Goal: Navigation & Orientation: Understand site structure

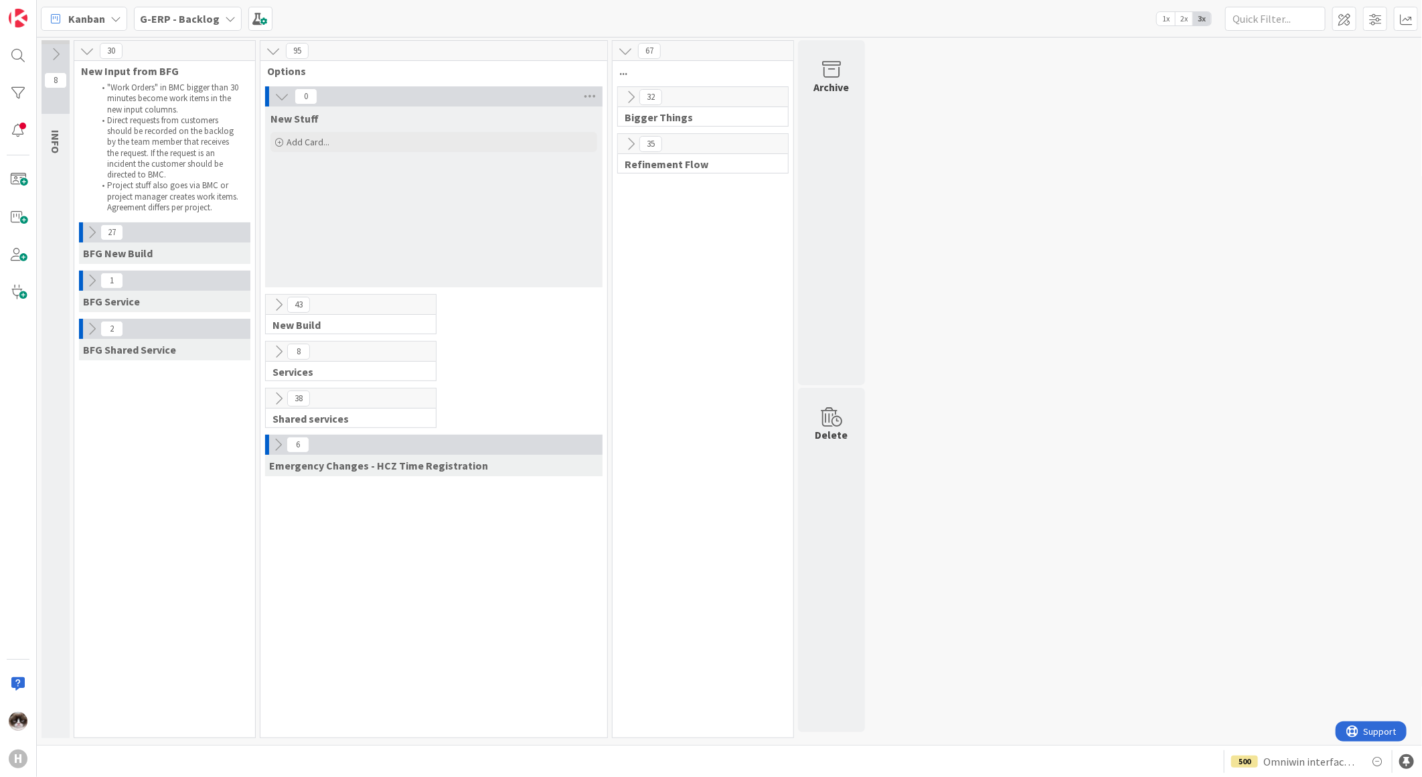
click at [198, 12] on b "G-ERP - Backlog" at bounding box center [180, 18] width 80 height 13
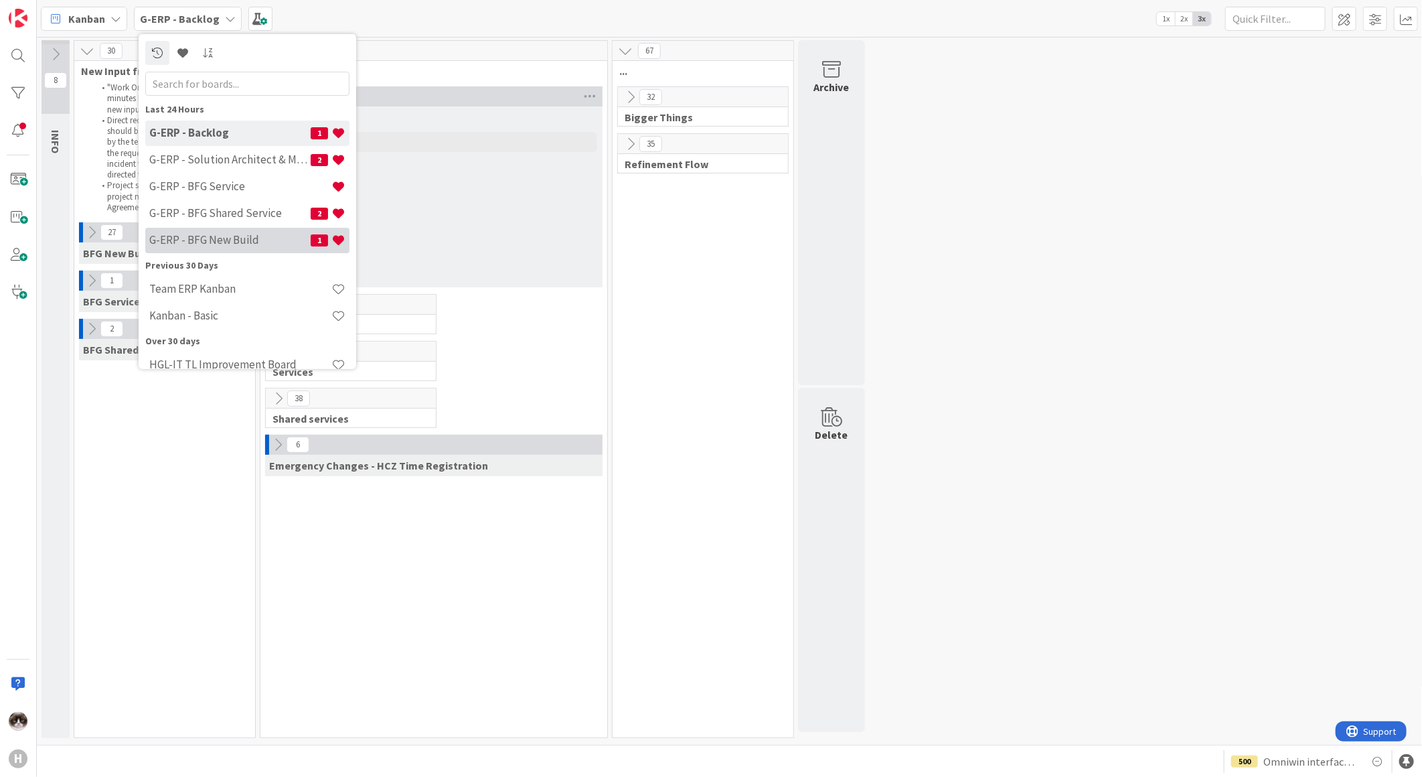
click at [273, 242] on h4 "G-ERP - BFG New Build" at bounding box center [229, 239] width 161 height 13
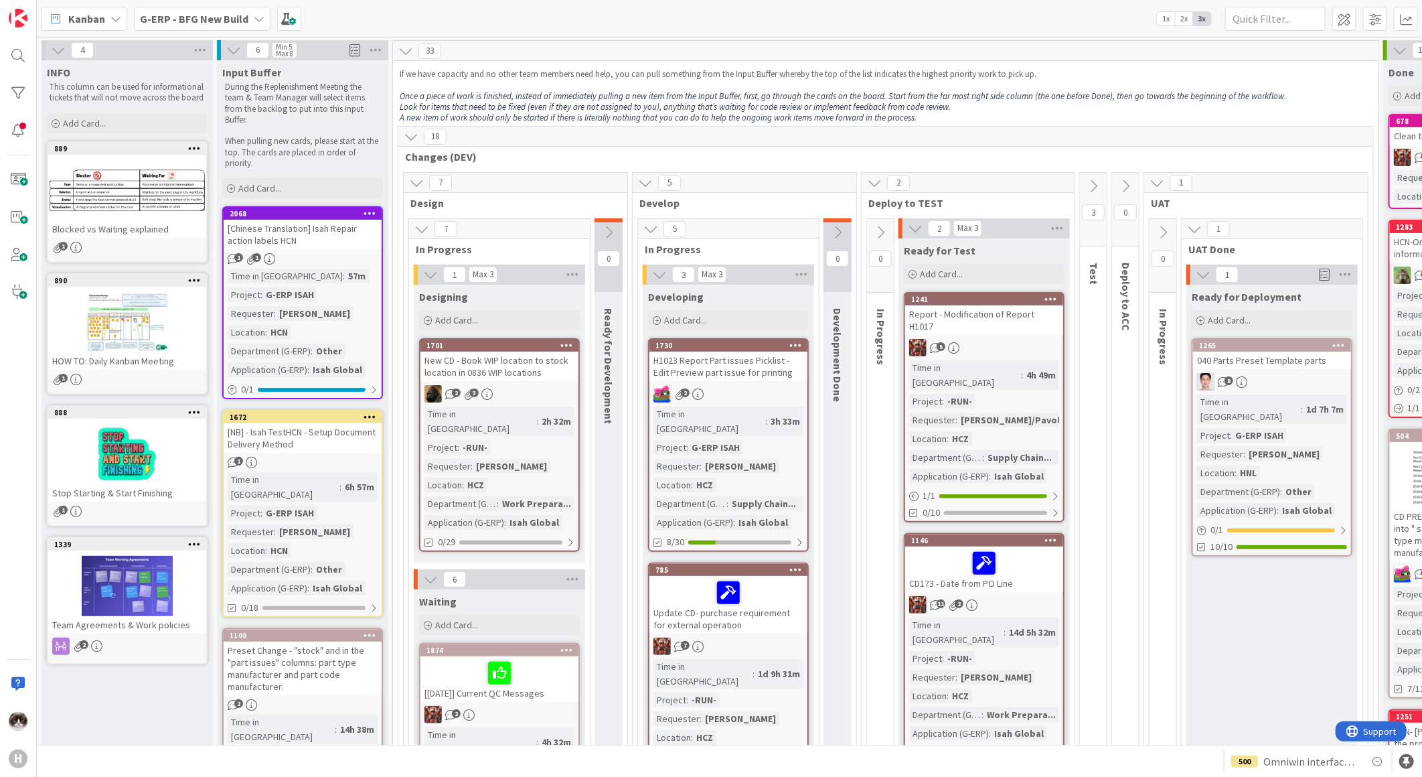
click at [226, 25] on span "G-ERP - BFG New Build" at bounding box center [194, 19] width 108 height 16
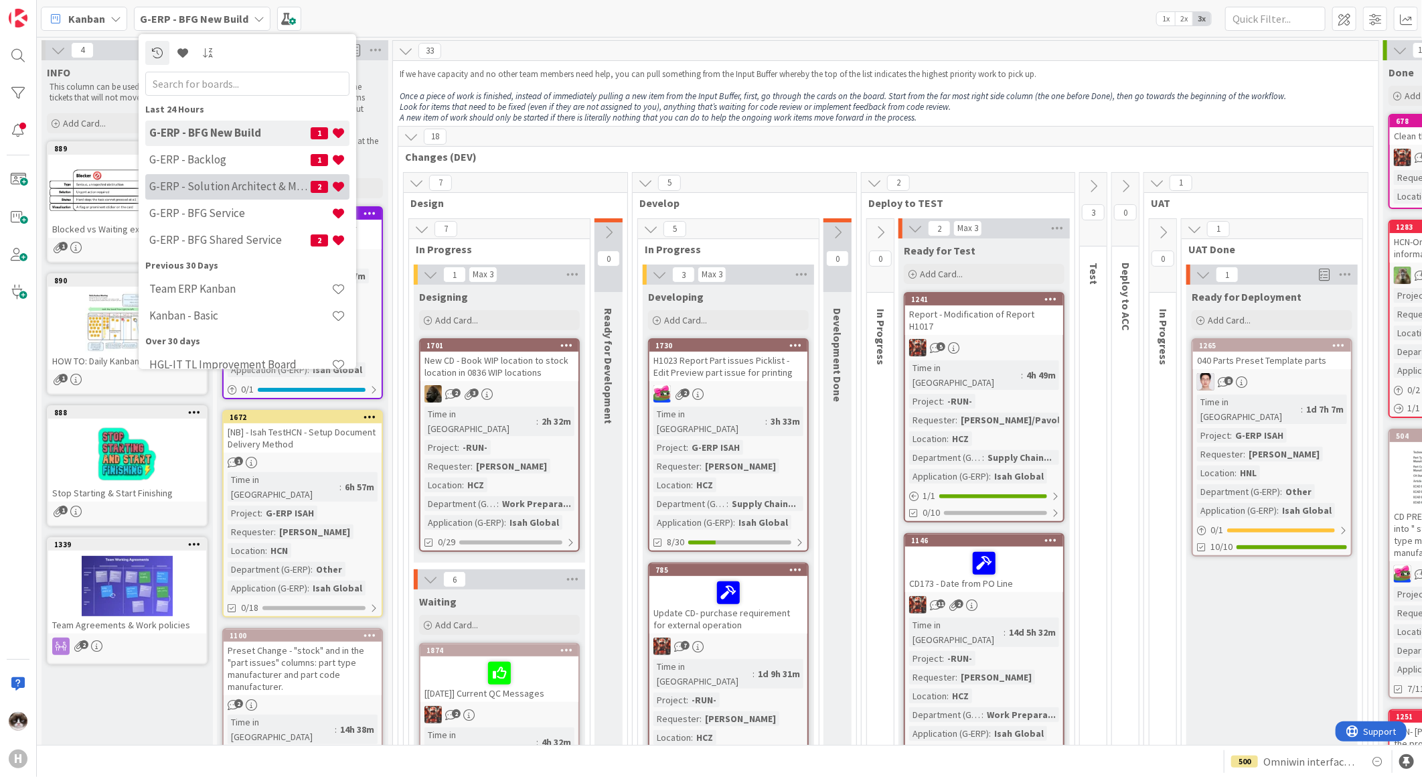
click at [239, 194] on div "G-ERP - Solution Architect & Management 2" at bounding box center [247, 185] width 204 height 25
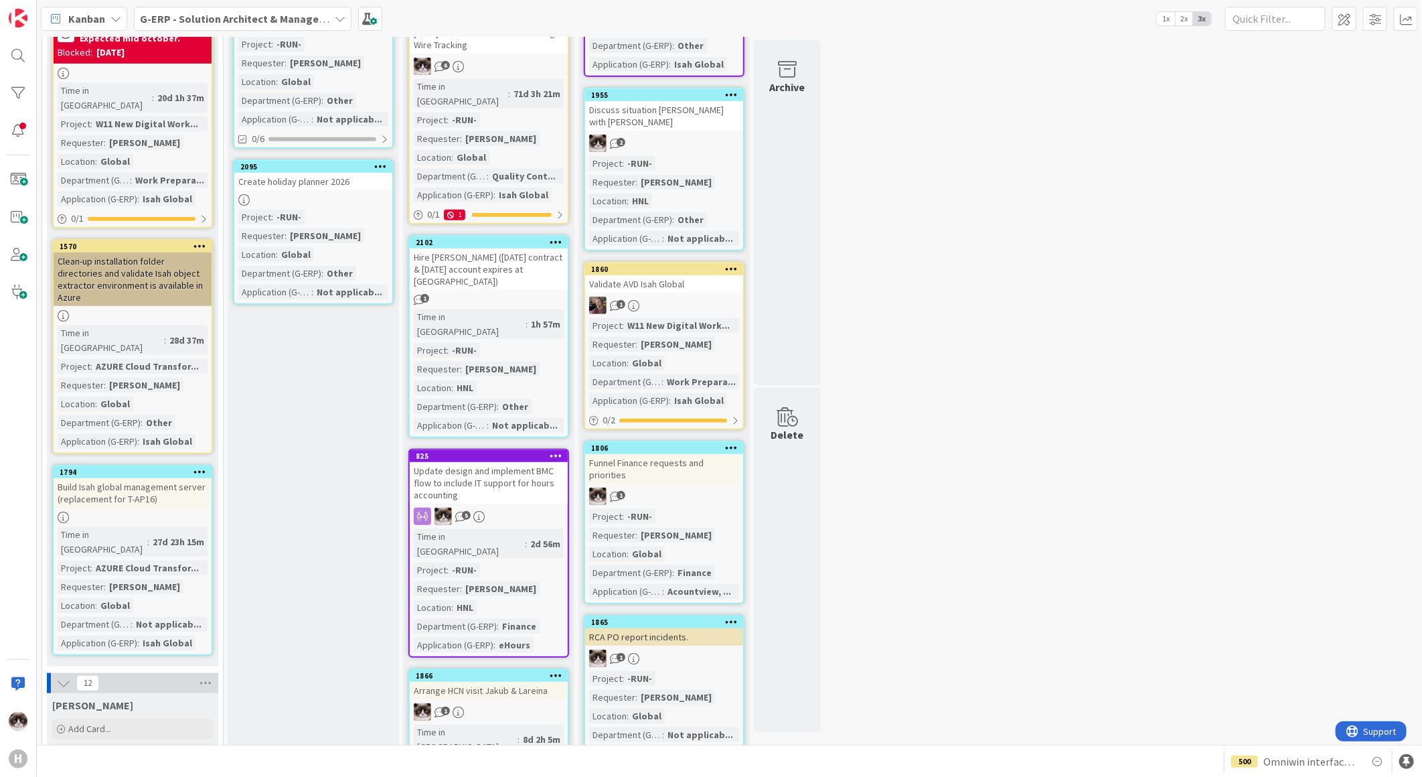
scroll to position [149, 0]
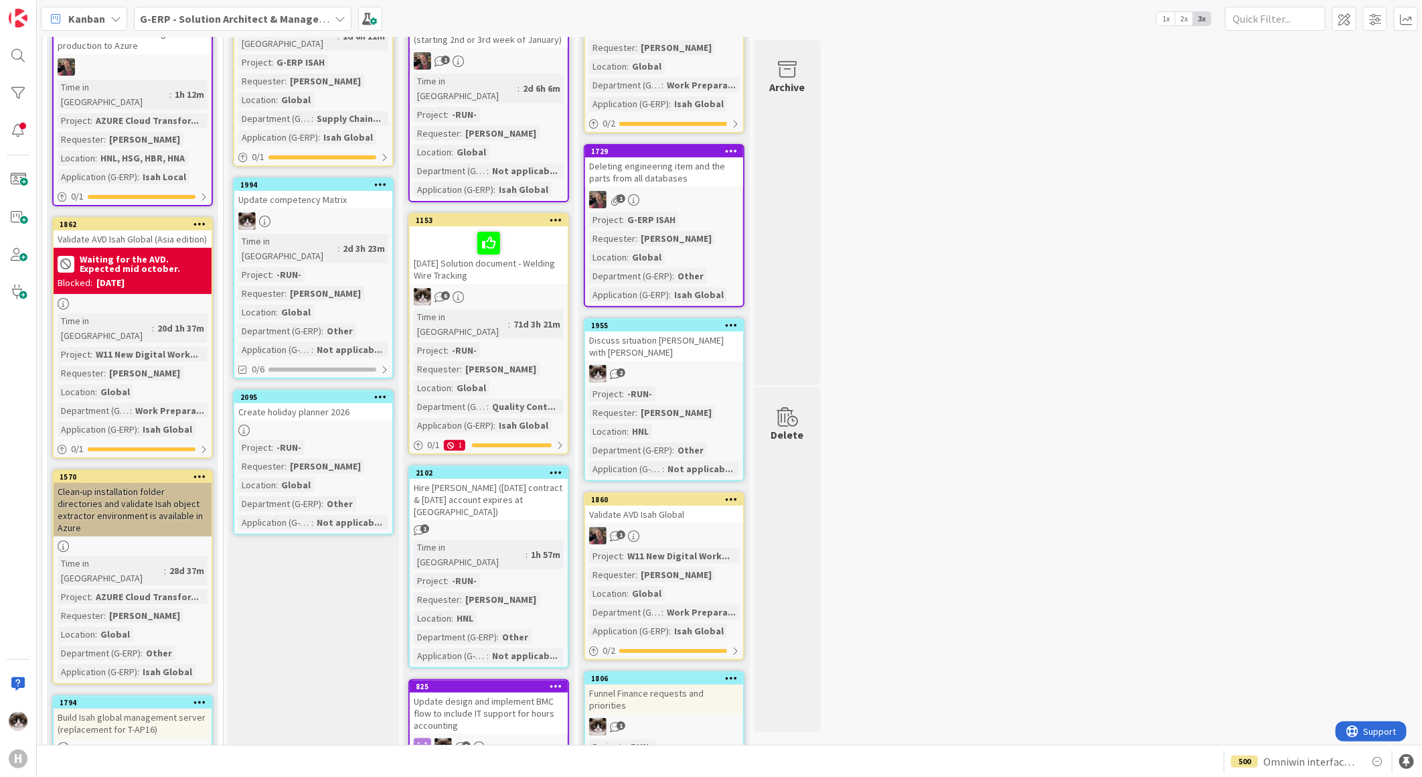
click at [339, 425] on div at bounding box center [313, 430] width 158 height 11
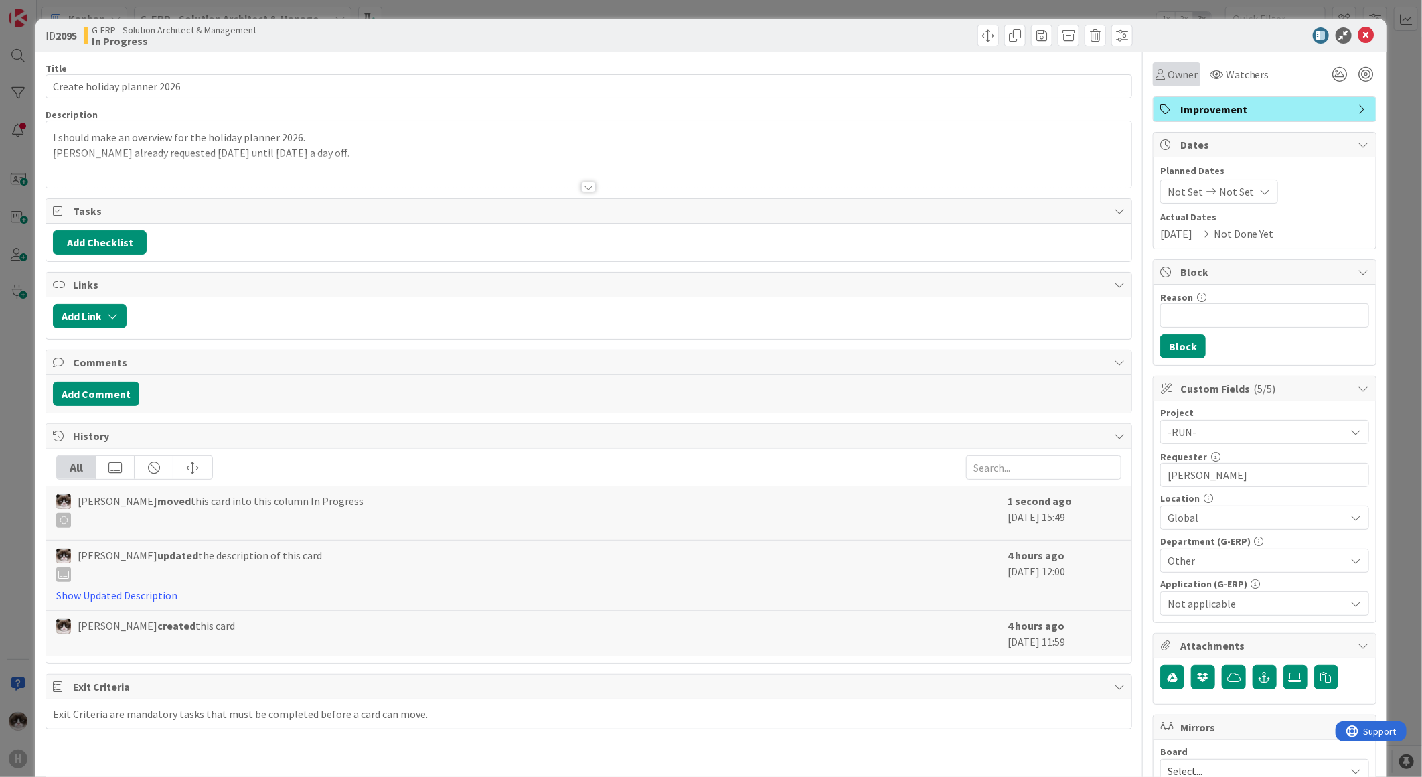
click at [1176, 82] on span "Owner" at bounding box center [1183, 74] width 30 height 16
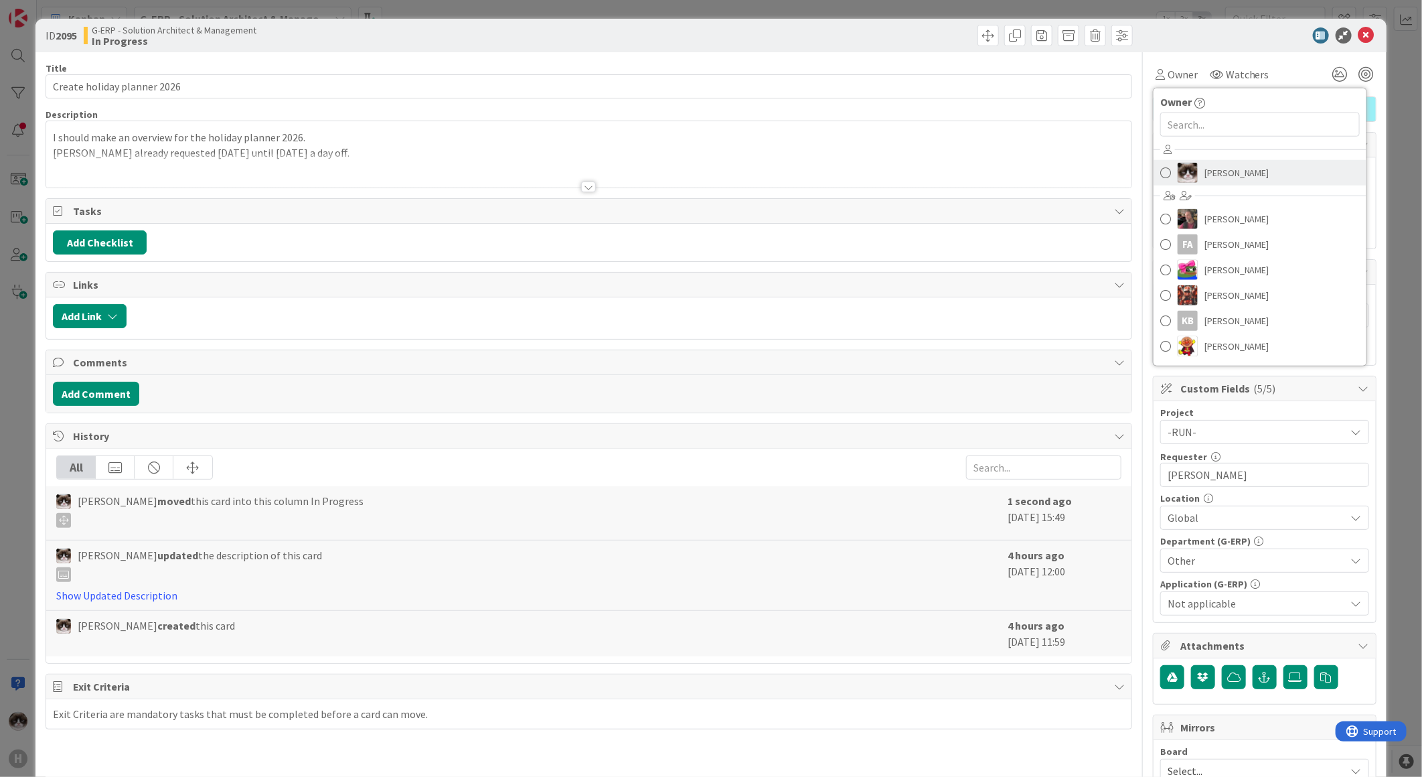
click at [1160, 171] on span at bounding box center [1165, 173] width 11 height 20
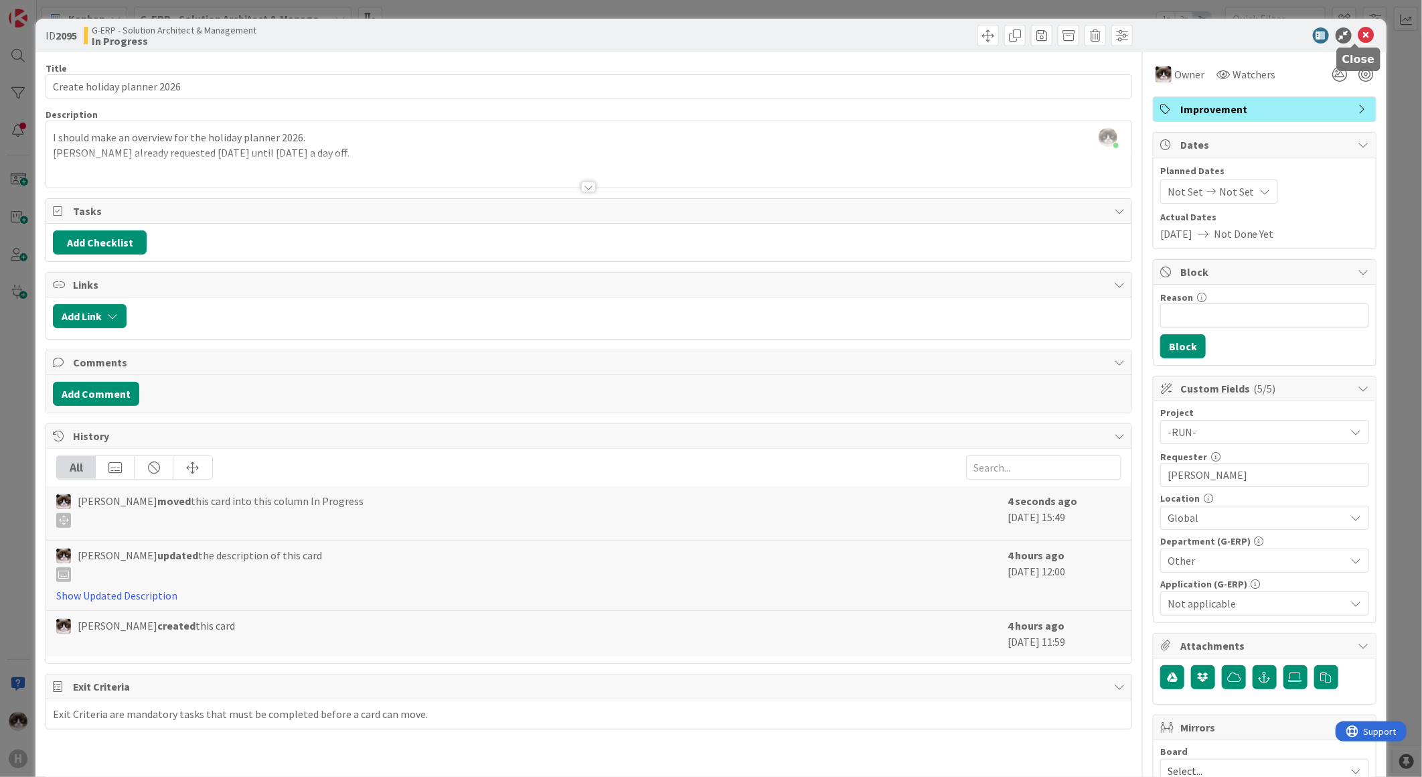
click at [1359, 37] on icon at bounding box center [1367, 35] width 16 height 16
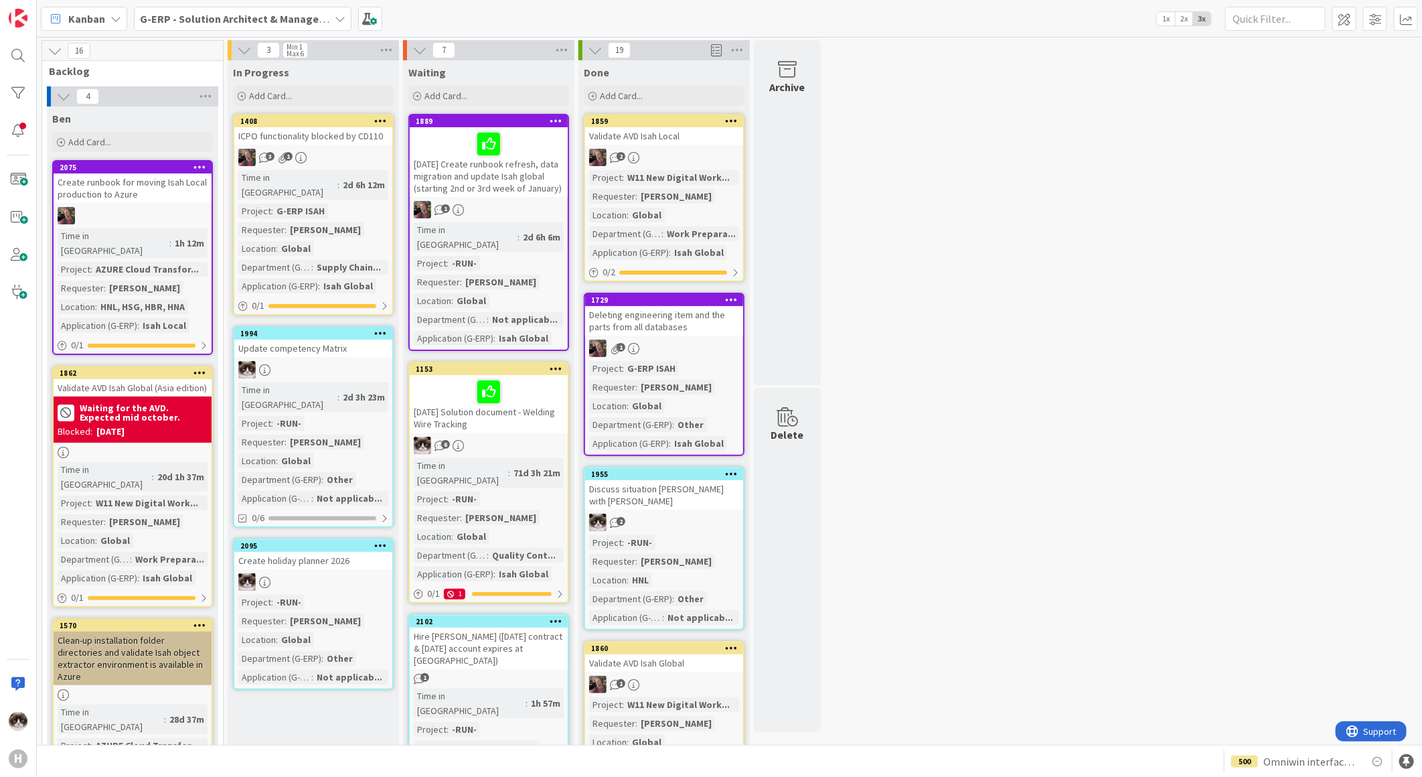
click at [347, 222] on div "[PERSON_NAME]" at bounding box center [326, 229] width 78 height 15
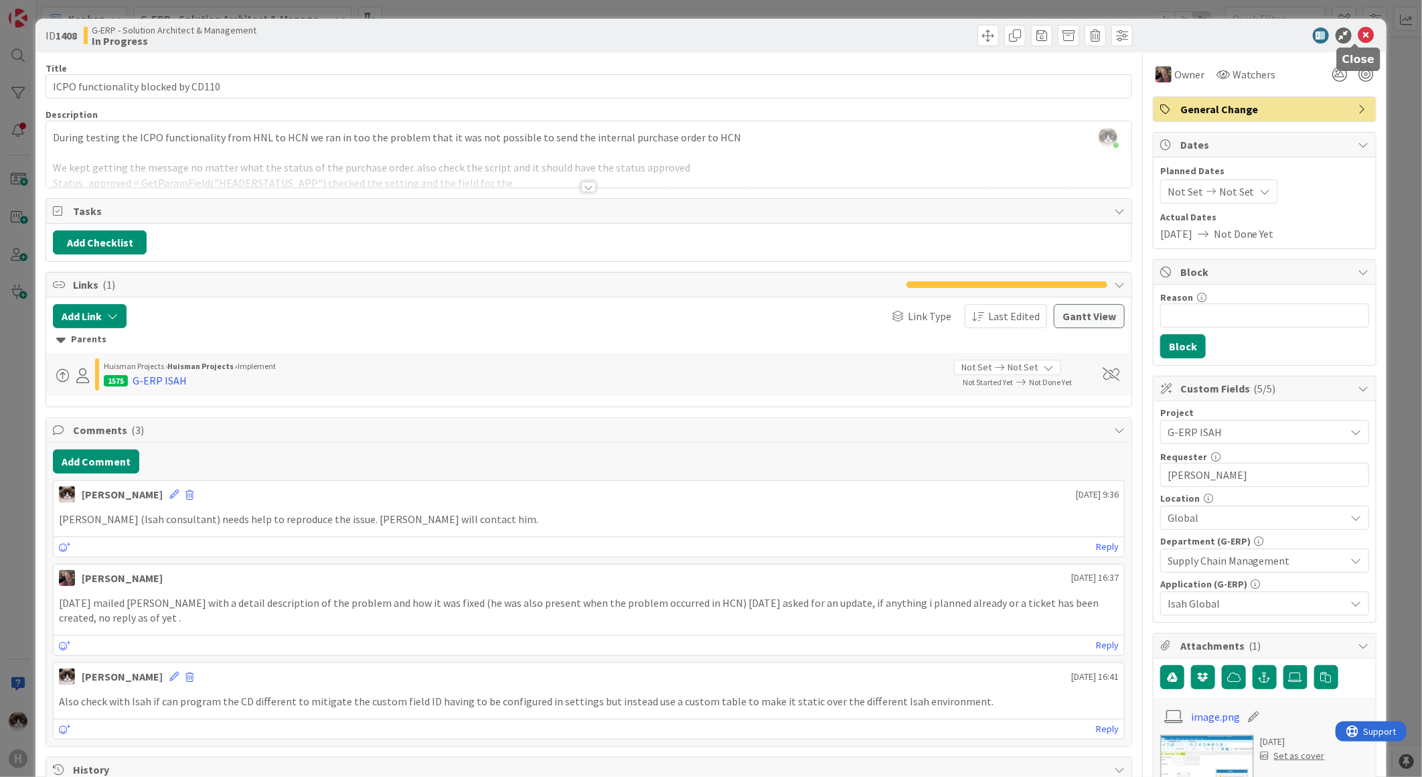
click at [1359, 29] on icon at bounding box center [1367, 35] width 16 height 16
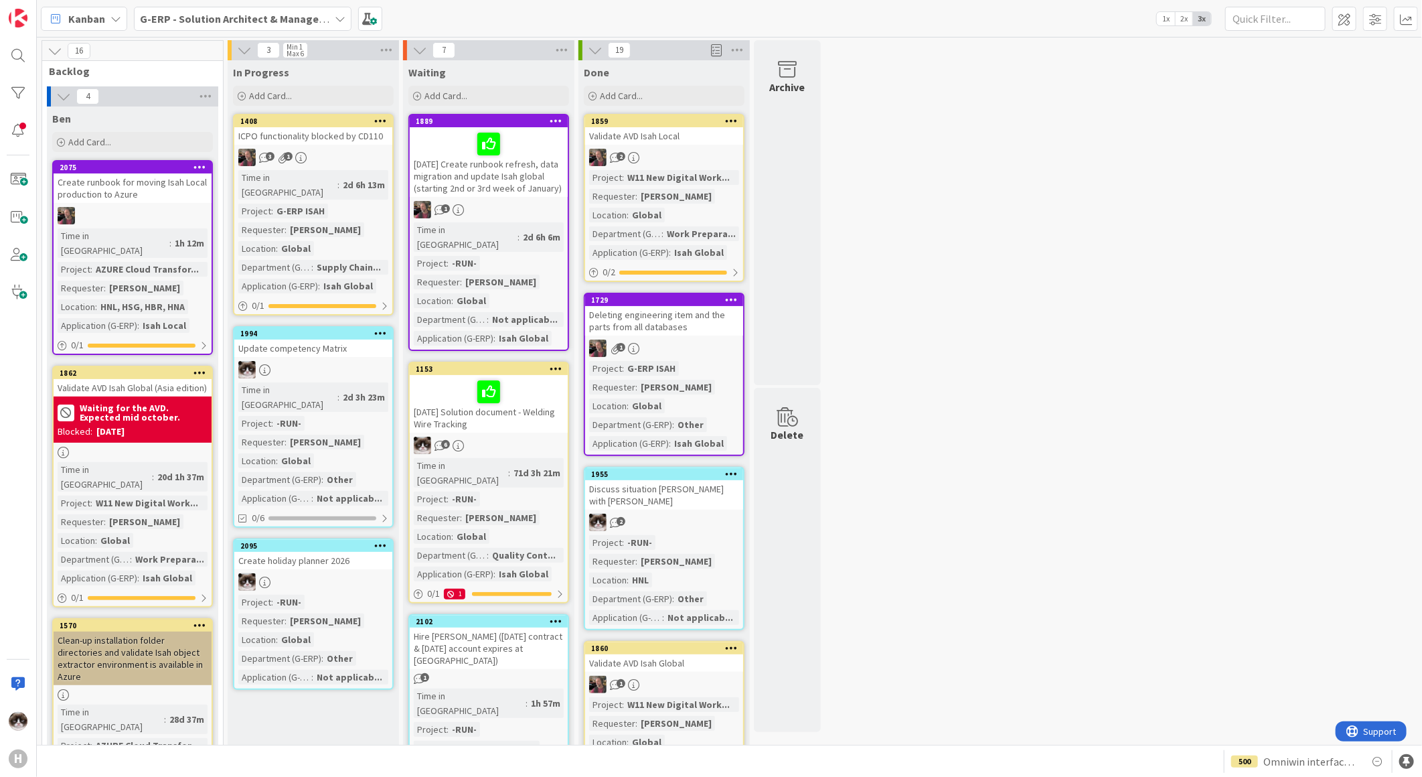
click at [525, 208] on div "1" at bounding box center [489, 209] width 158 height 17
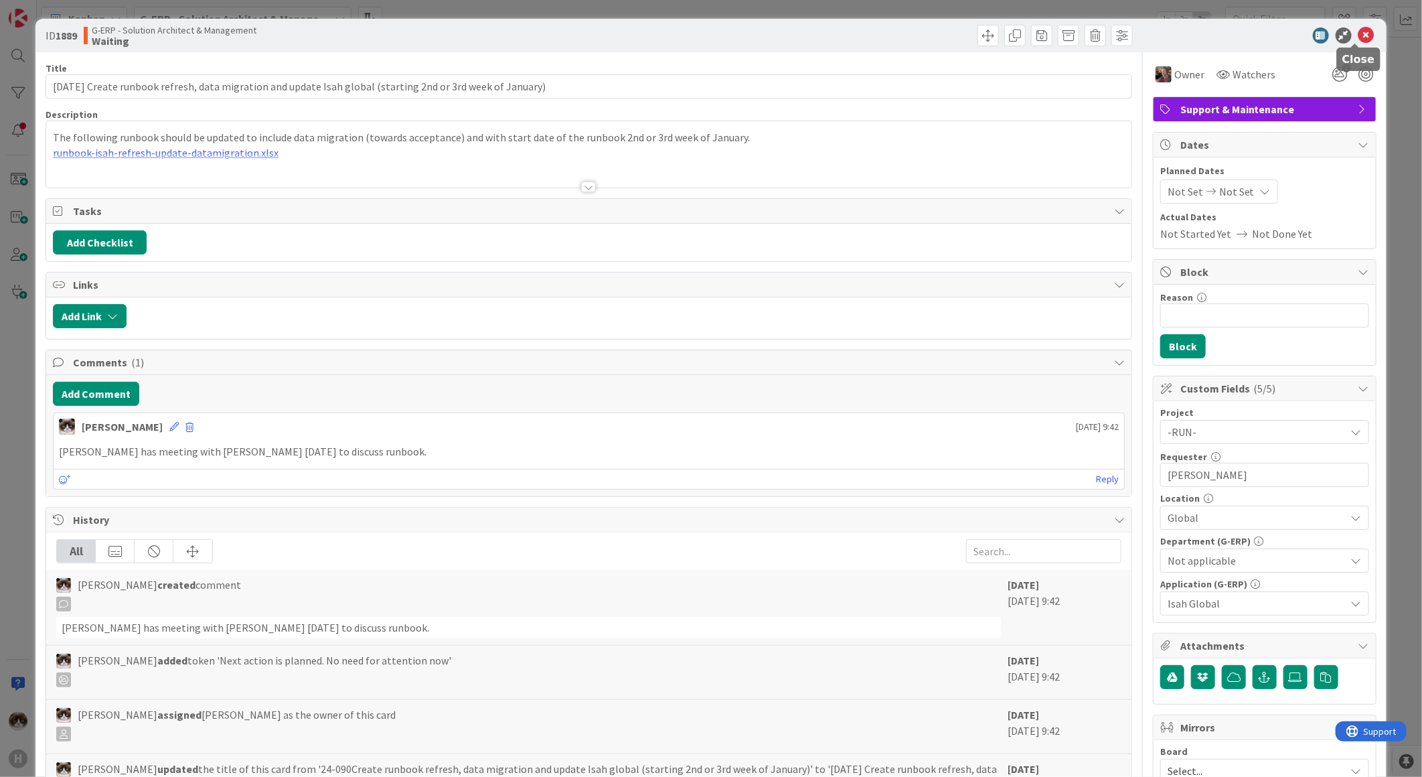
click at [1359, 35] on icon at bounding box center [1367, 35] width 16 height 16
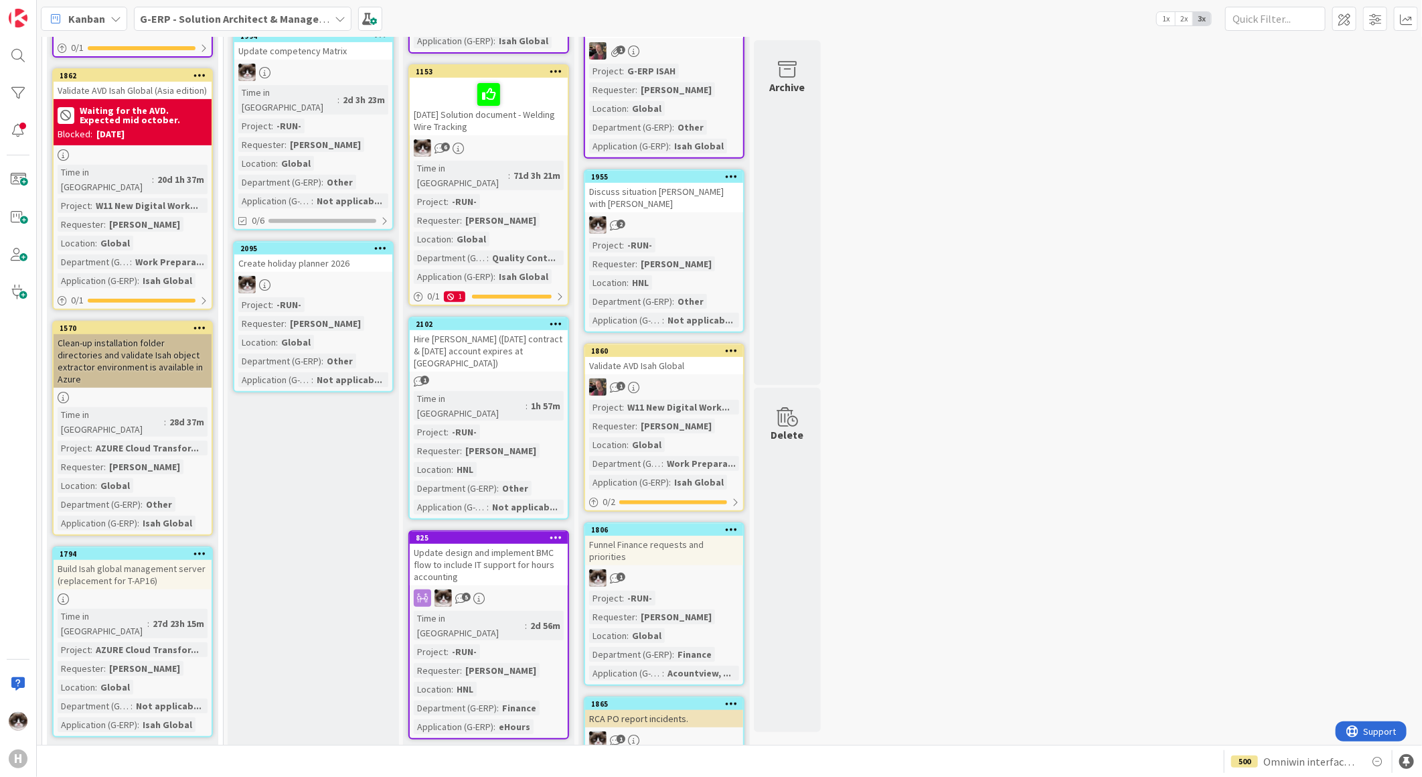
scroll to position [149, 0]
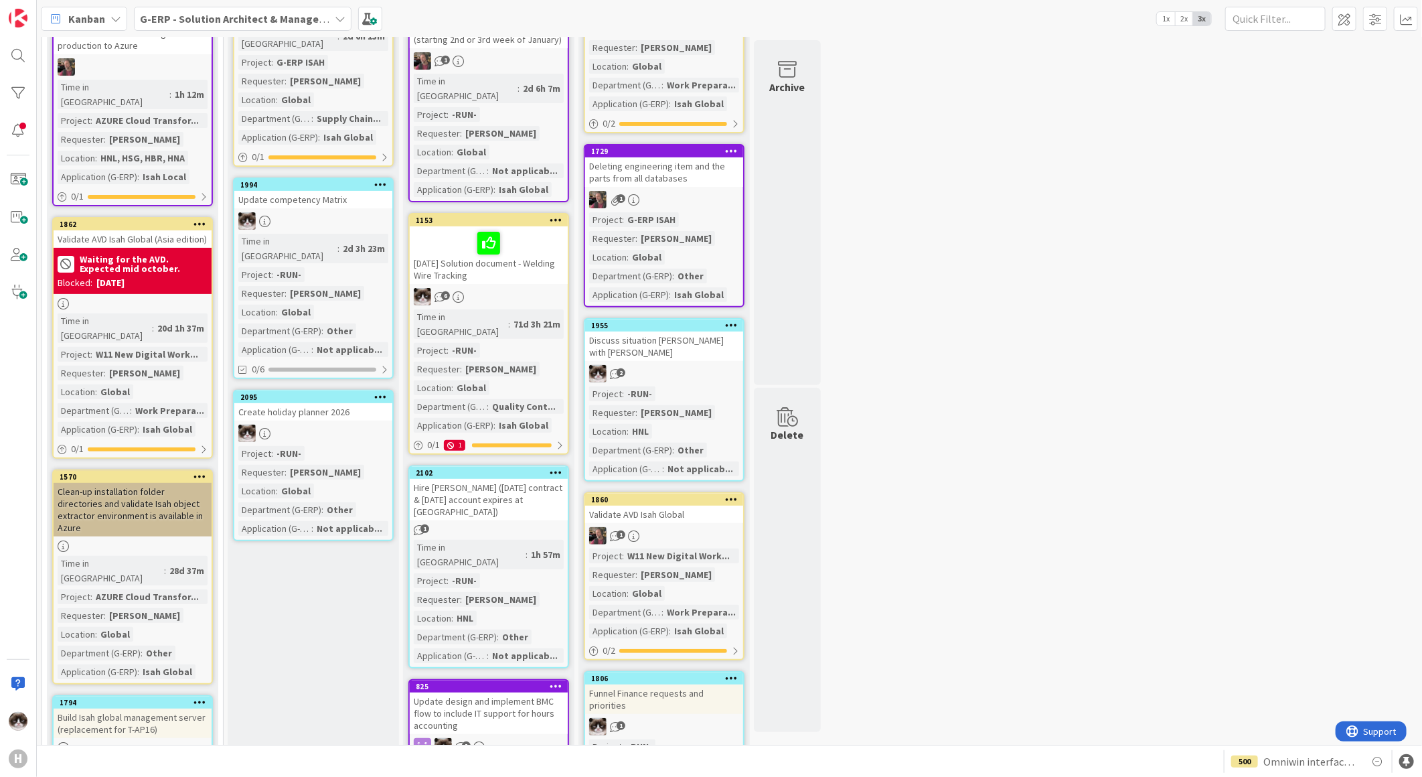
click at [538, 288] on div "6" at bounding box center [489, 296] width 158 height 17
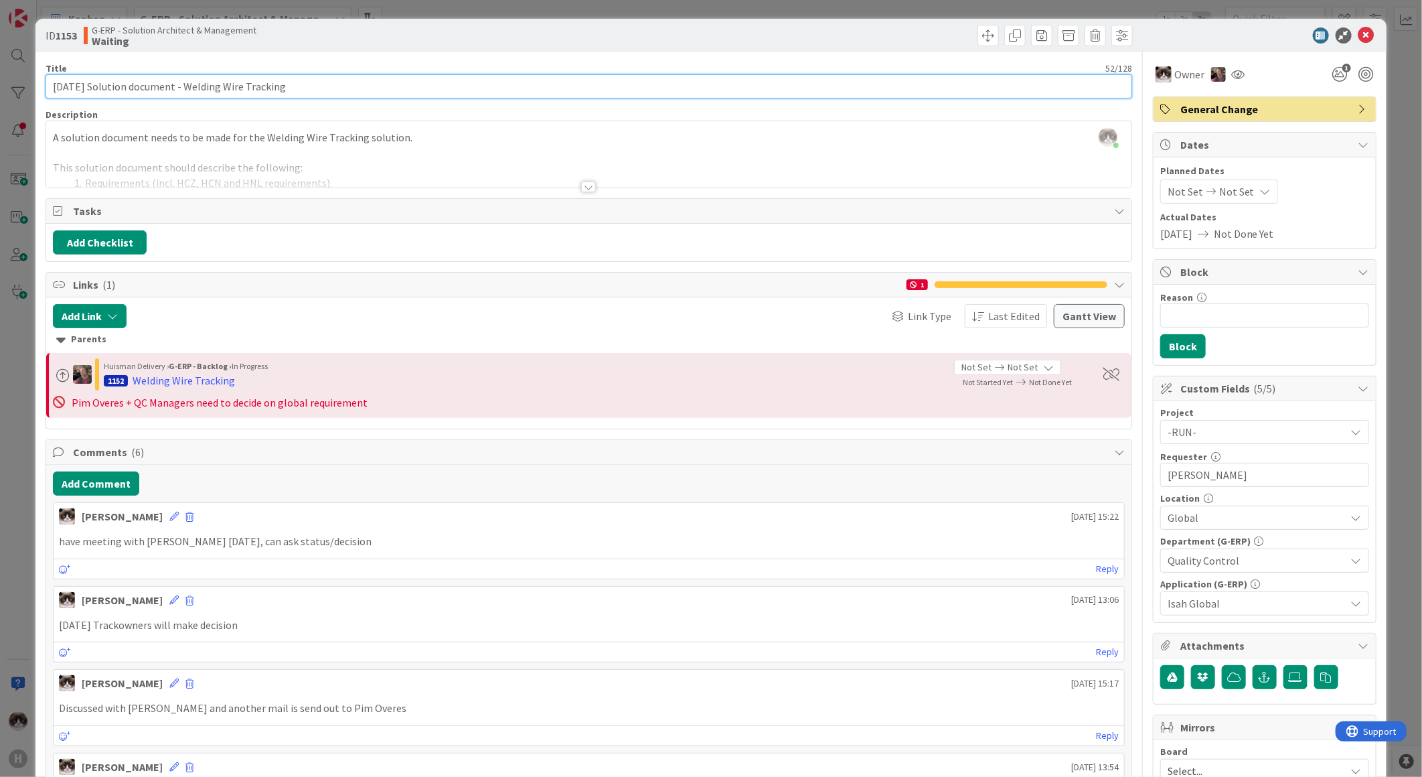
click at [56, 82] on input "[DATE] Solution document - Welding Wire Tracking" at bounding box center [589, 86] width 1087 height 24
type input "[DATE] Solution document - Welding Wire Tracking"
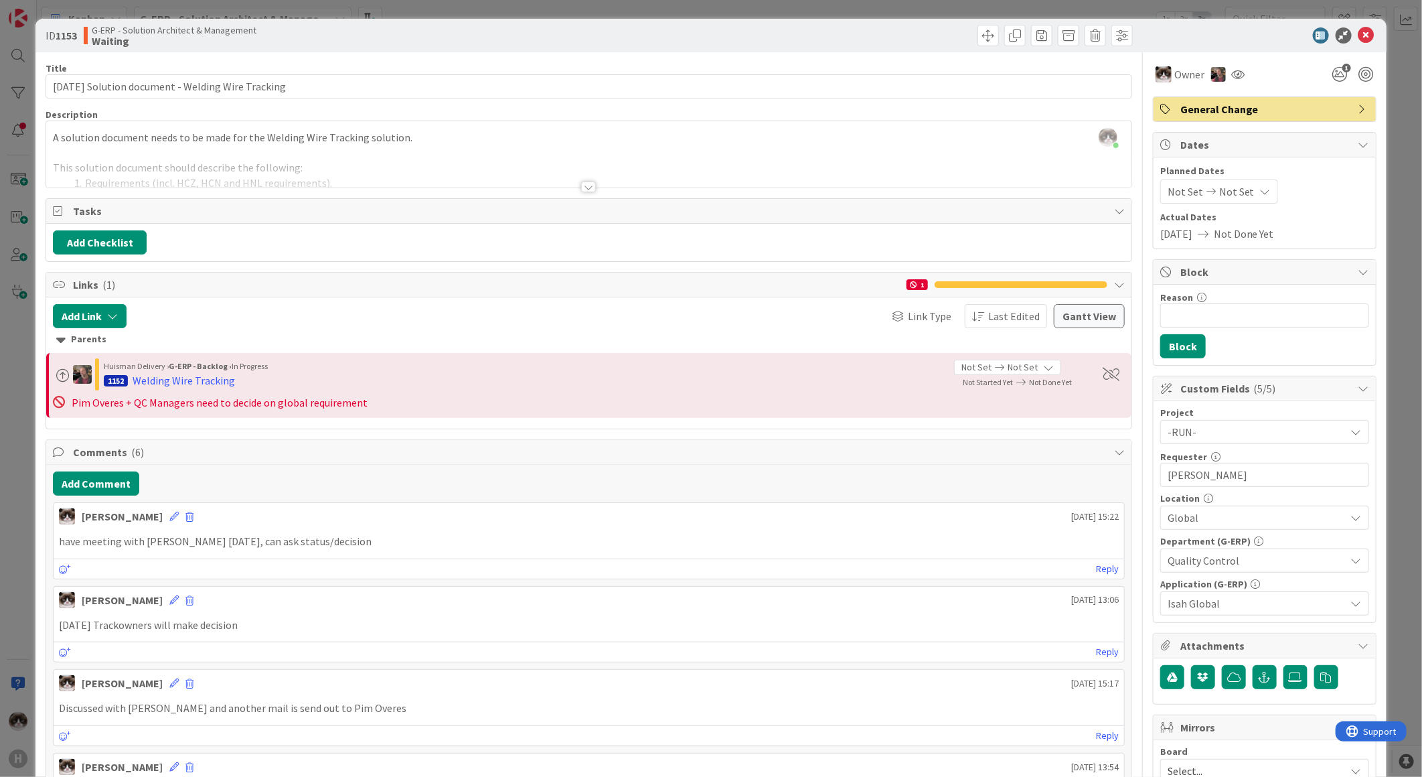
click at [966, 171] on div at bounding box center [588, 170] width 1085 height 34
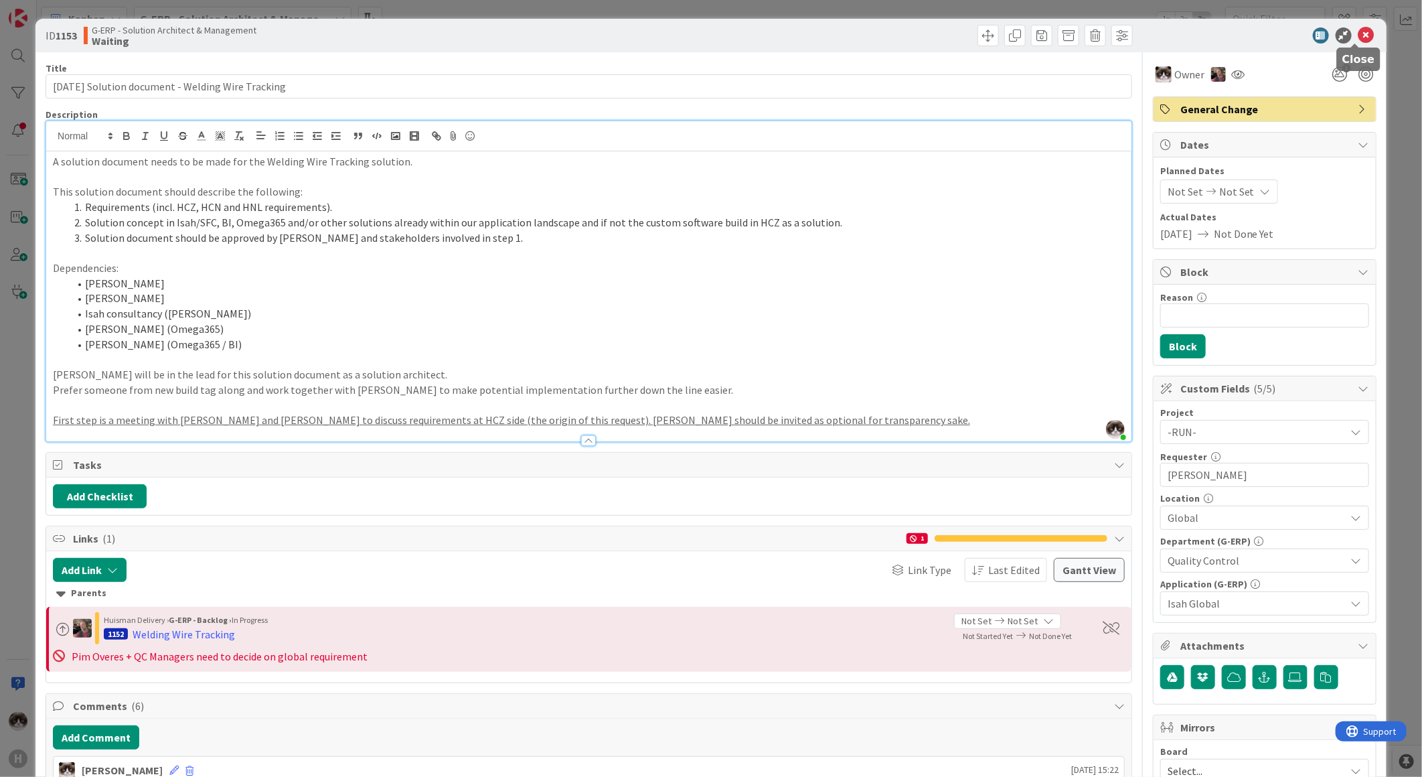
click at [1359, 37] on icon at bounding box center [1367, 35] width 16 height 16
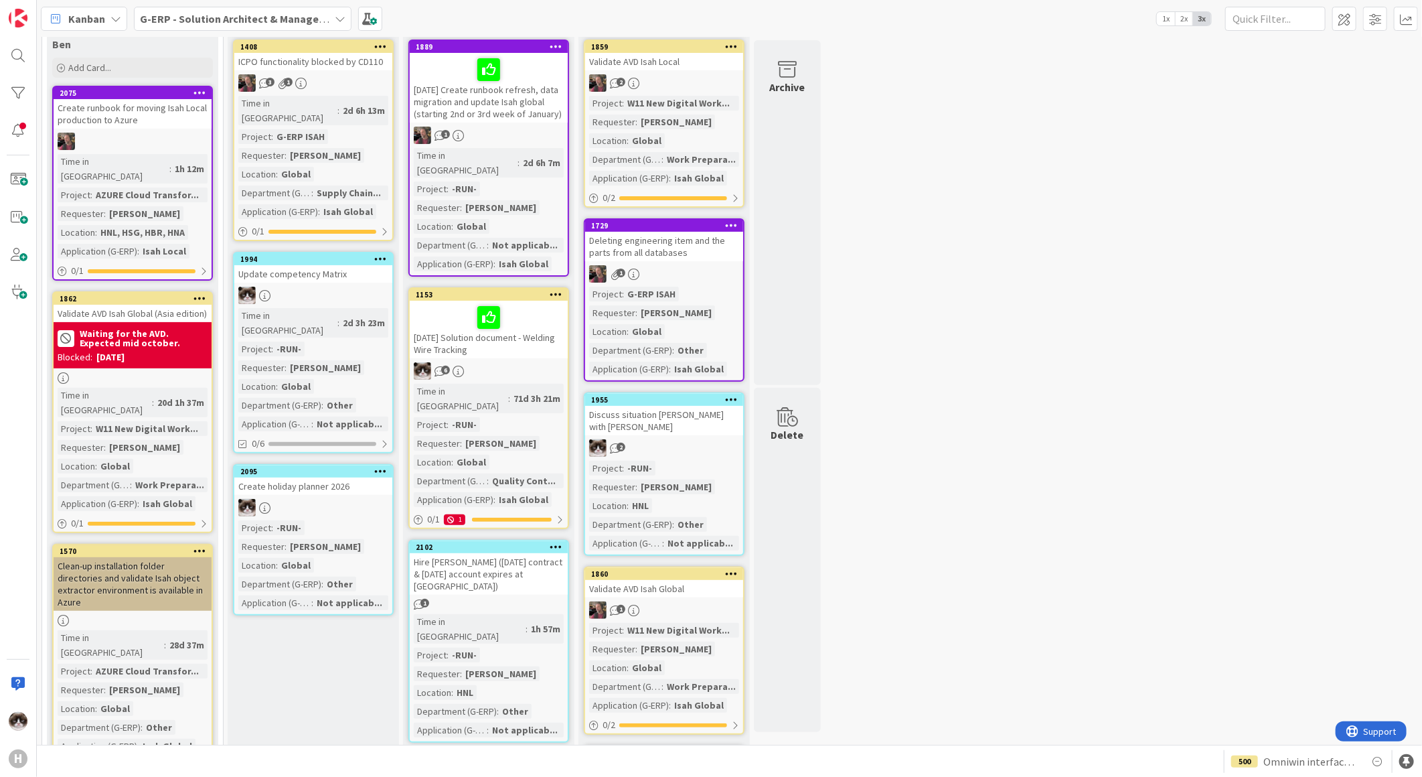
scroll to position [74, 0]
click at [264, 19] on b "G-ERP - Solution Architect & Management" at bounding box center [242, 18] width 205 height 13
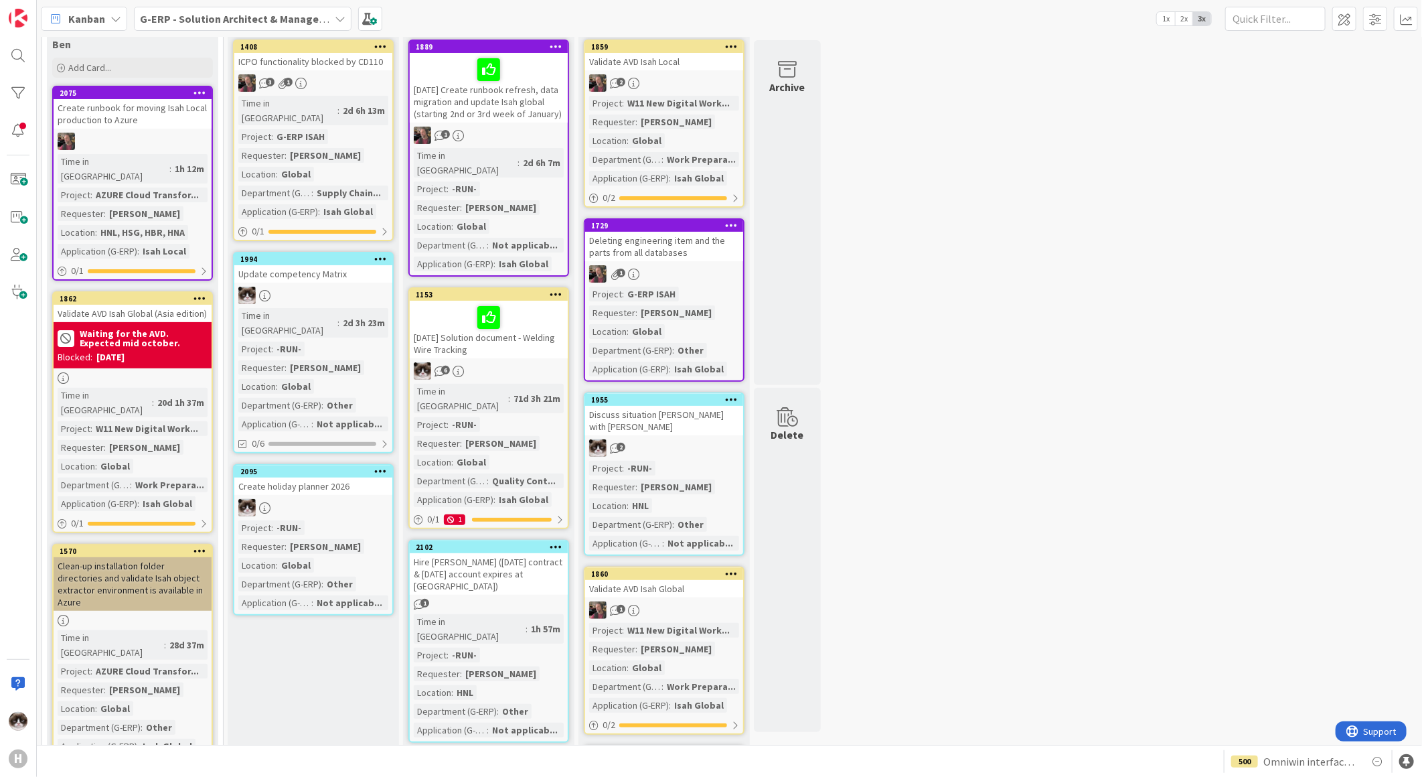
scroll to position [0, 0]
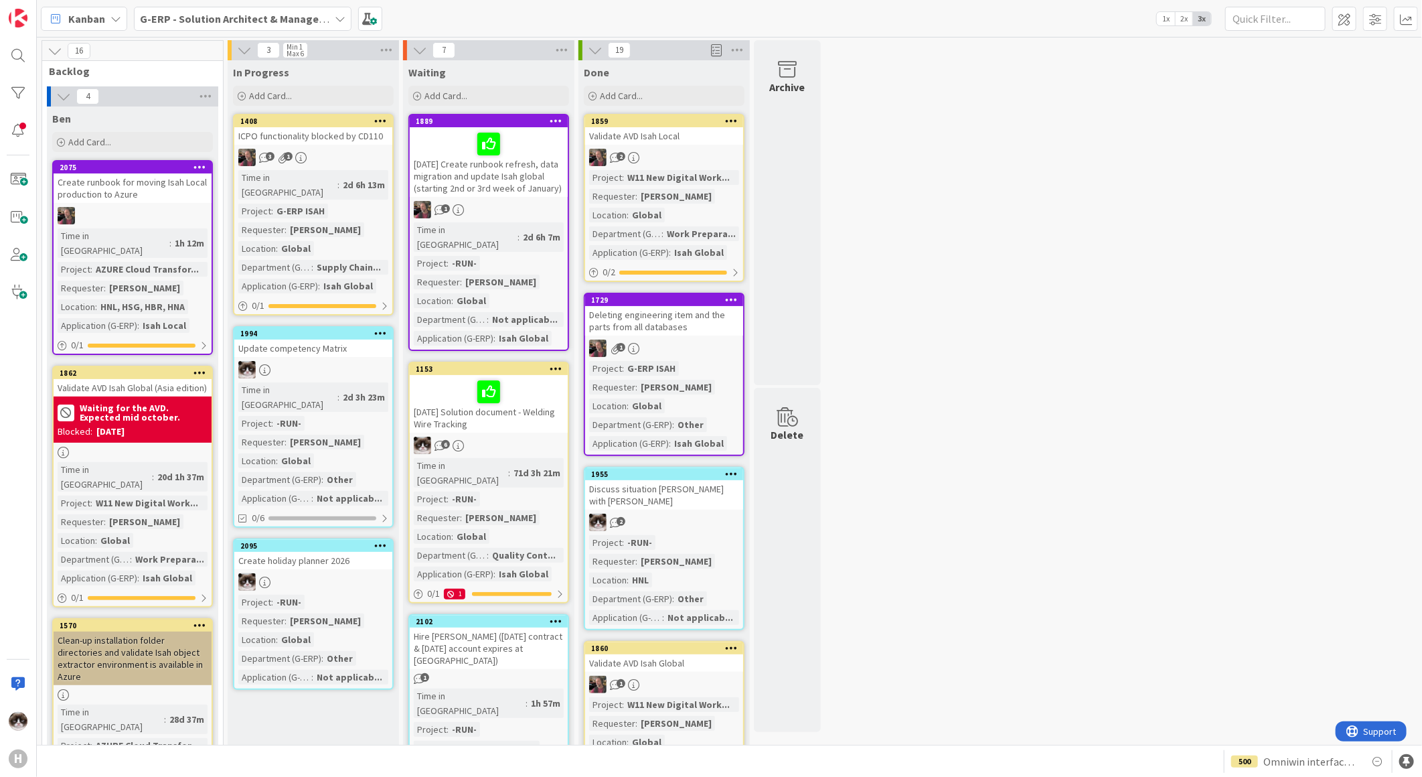
click at [244, 13] on b "G-ERP - Solution Architect & Management" at bounding box center [242, 18] width 205 height 13
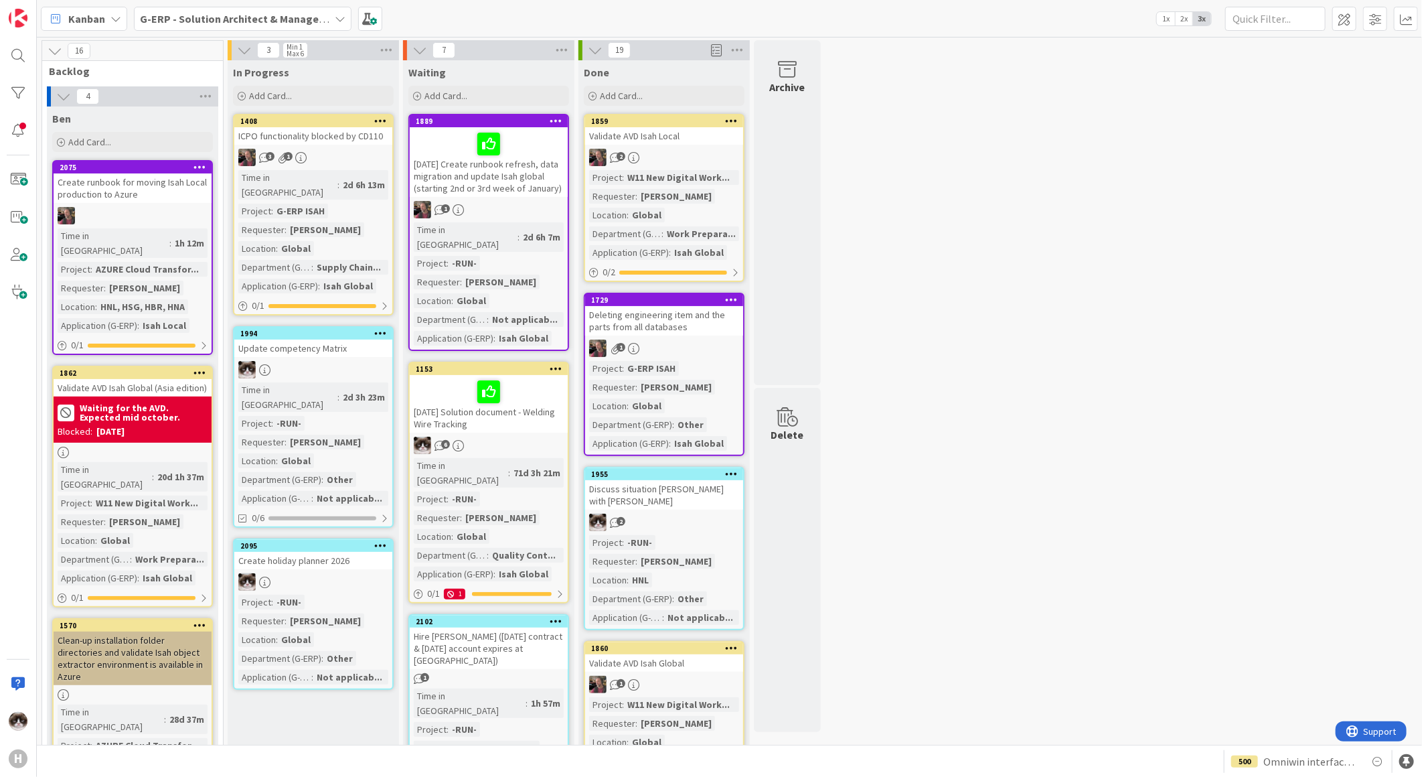
click at [194, 27] on div "G-ERP - Solution Architect & Management" at bounding box center [243, 19] width 218 height 24
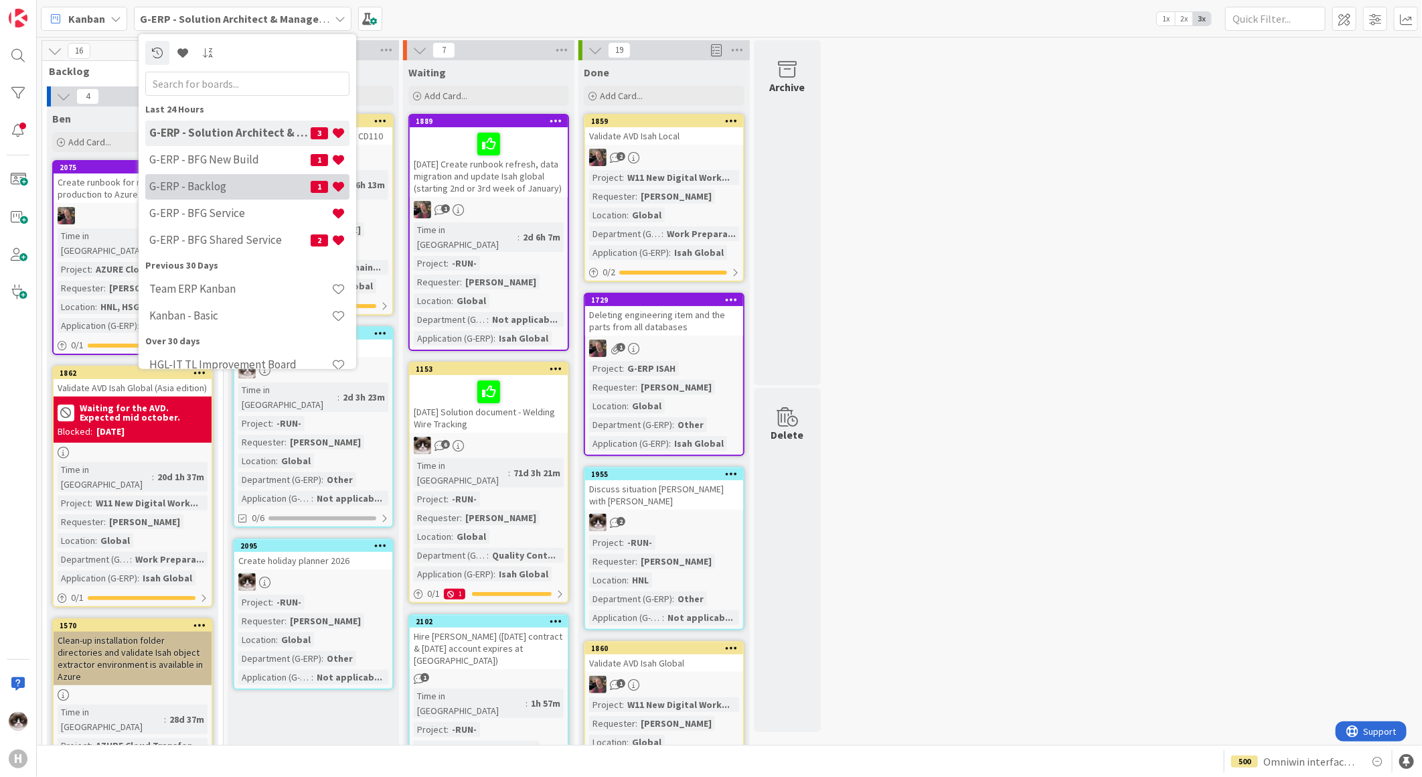
click at [212, 191] on h4 "G-ERP - Backlog" at bounding box center [229, 185] width 161 height 13
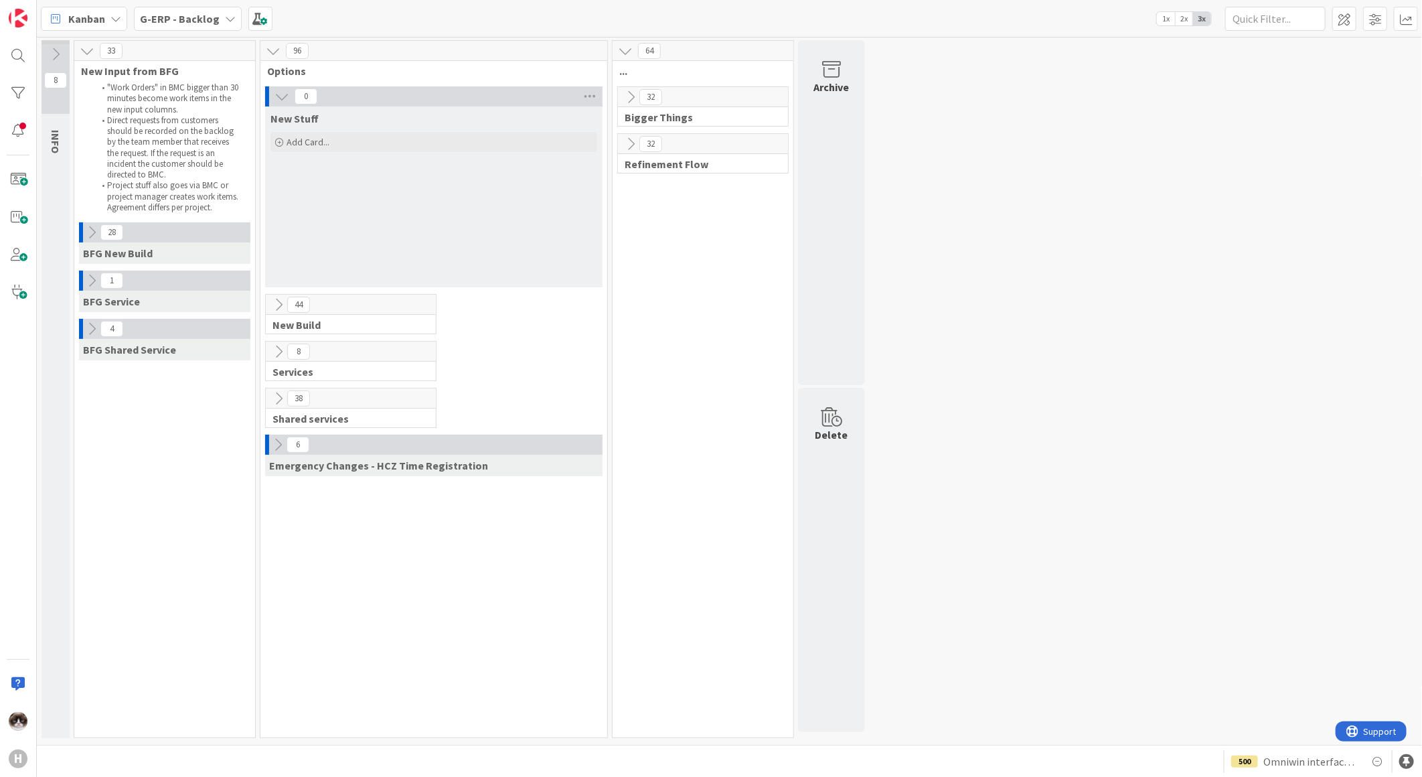
click at [279, 396] on icon at bounding box center [278, 398] width 15 height 15
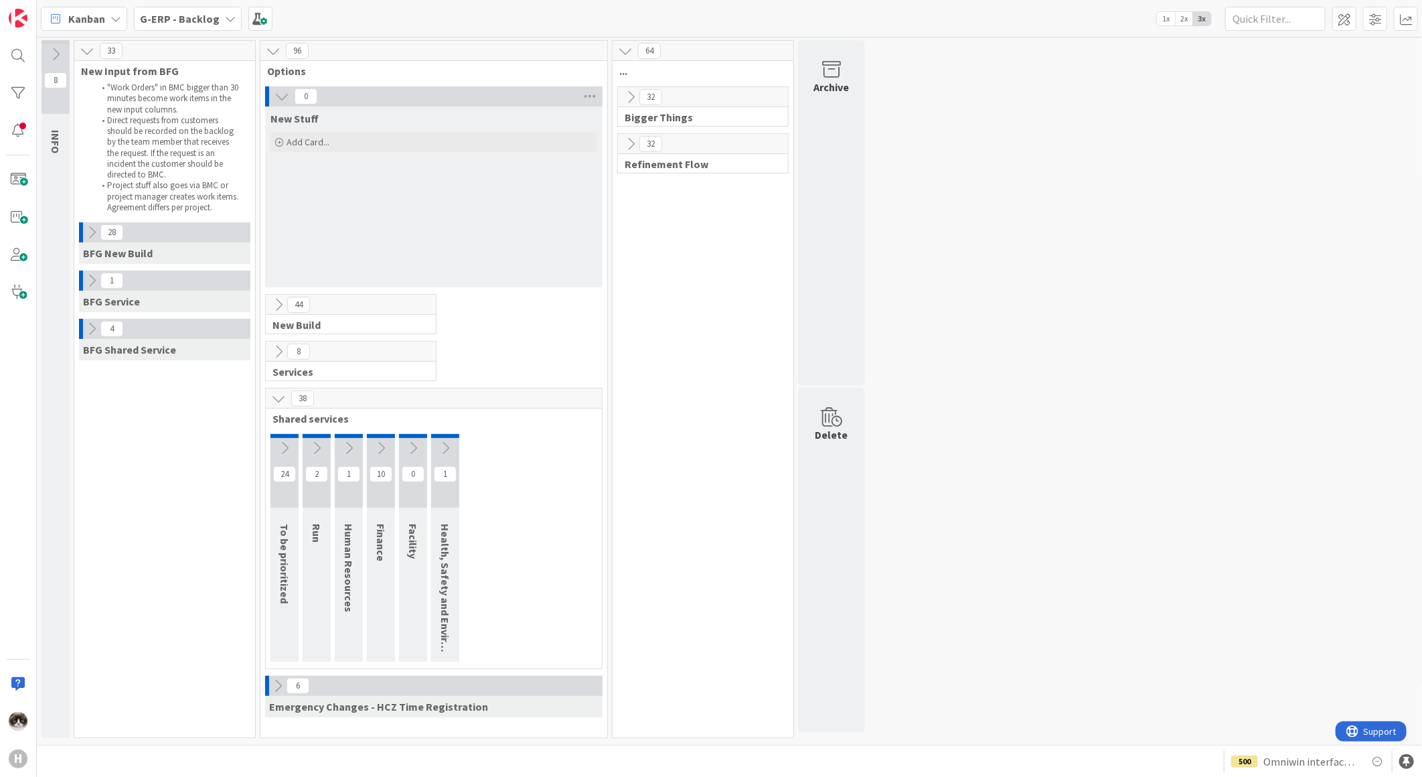
click at [632, 142] on icon at bounding box center [630, 144] width 15 height 15
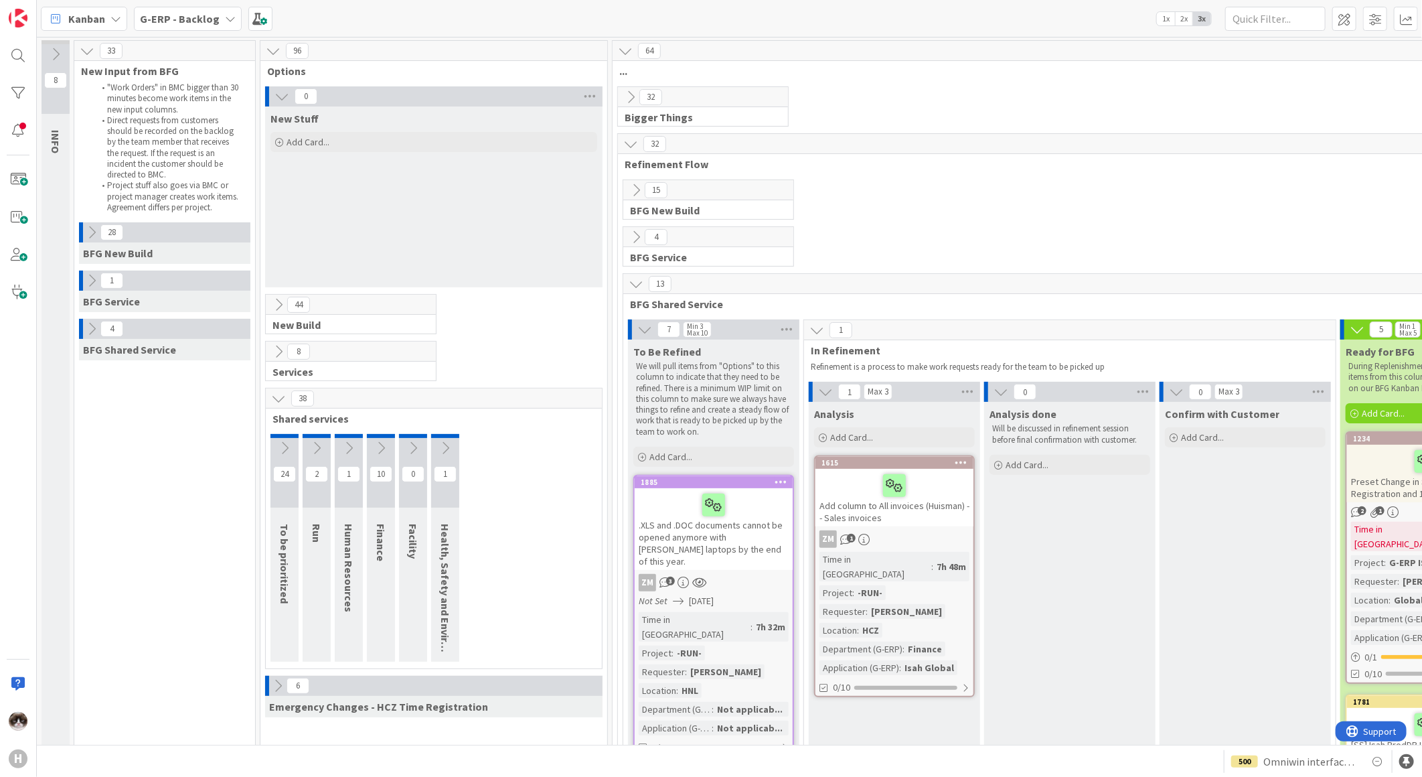
click at [634, 277] on icon at bounding box center [636, 284] width 15 height 15
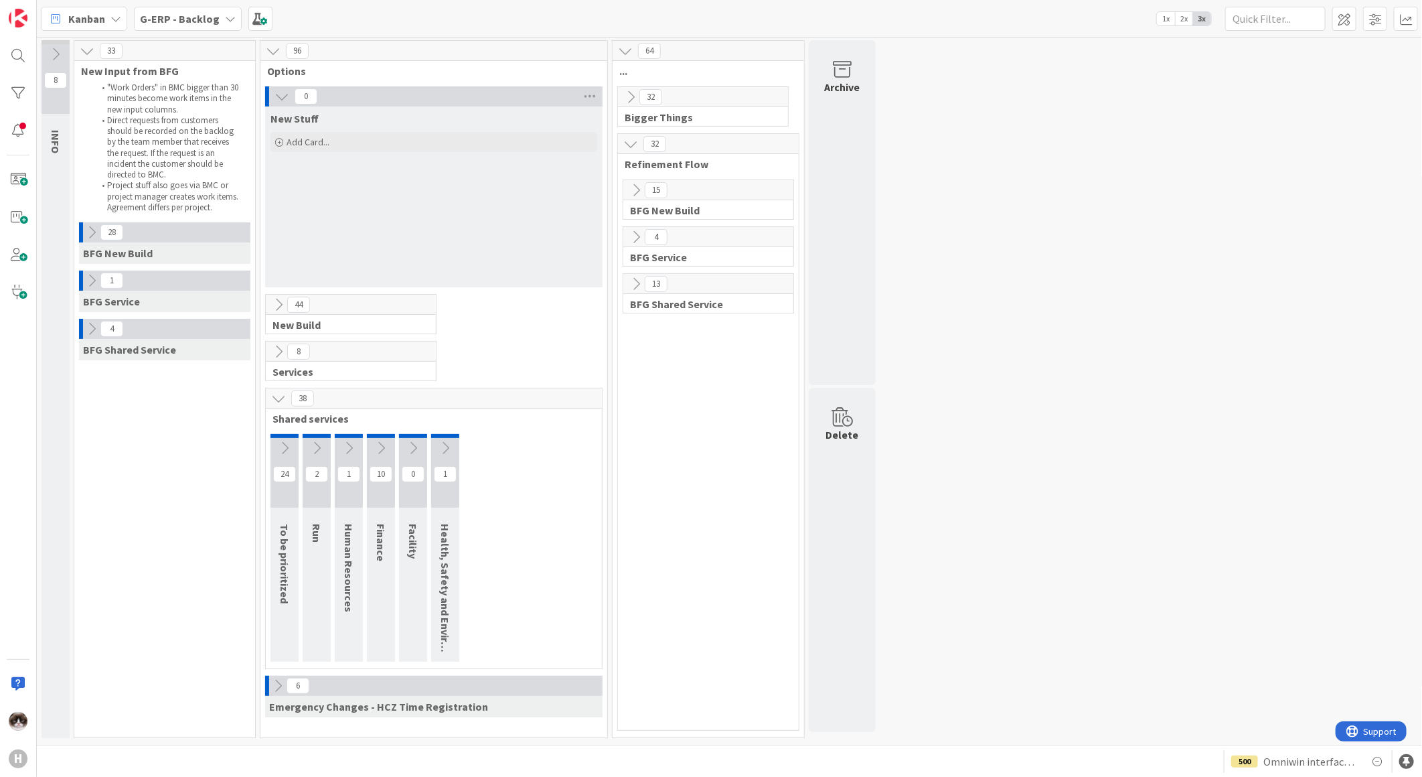
click at [210, 21] on b "G-ERP - Backlog" at bounding box center [180, 18] width 80 height 13
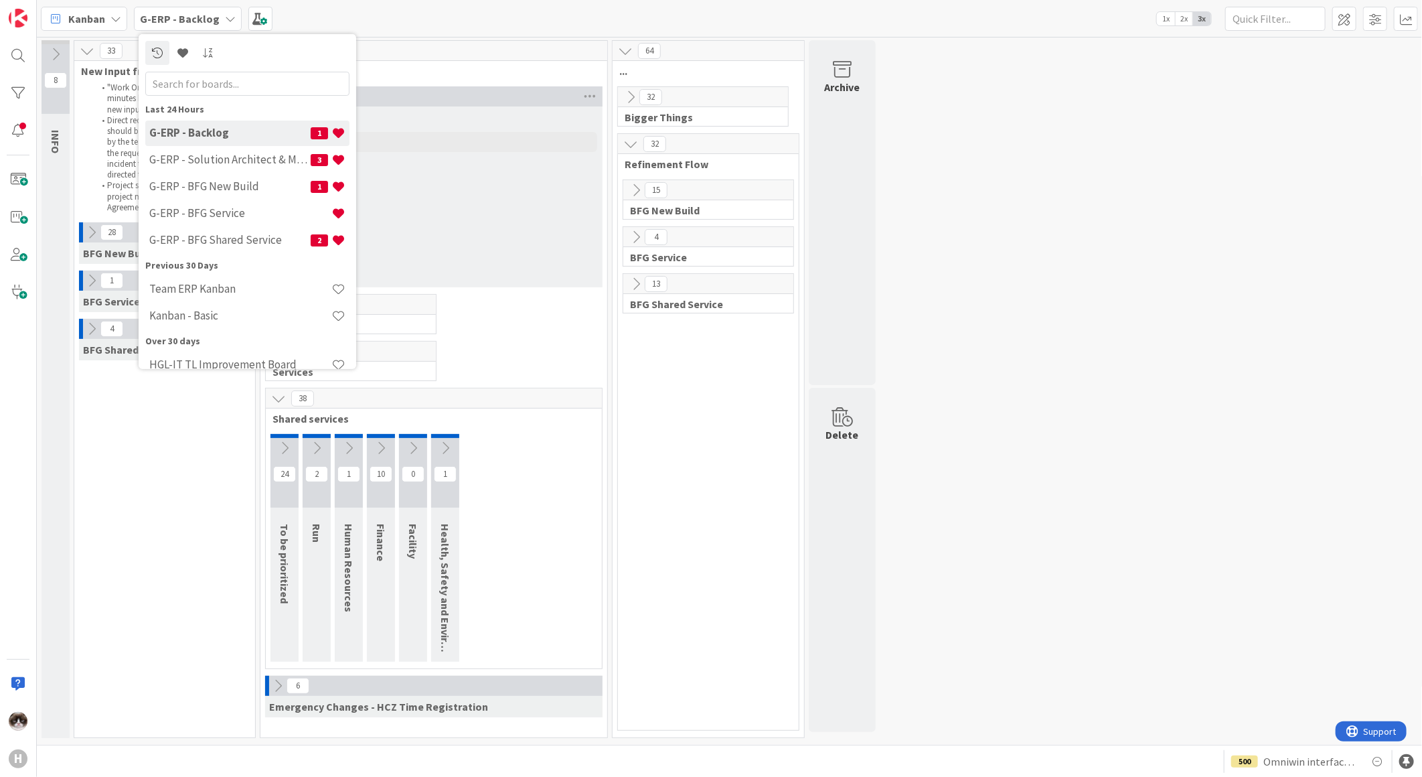
drag, startPoint x: 1174, startPoint y: 117, endPoint x: 1181, endPoint y: 114, distance: 7.8
click at [1176, 116] on div "8 INFO This column contains information cards that should not be moved across t…" at bounding box center [730, 392] width 1380 height 704
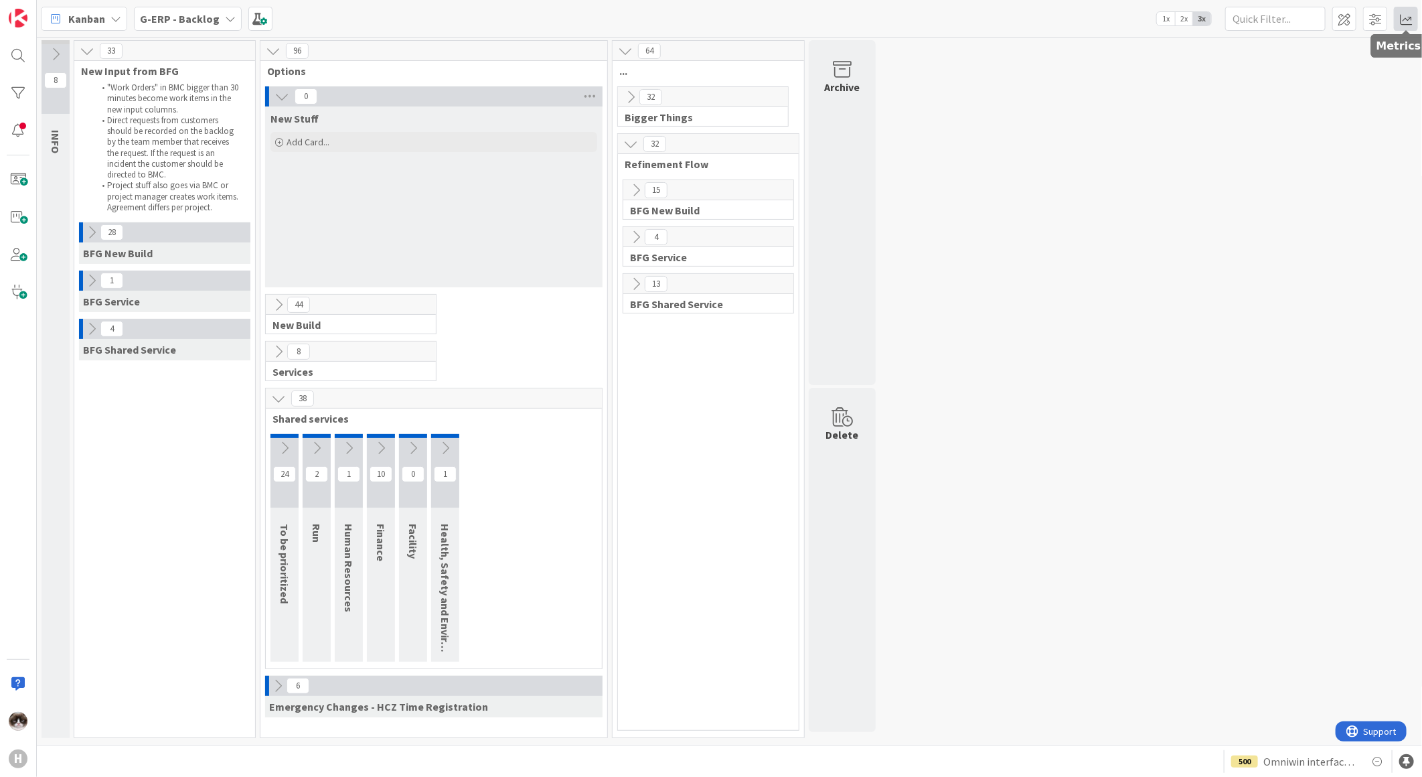
click at [1395, 22] on span at bounding box center [1406, 19] width 24 height 24
click at [1292, 230] on div "Throughput No Recent Data" at bounding box center [1324, 239] width 188 height 24
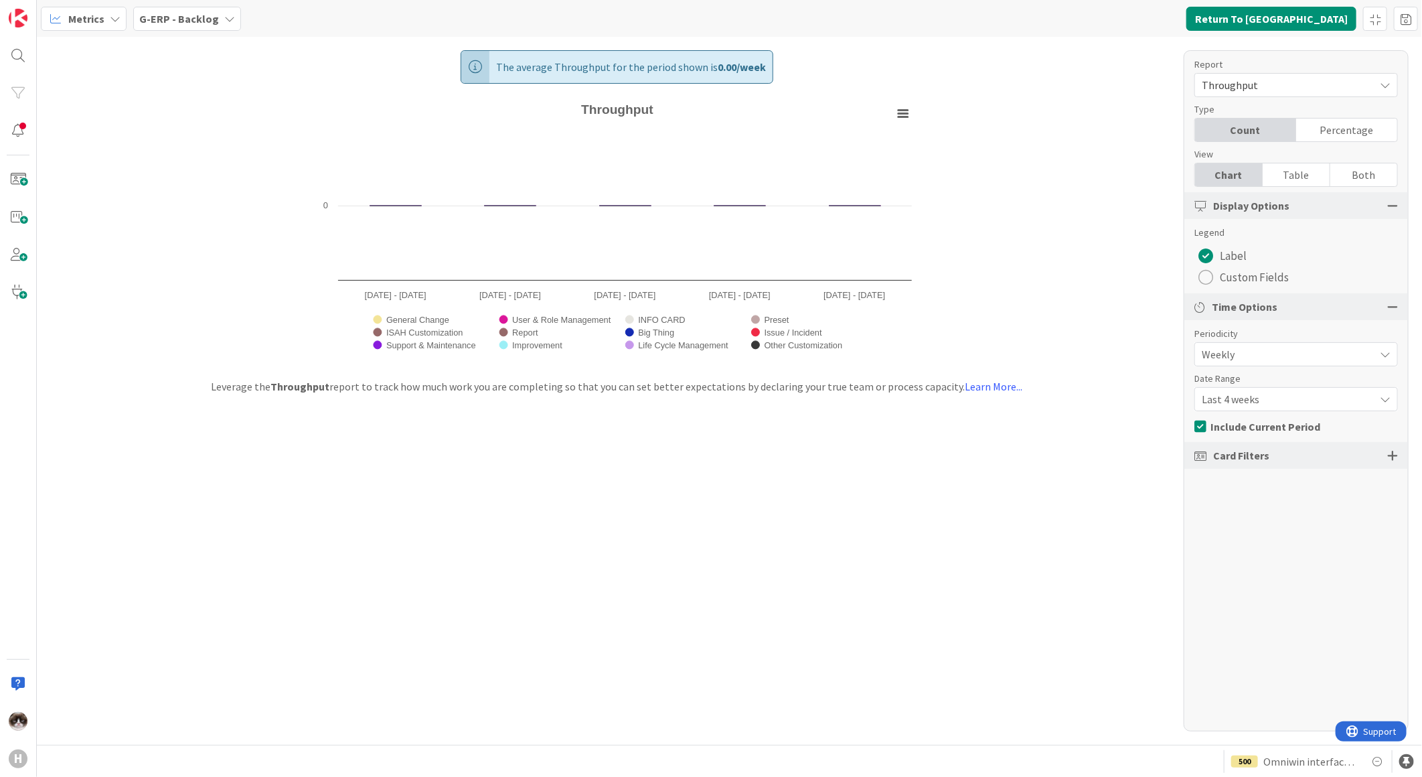
click at [1294, 400] on span "Last 4 weeks" at bounding box center [1285, 399] width 166 height 19
click at [1263, 485] on span "Last 13 weeks" at bounding box center [1304, 479] width 169 height 20
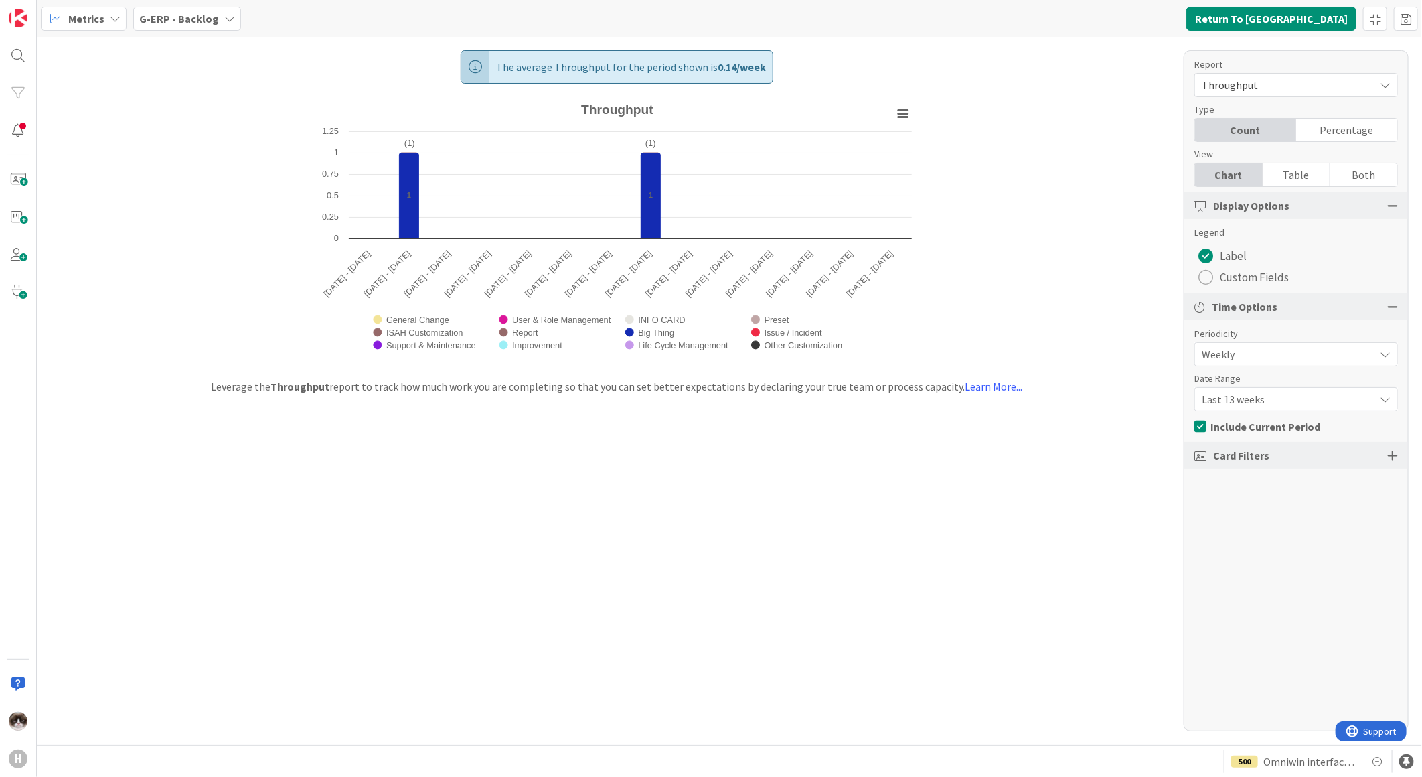
click at [1295, 90] on span "Throughput" at bounding box center [1285, 85] width 166 height 19
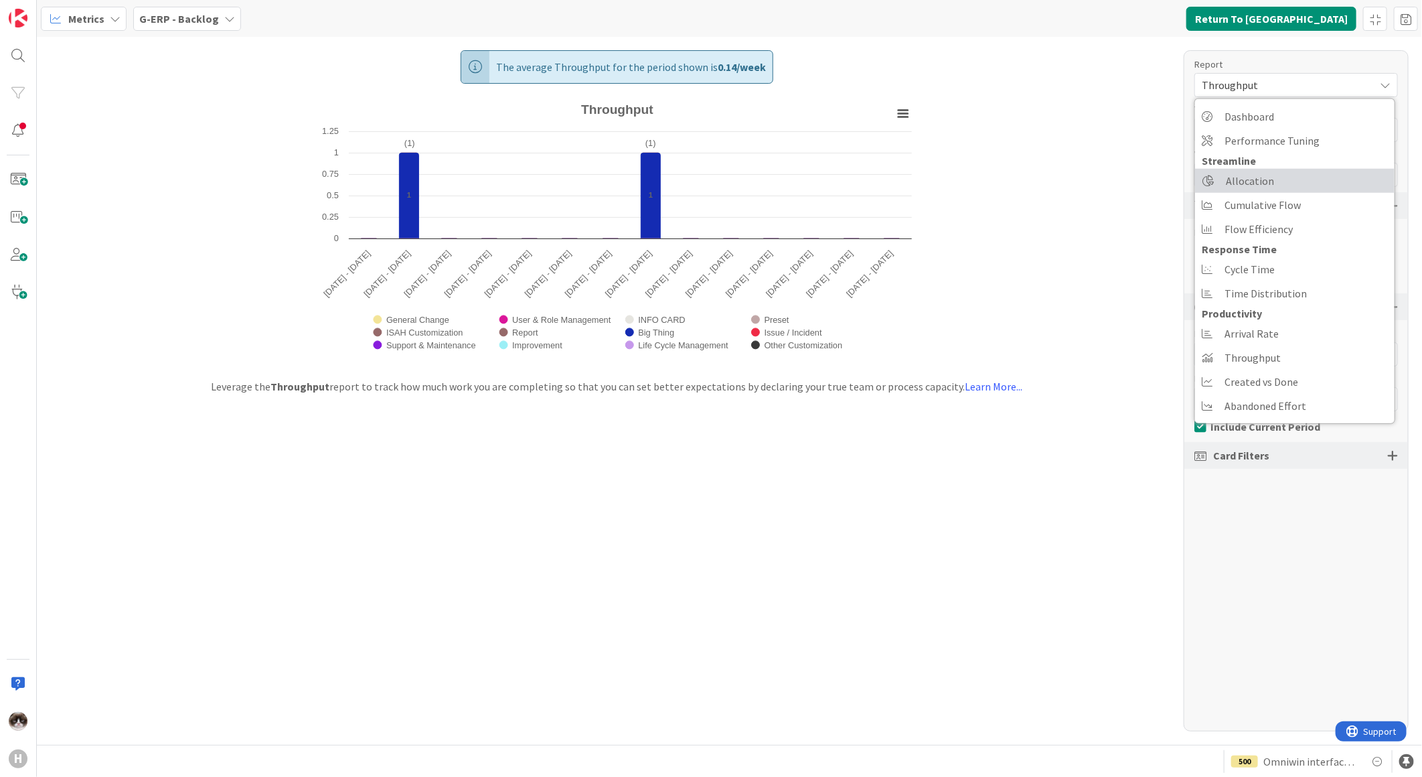
click at [1279, 172] on link "Allocation" at bounding box center [1295, 181] width 200 height 24
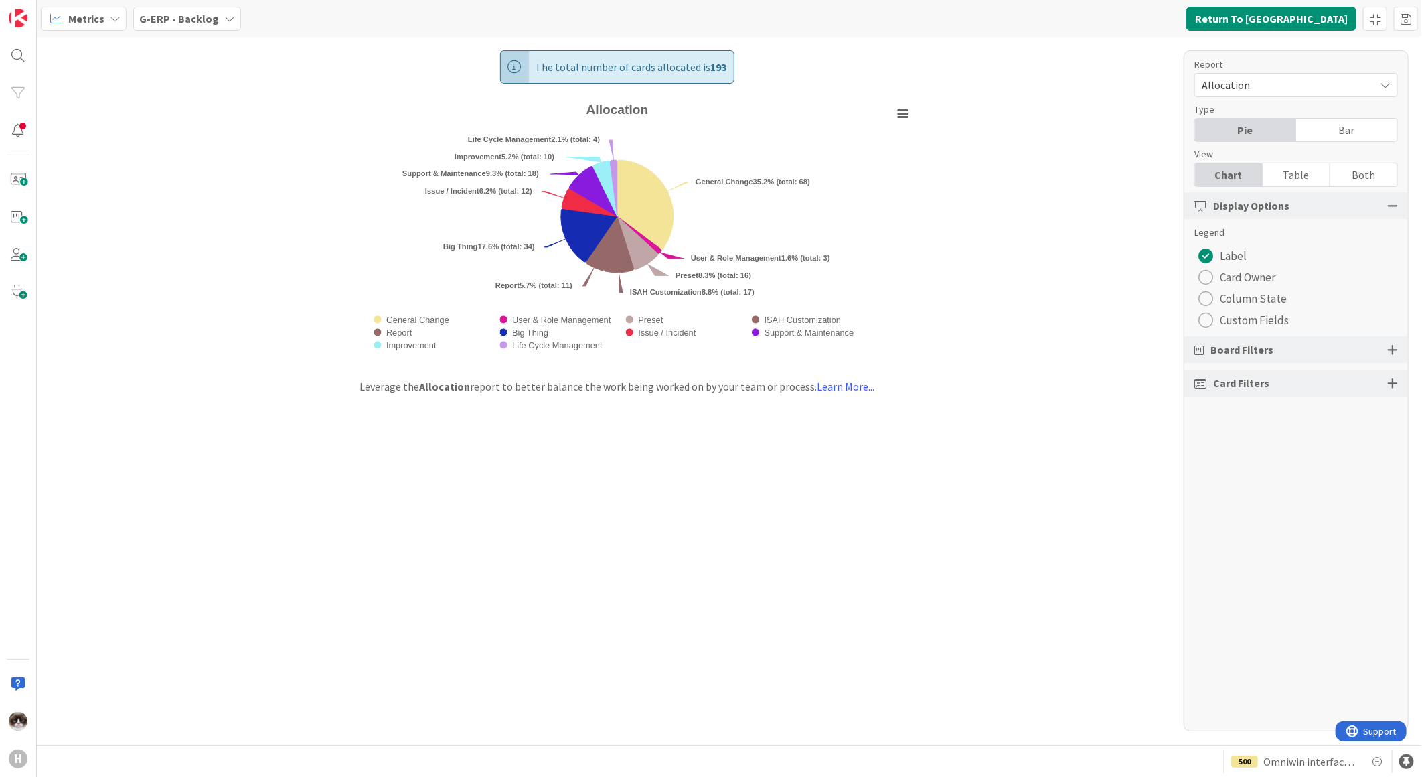
click at [1210, 325] on div "radio" at bounding box center [1206, 320] width 15 height 15
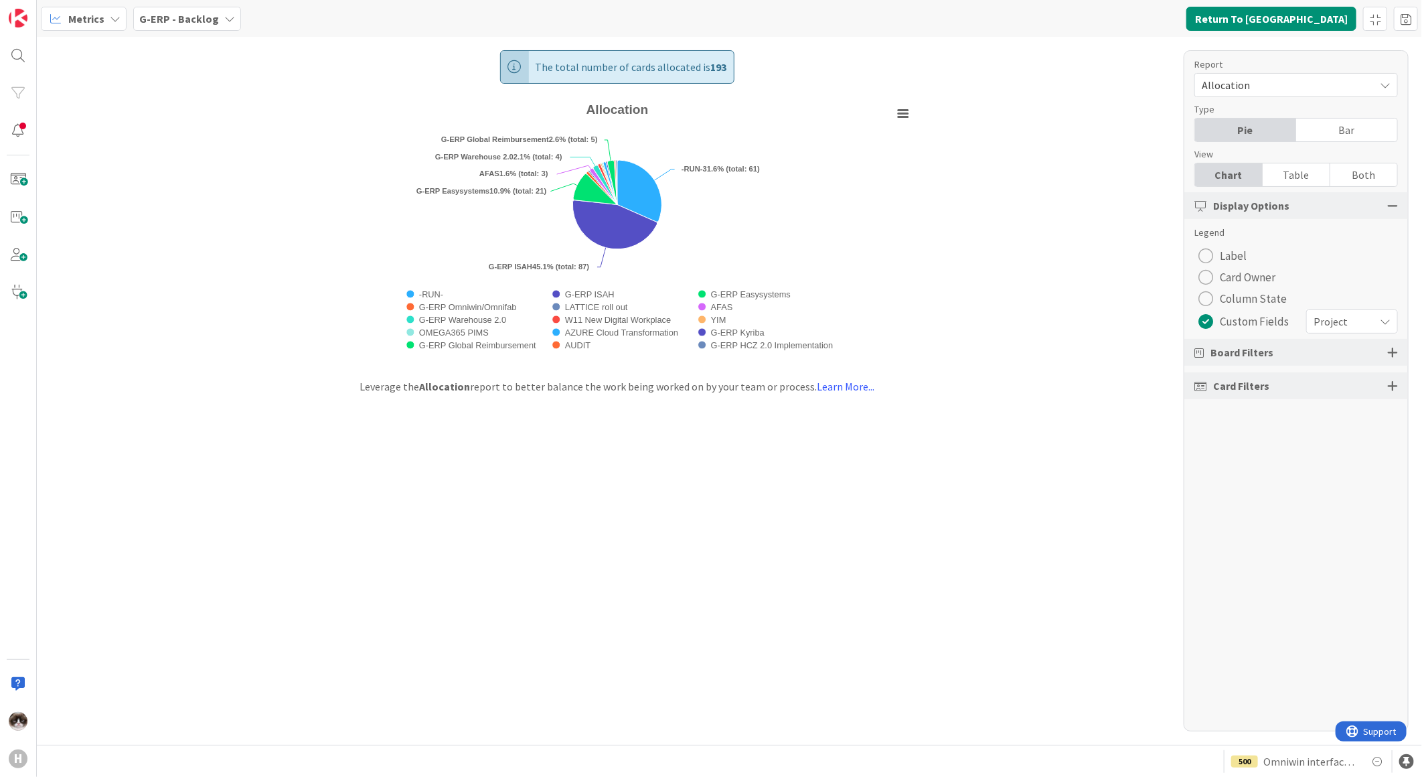
click at [1357, 323] on span "Project" at bounding box center [1341, 321] width 54 height 19
click at [1357, 323] on span "Project" at bounding box center [1340, 322] width 53 height 19
click at [1209, 292] on div "radio" at bounding box center [1206, 298] width 15 height 15
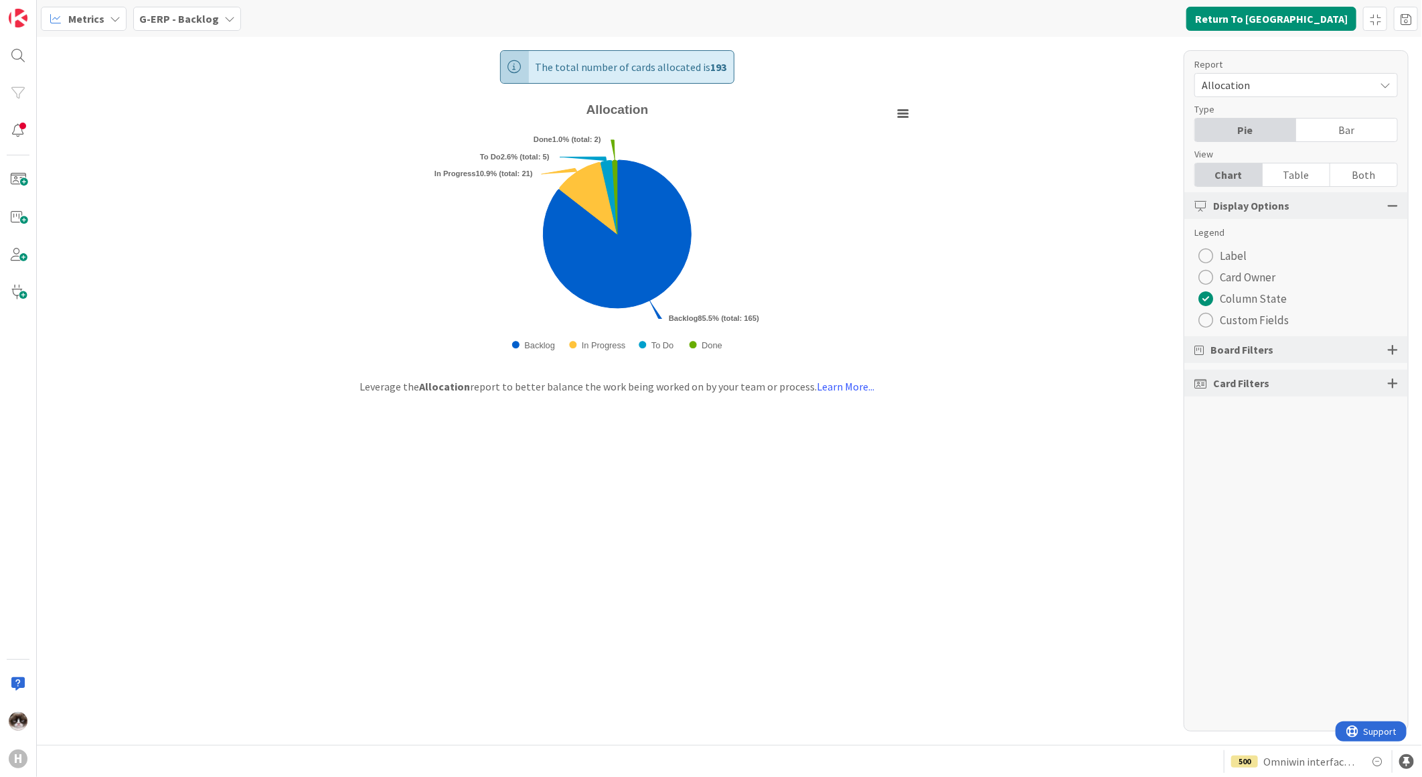
click at [1202, 256] on div "radio" at bounding box center [1206, 255] width 15 height 15
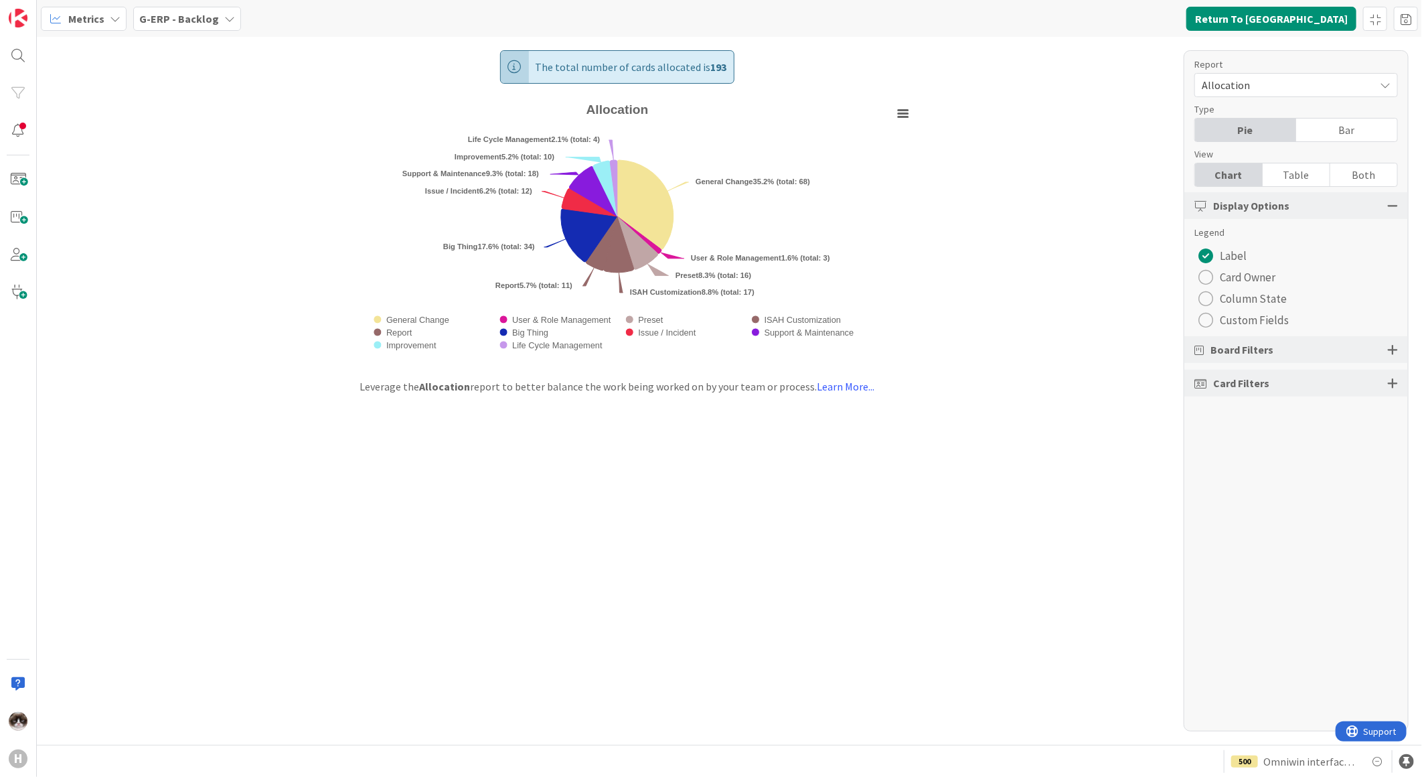
click at [189, 24] on span "G-ERP - Backlog" at bounding box center [179, 19] width 80 height 16
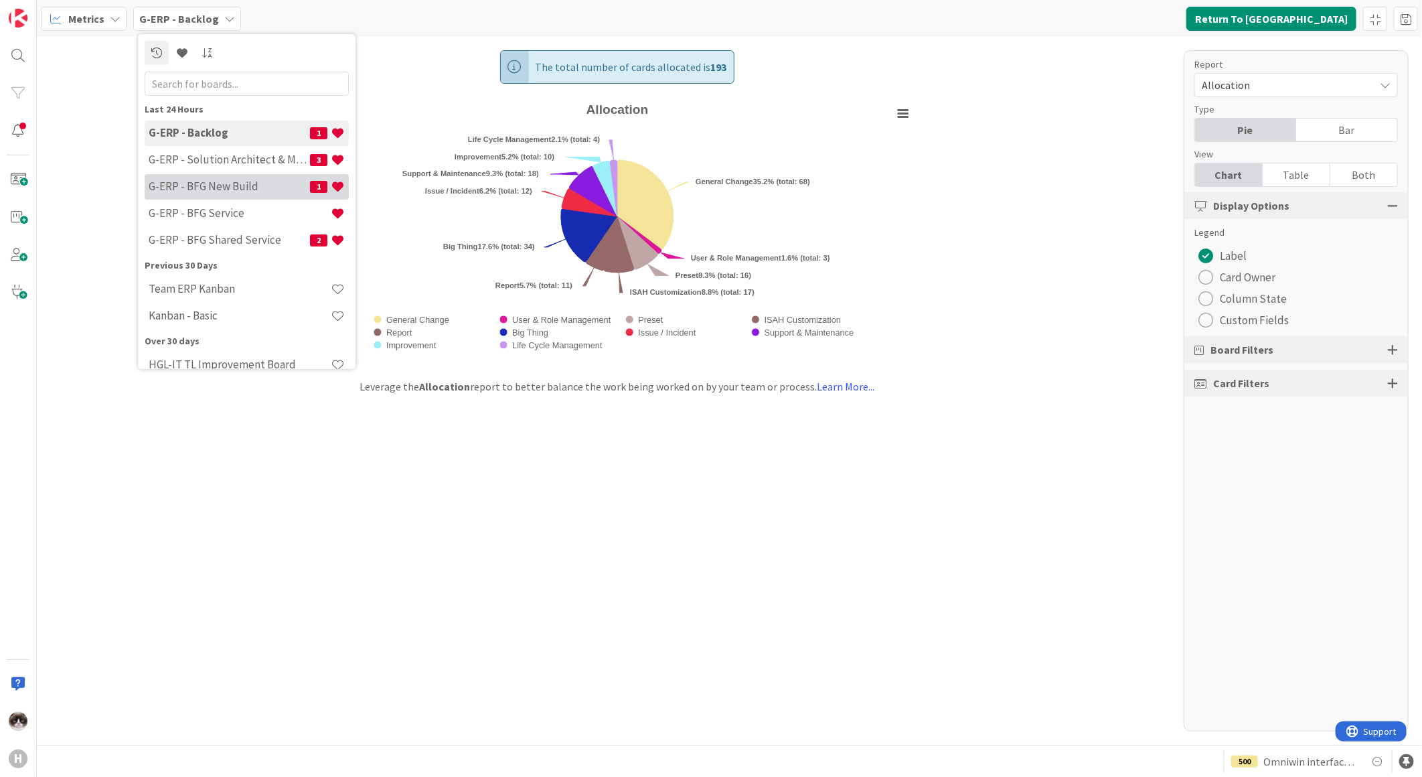
click at [236, 185] on h4 "G-ERP - BFG New Build" at bounding box center [229, 185] width 161 height 13
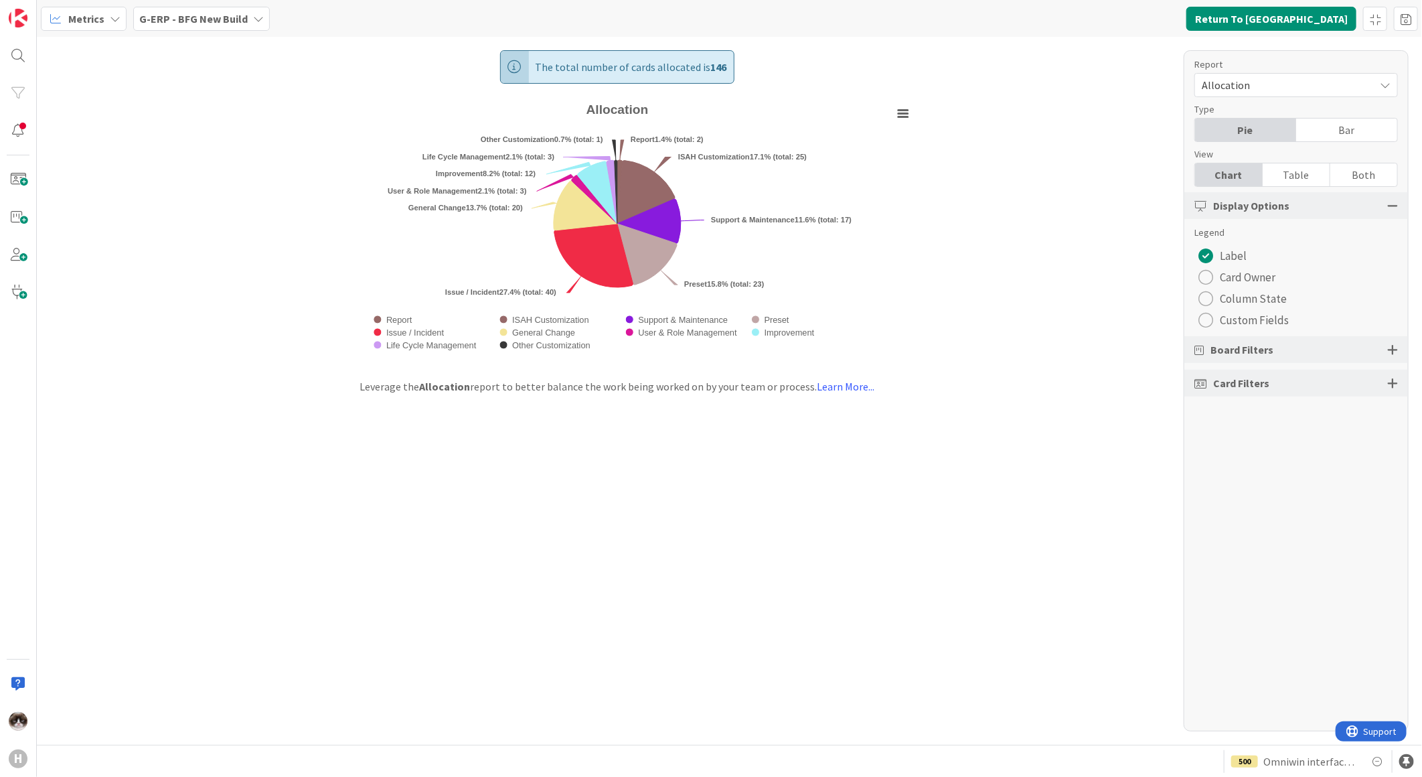
click at [1209, 311] on button "Custom Fields" at bounding box center [1244, 319] width 98 height 21
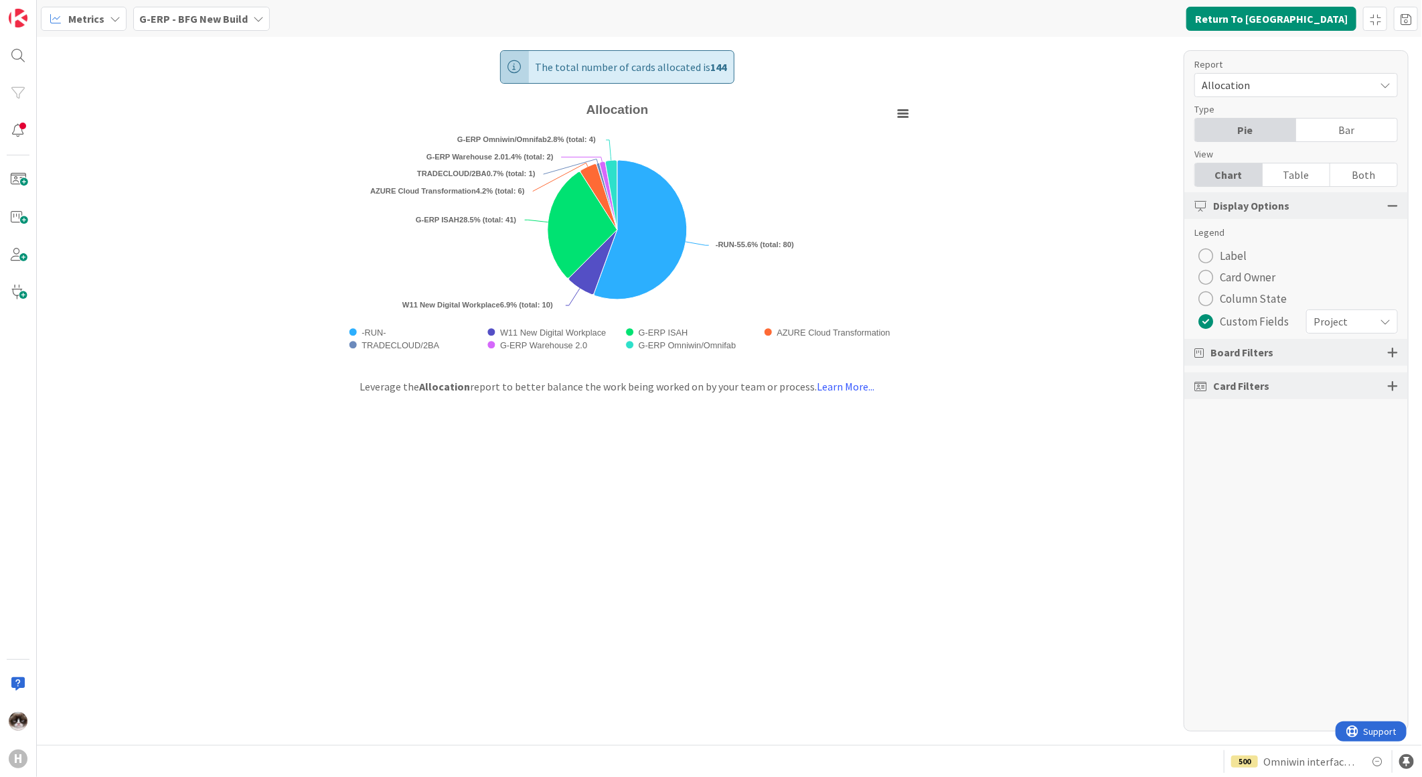
click at [1348, 321] on span "Project" at bounding box center [1341, 321] width 54 height 19
click at [1328, 348] on span "Project" at bounding box center [1329, 353] width 122 height 20
click at [1399, 352] on div "Board Filters" at bounding box center [1296, 352] width 224 height 27
click at [1398, 355] on div "Board Filters" at bounding box center [1296, 352] width 224 height 27
click at [1388, 352] on div at bounding box center [1392, 352] width 11 height 12
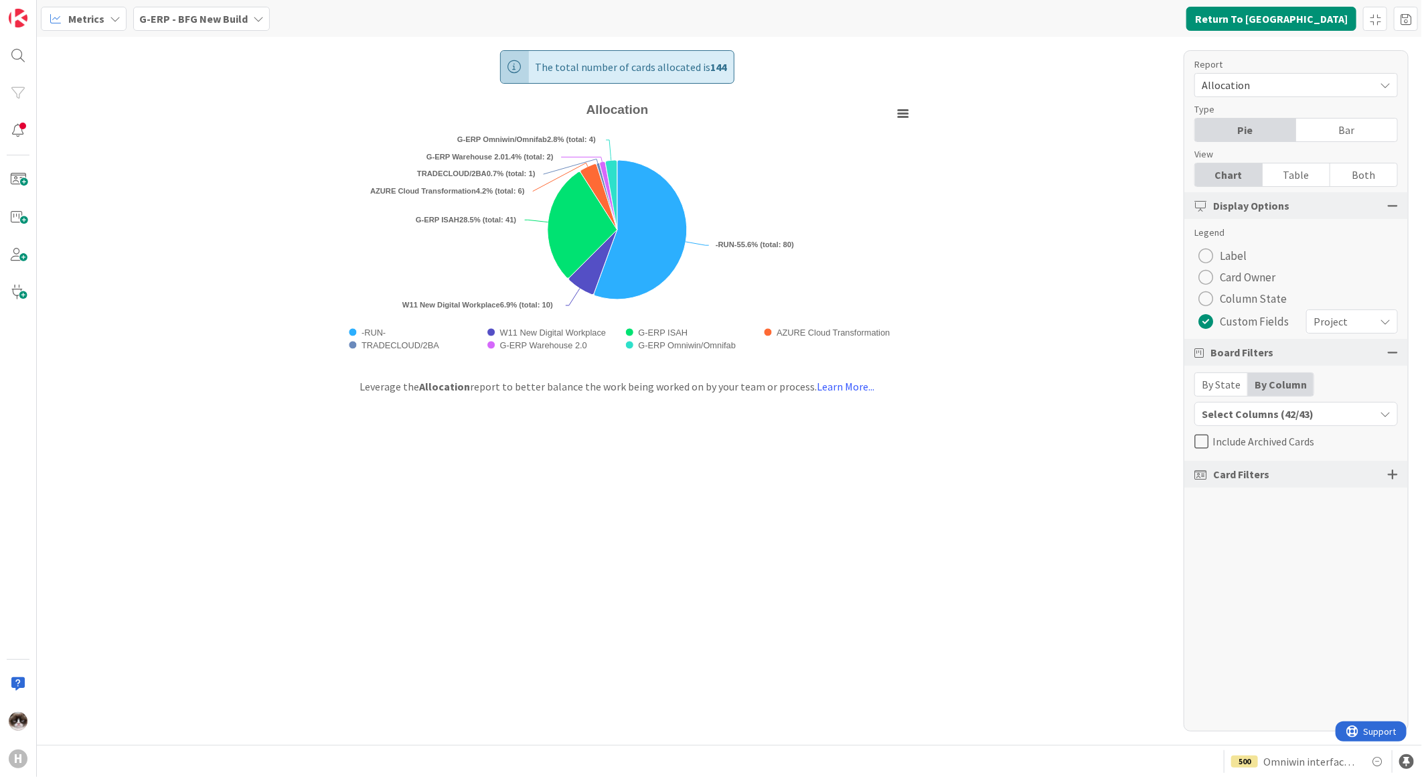
click at [1388, 352] on div at bounding box center [1392, 352] width 11 height 12
click at [1404, 352] on div "Board Filters" at bounding box center [1296, 352] width 224 height 27
click at [1401, 352] on div "Board Filters" at bounding box center [1296, 352] width 224 height 27
click at [1394, 350] on div at bounding box center [1392, 352] width 11 height 12
click at [1318, 414] on div "Select Columns (42/43)" at bounding box center [1284, 413] width 179 height 17
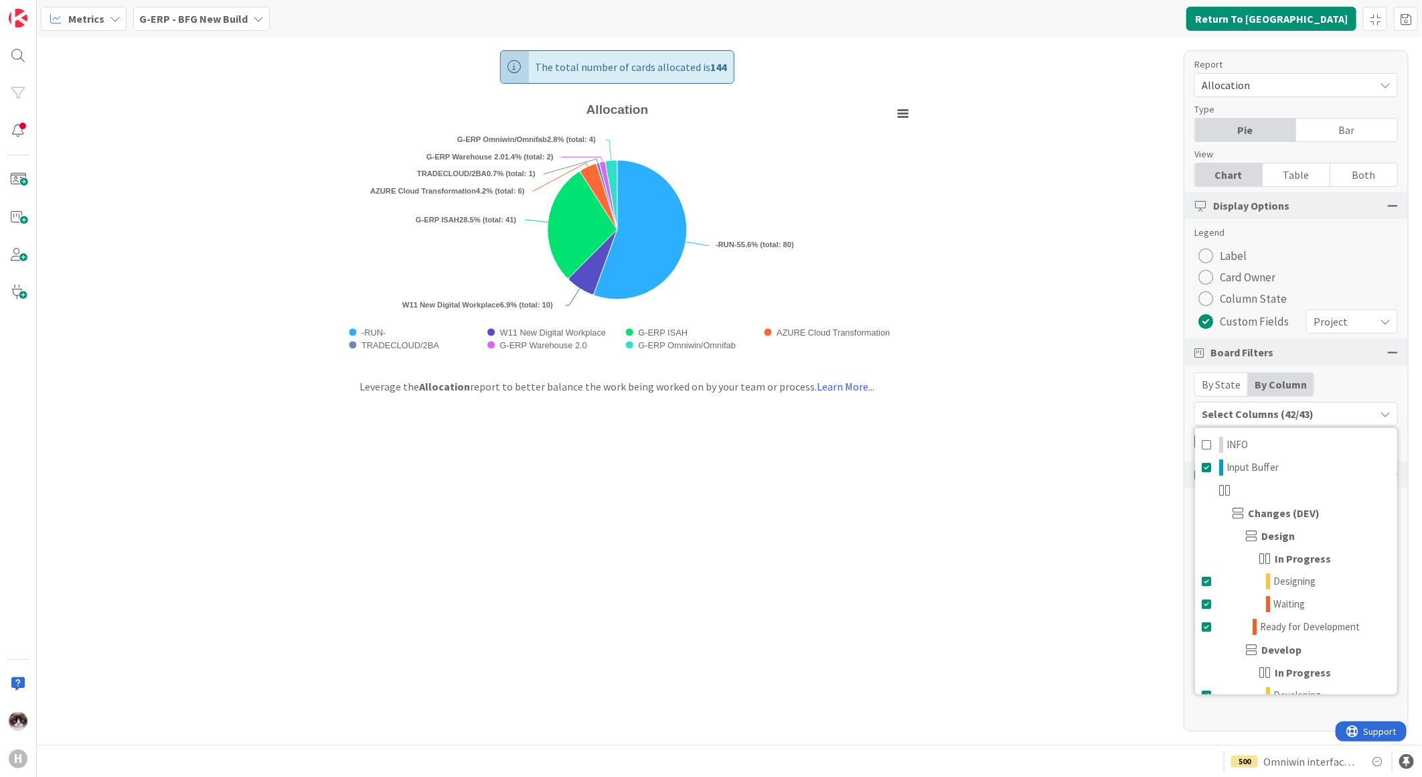
drag, startPoint x: 1118, startPoint y: 260, endPoint x: 1128, endPoint y: 256, distance: 10.6
click at [1118, 260] on div "The total number of cards allocated is 144 Created with Highcharts 11.4.3 Chart…" at bounding box center [729, 391] width 1385 height 708
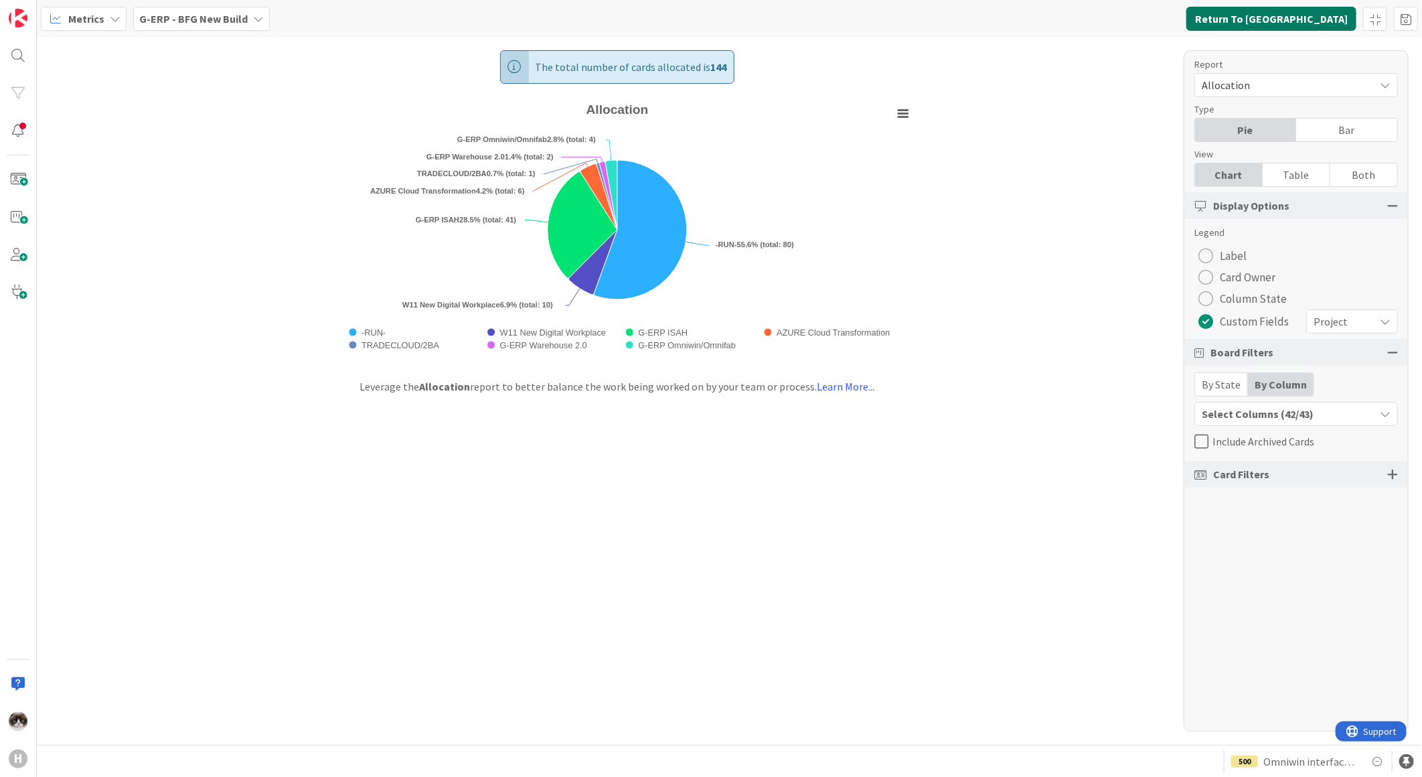
click at [1302, 16] on button "Return To [GEOGRAPHIC_DATA]" at bounding box center [1271, 19] width 170 height 24
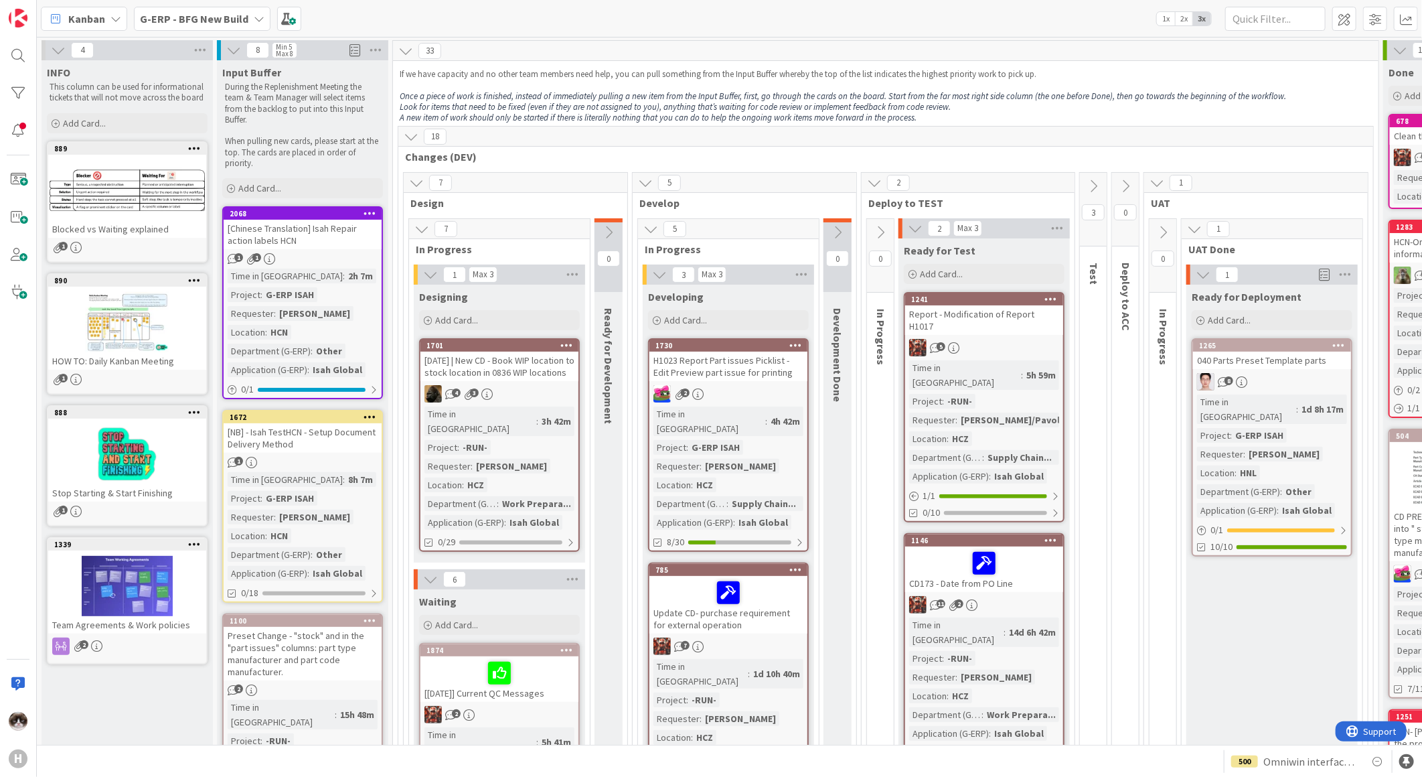
click at [234, 23] on b "G-ERP - BFG New Build" at bounding box center [194, 18] width 108 height 13
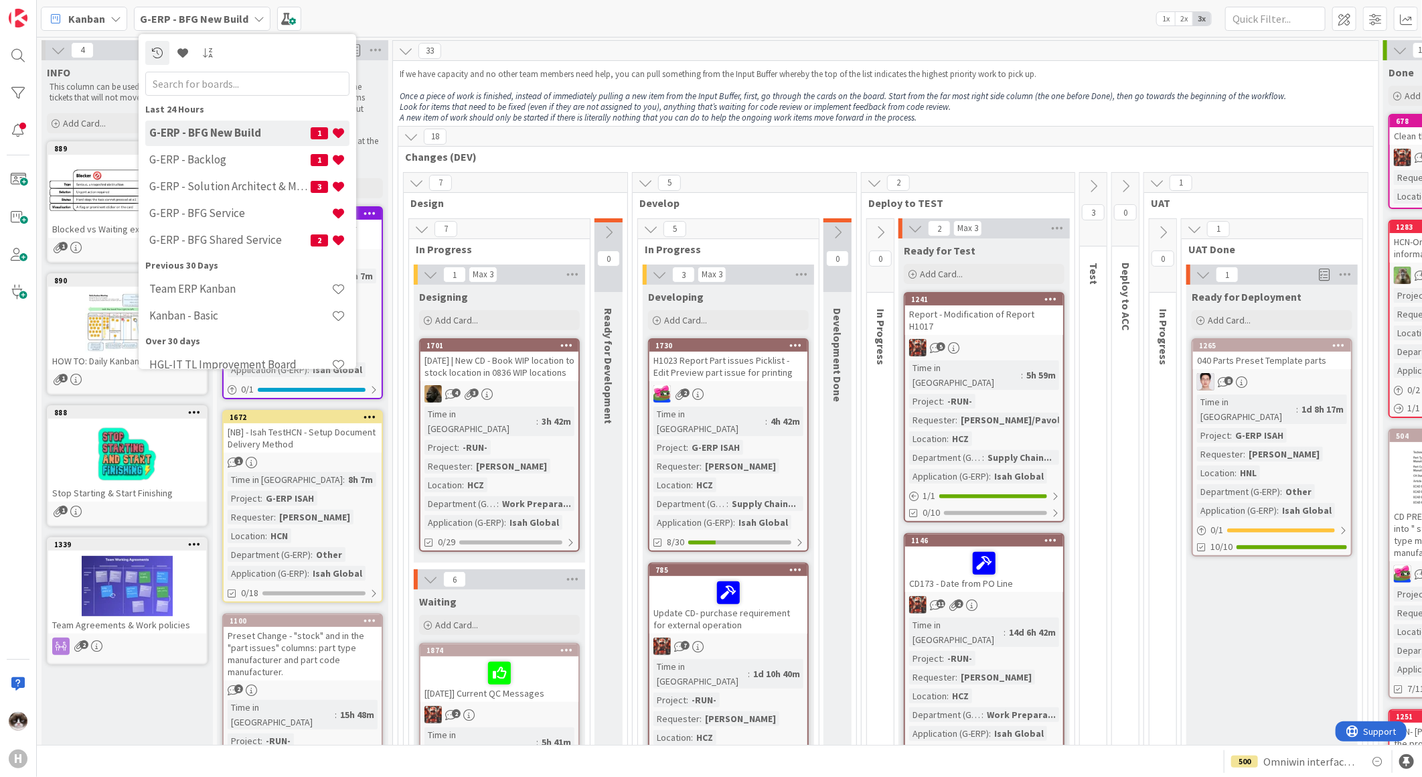
click at [1031, 32] on div "Kanban G-ERP - BFG New Build Last 24 Hours G-ERP - BFG New Build 1 G-ERP - Back…" at bounding box center [729, 18] width 1385 height 37
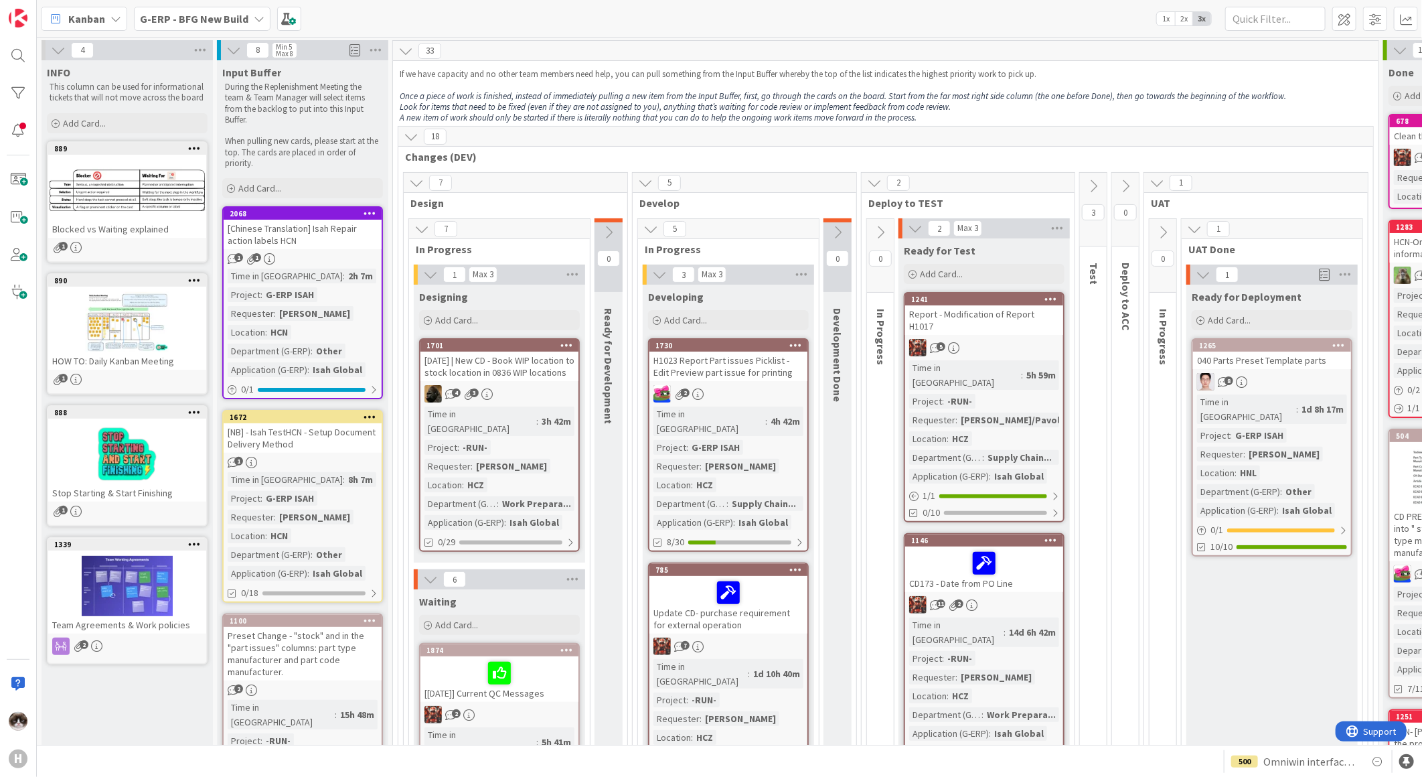
click at [224, 25] on span "G-ERP - BFG New Build" at bounding box center [194, 19] width 108 height 16
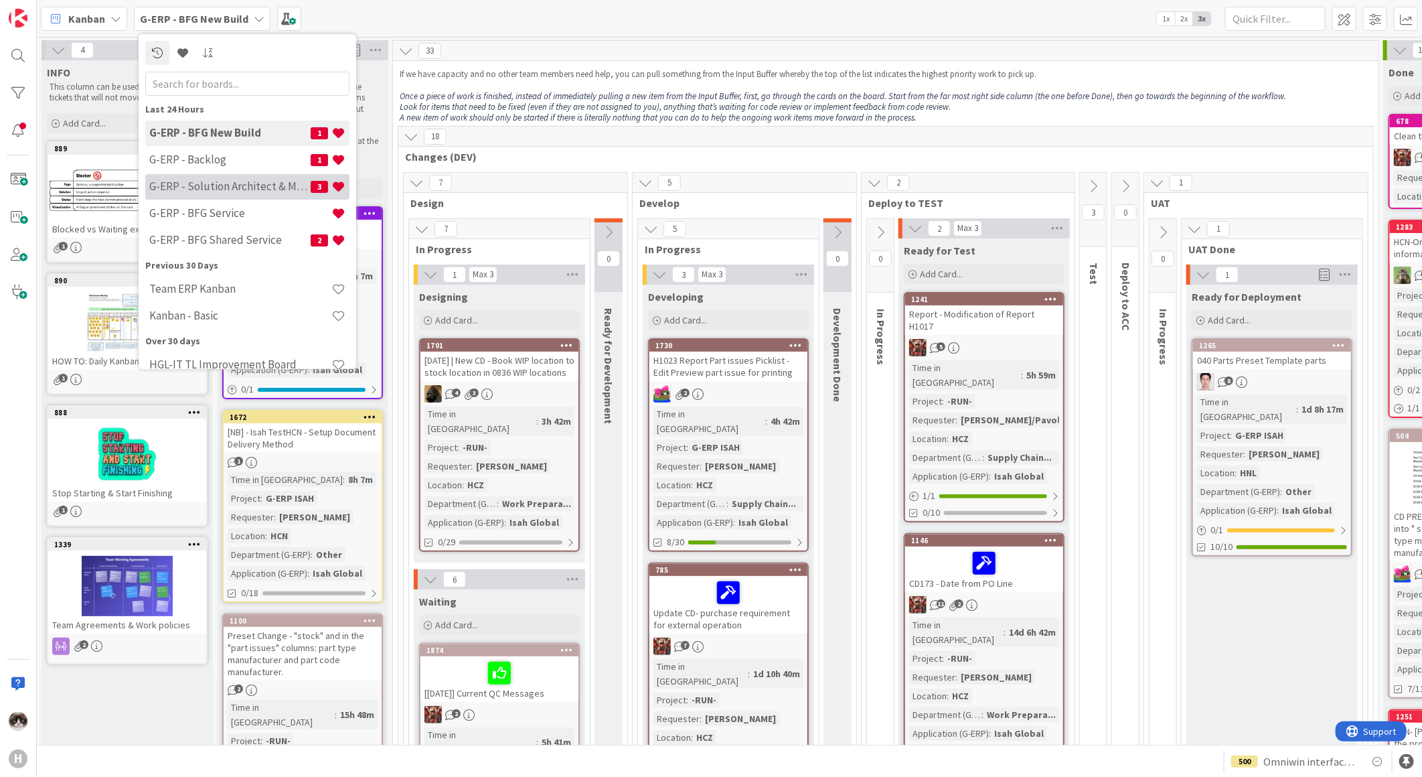
click at [221, 183] on h4 "G-ERP - Solution Architect & Management" at bounding box center [229, 185] width 161 height 13
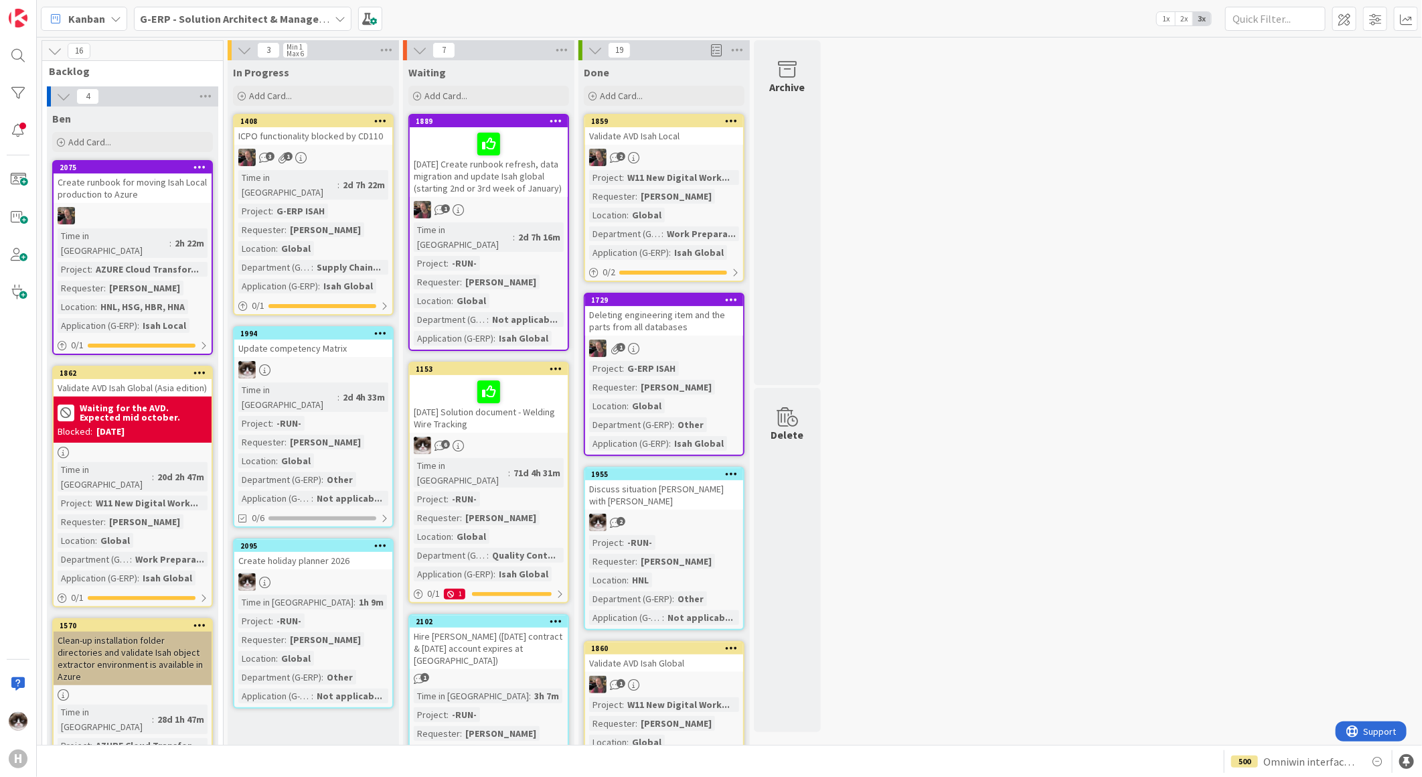
click at [174, 25] on span "G-ERP - Solution Architect & Management" at bounding box center [234, 19] width 189 height 16
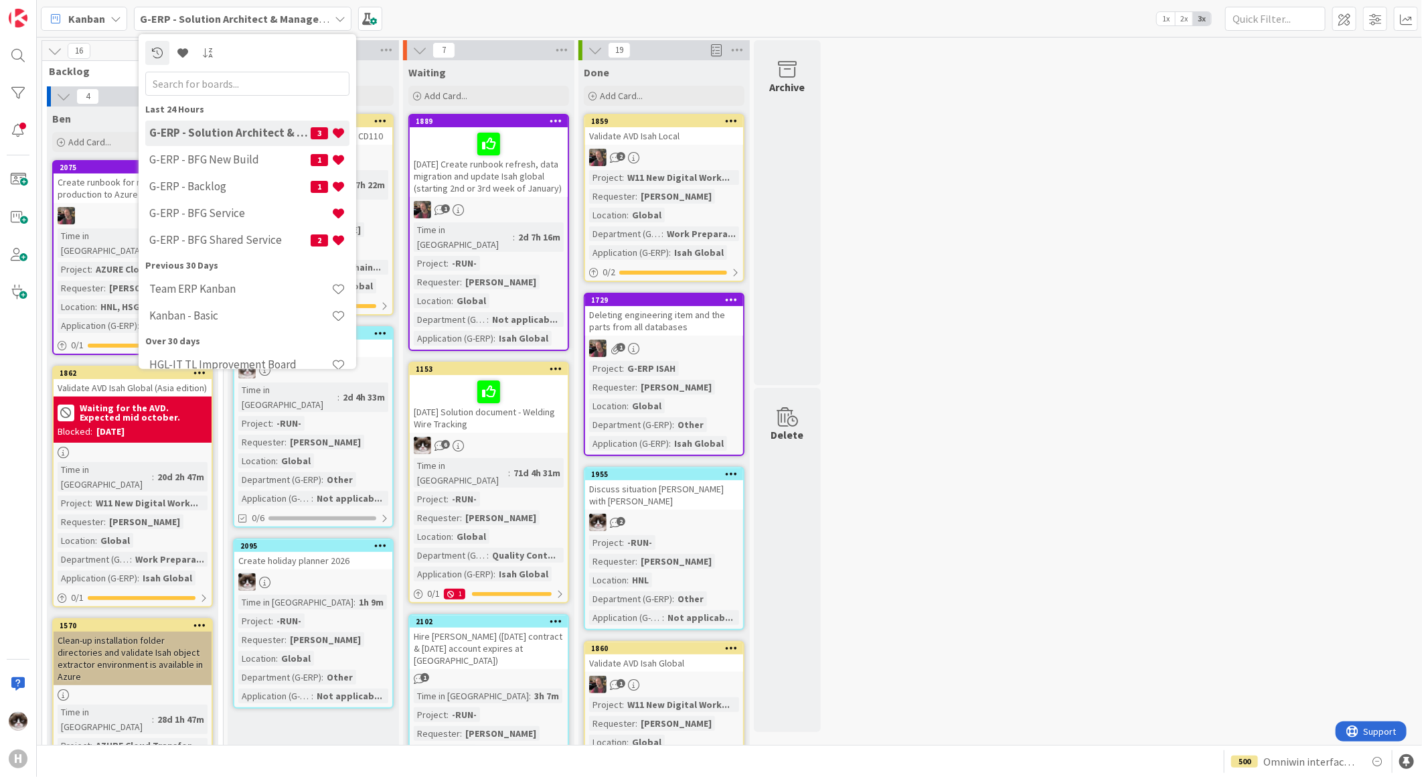
click at [175, 22] on b "G-ERP - Solution Architect & Management" at bounding box center [242, 18] width 205 height 13
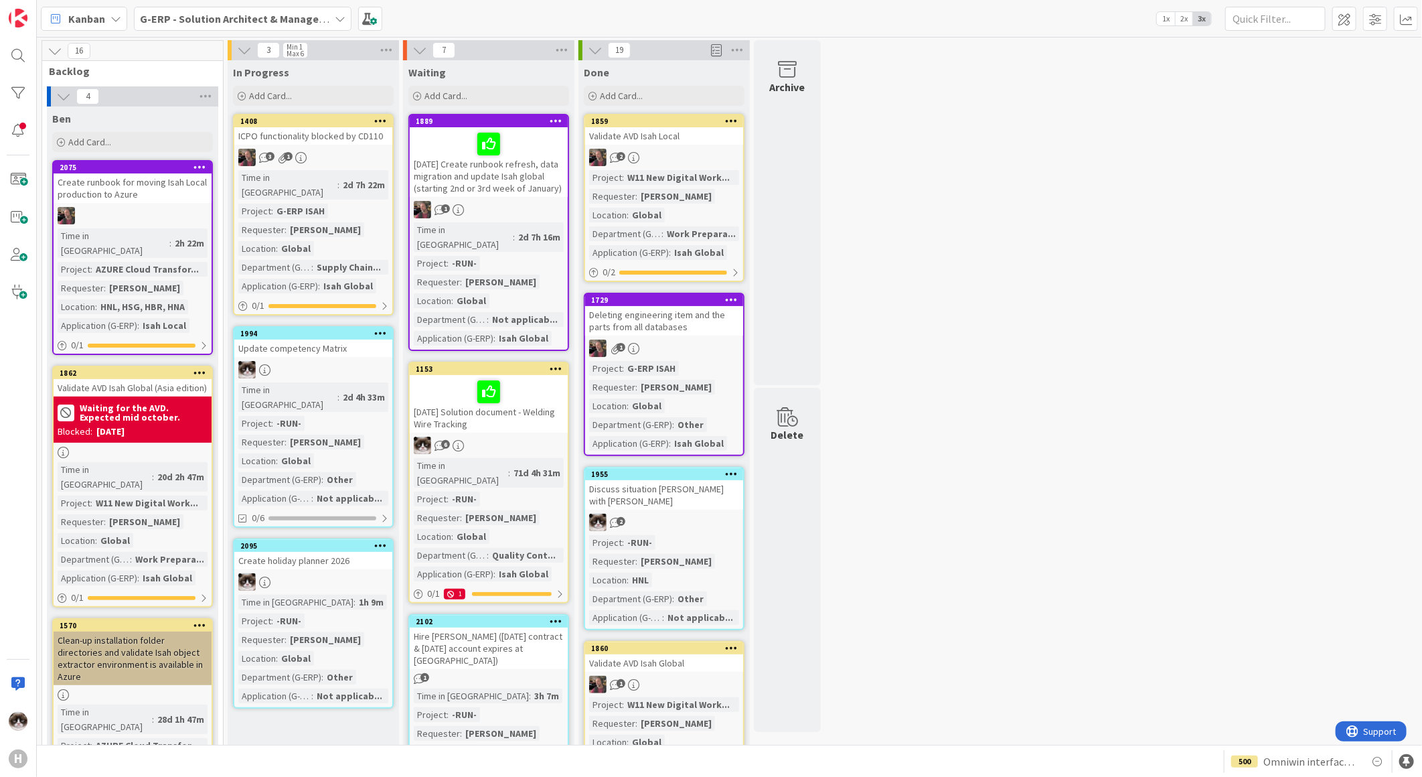
drag, startPoint x: 243, startPoint y: 22, endPoint x: 234, endPoint y: 32, distance: 13.3
click at [243, 22] on b "G-ERP - Solution Architect & Management" at bounding box center [242, 18] width 205 height 13
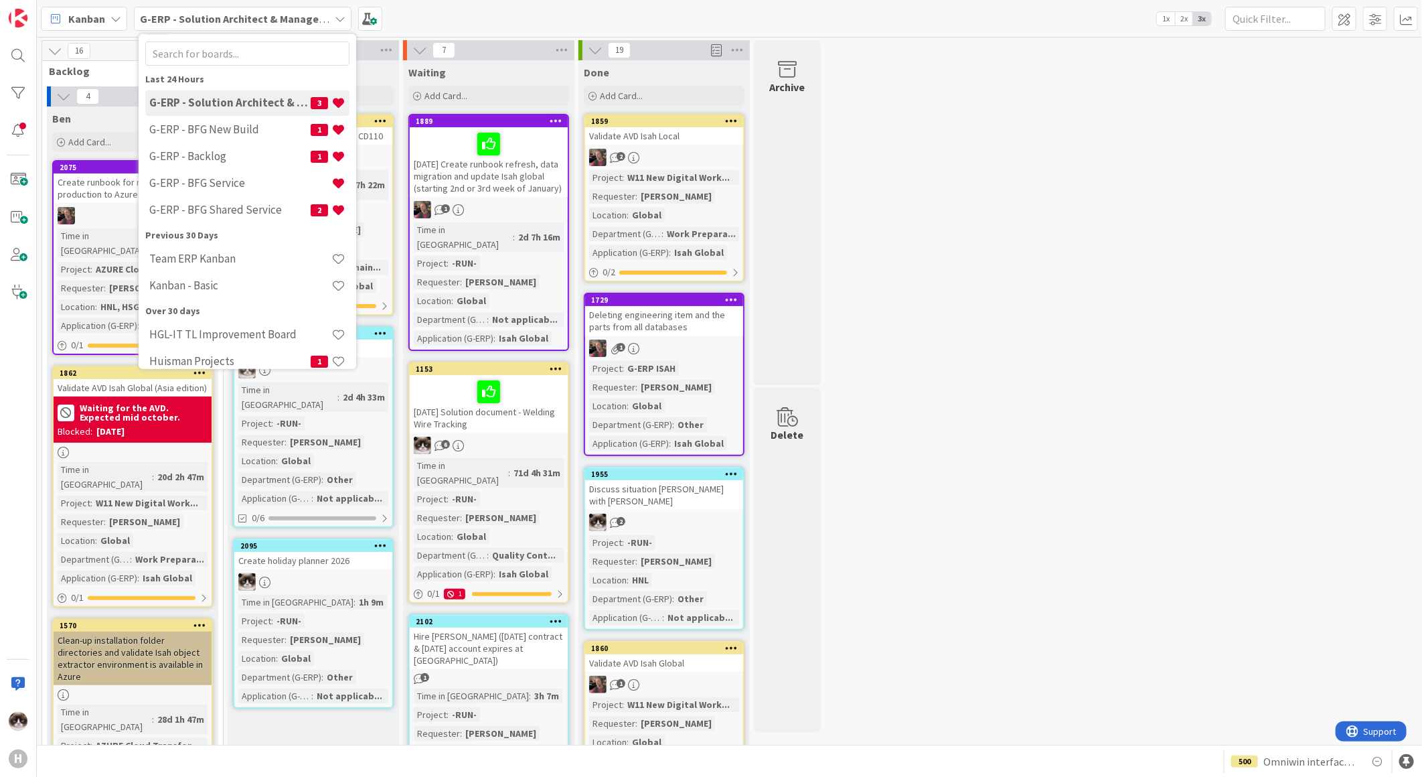
scroll to position [43, 0]
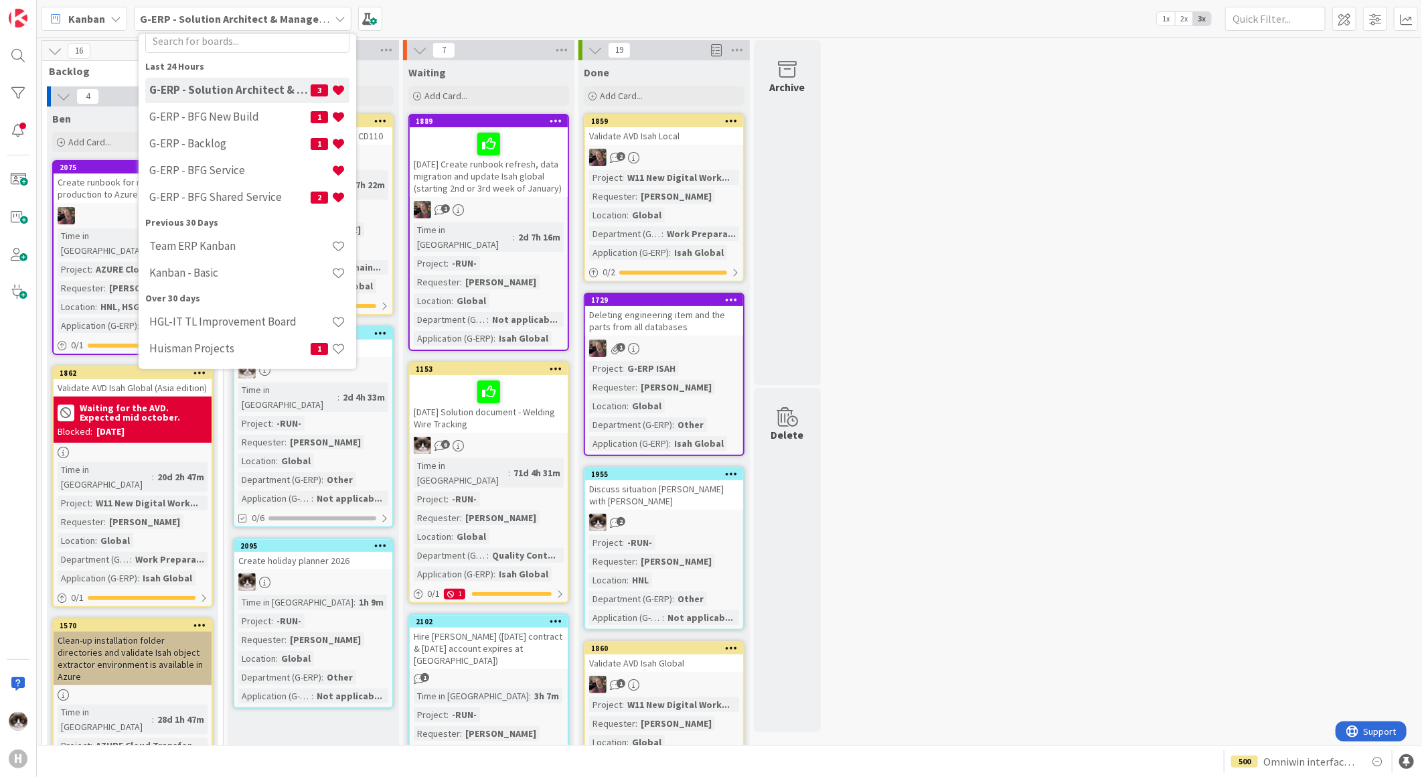
click at [114, 19] on icon at bounding box center [115, 18] width 11 height 11
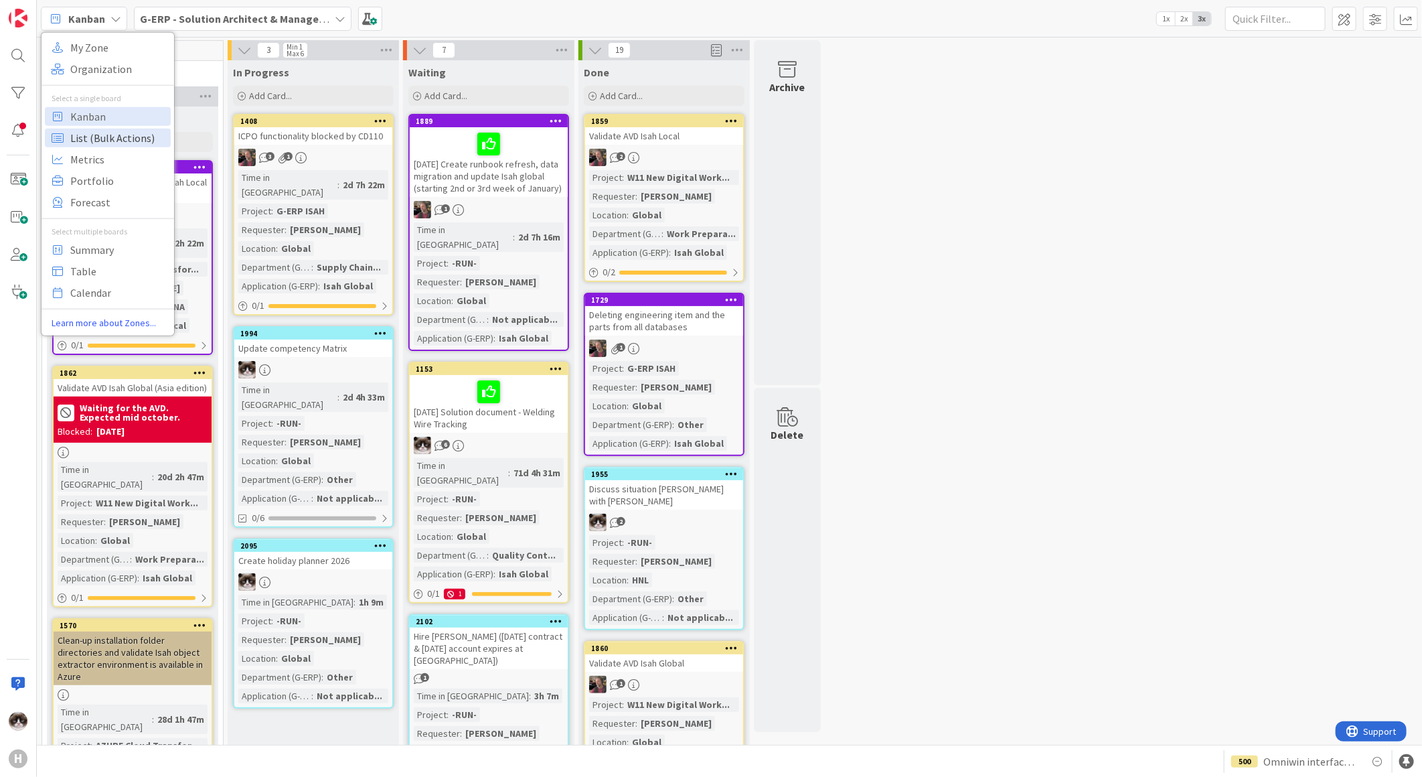
click at [114, 139] on span "List (Bulk Actions)" at bounding box center [118, 137] width 96 height 20
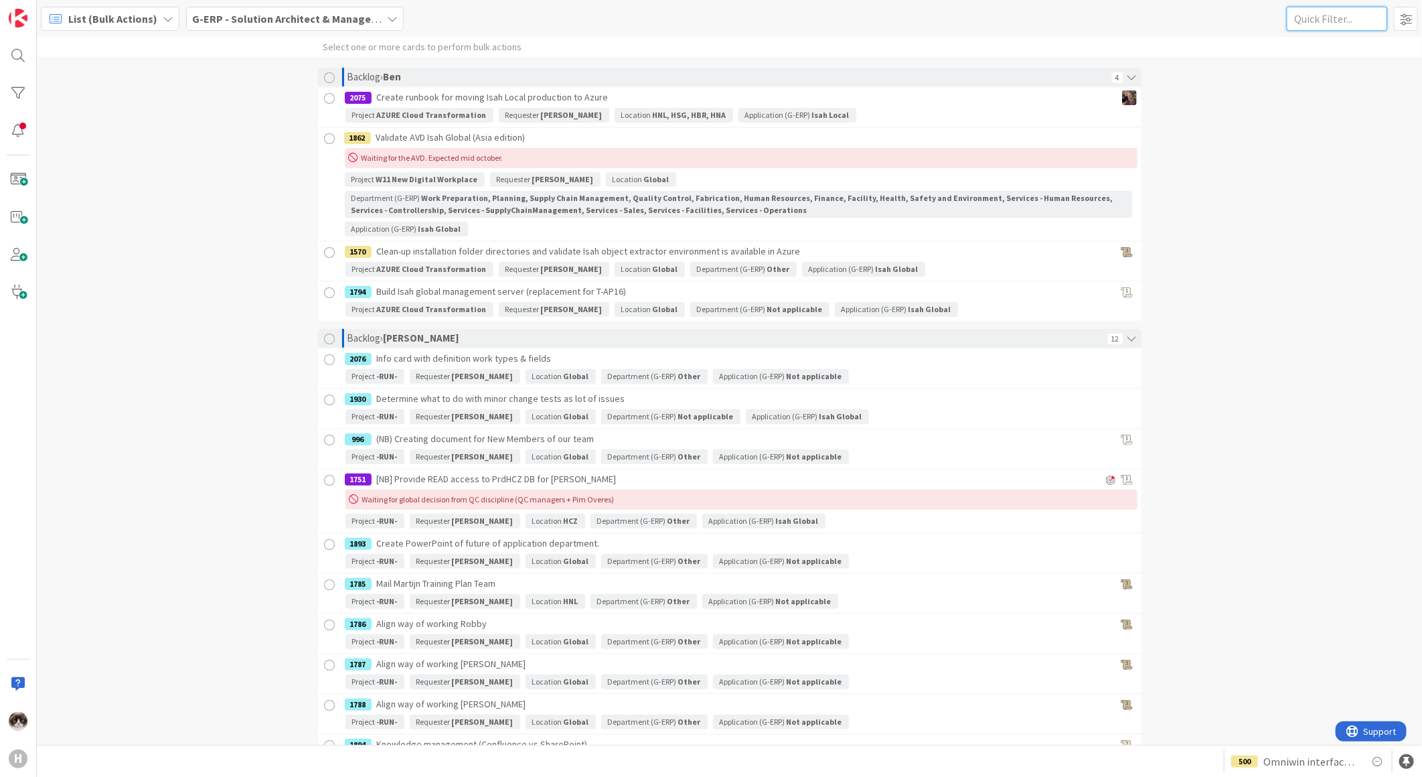
click at [1335, 21] on input "text" at bounding box center [1337, 19] width 100 height 24
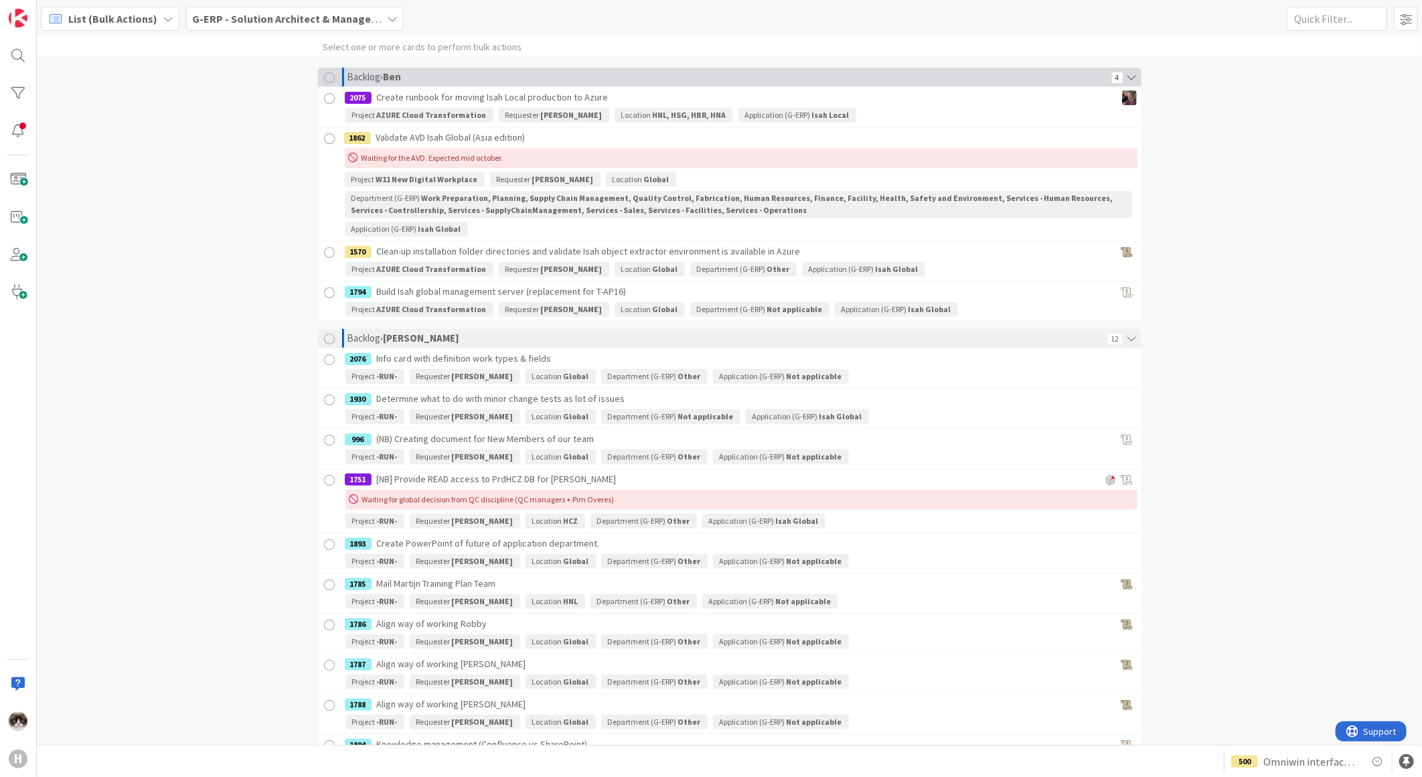
click at [1126, 76] on icon at bounding box center [1132, 77] width 19 height 19
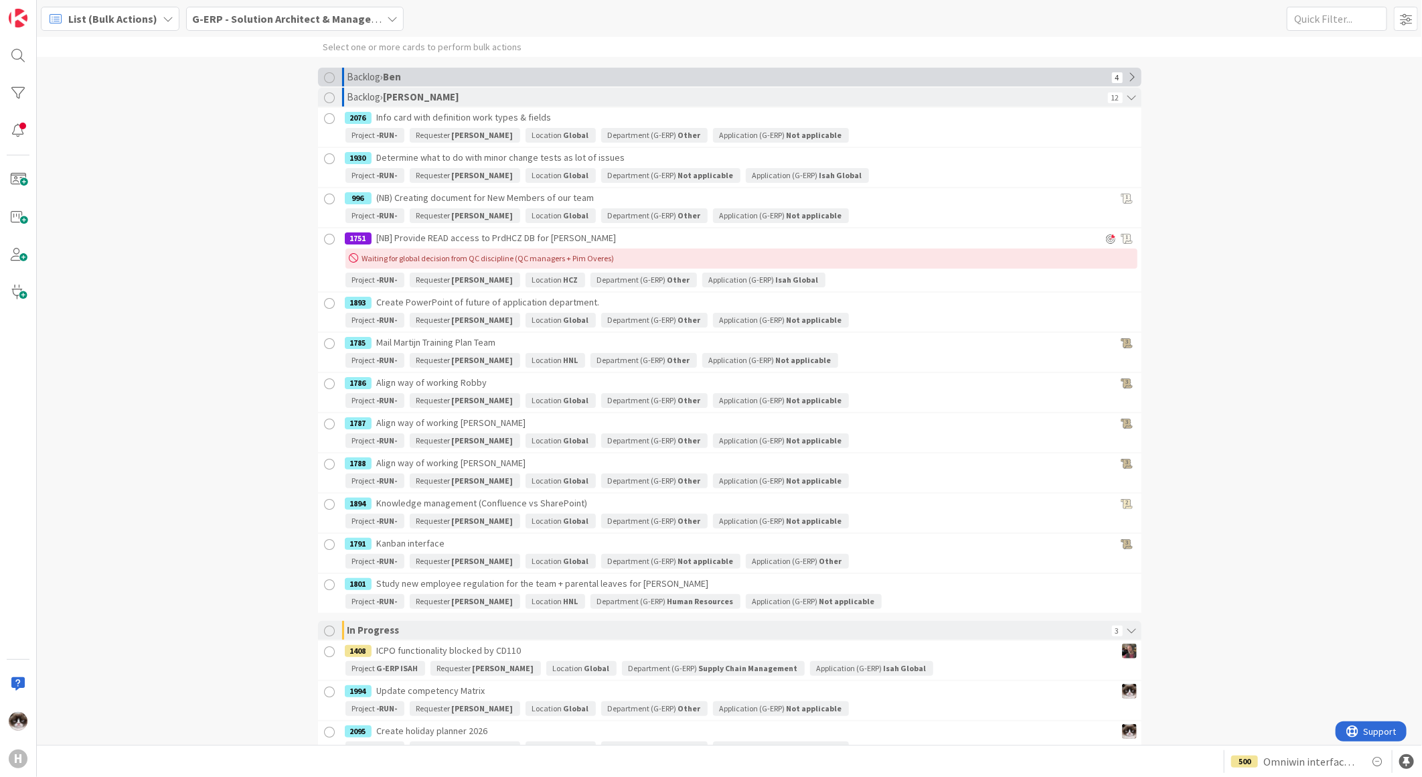
click at [1126, 76] on icon at bounding box center [1132, 77] width 19 height 19
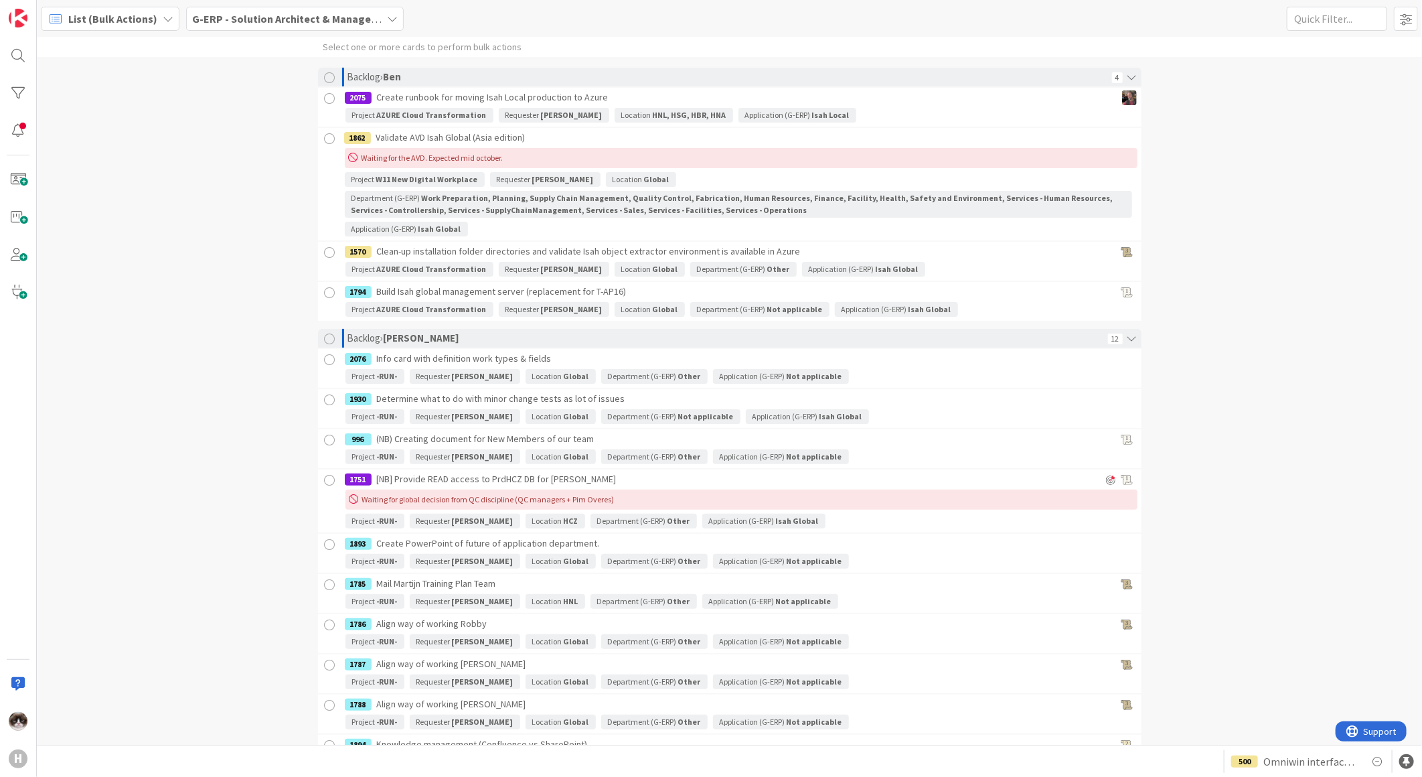
click at [327, 139] on div at bounding box center [330, 139] width 16 height 17
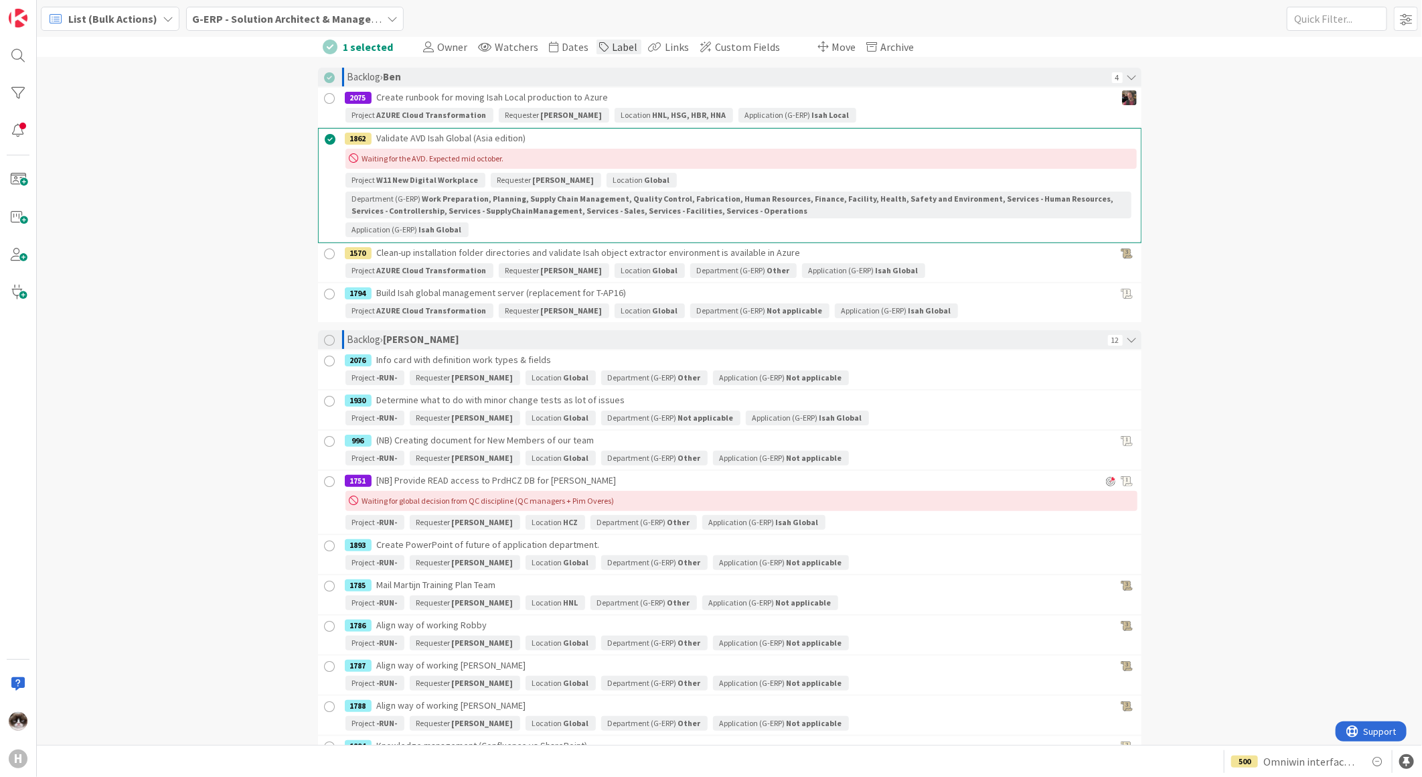
click at [613, 50] on span "Label" at bounding box center [625, 46] width 25 height 13
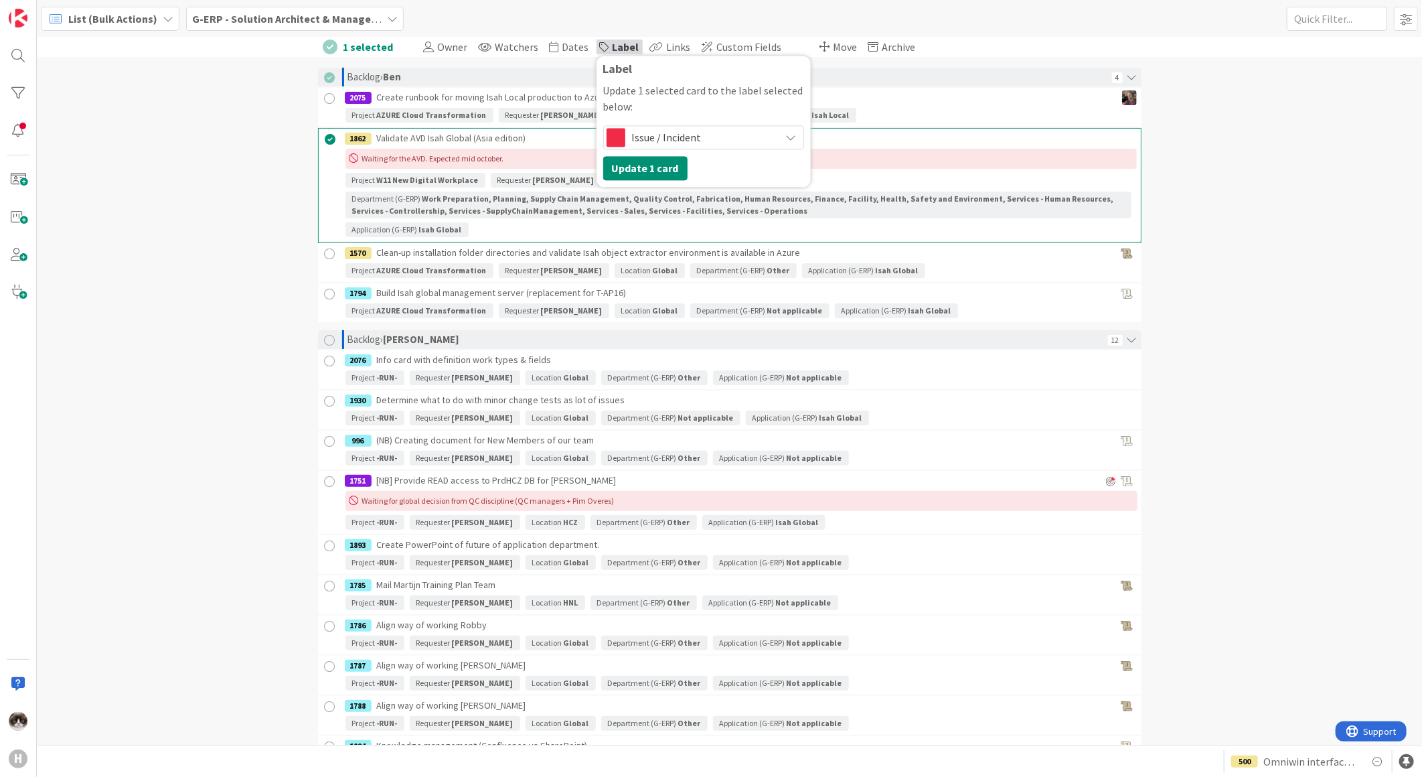
click at [1207, 372] on div "1 selected Owner Watchers Dates Label Label Update 1 selected card to the label…" at bounding box center [729, 391] width 1385 height 708
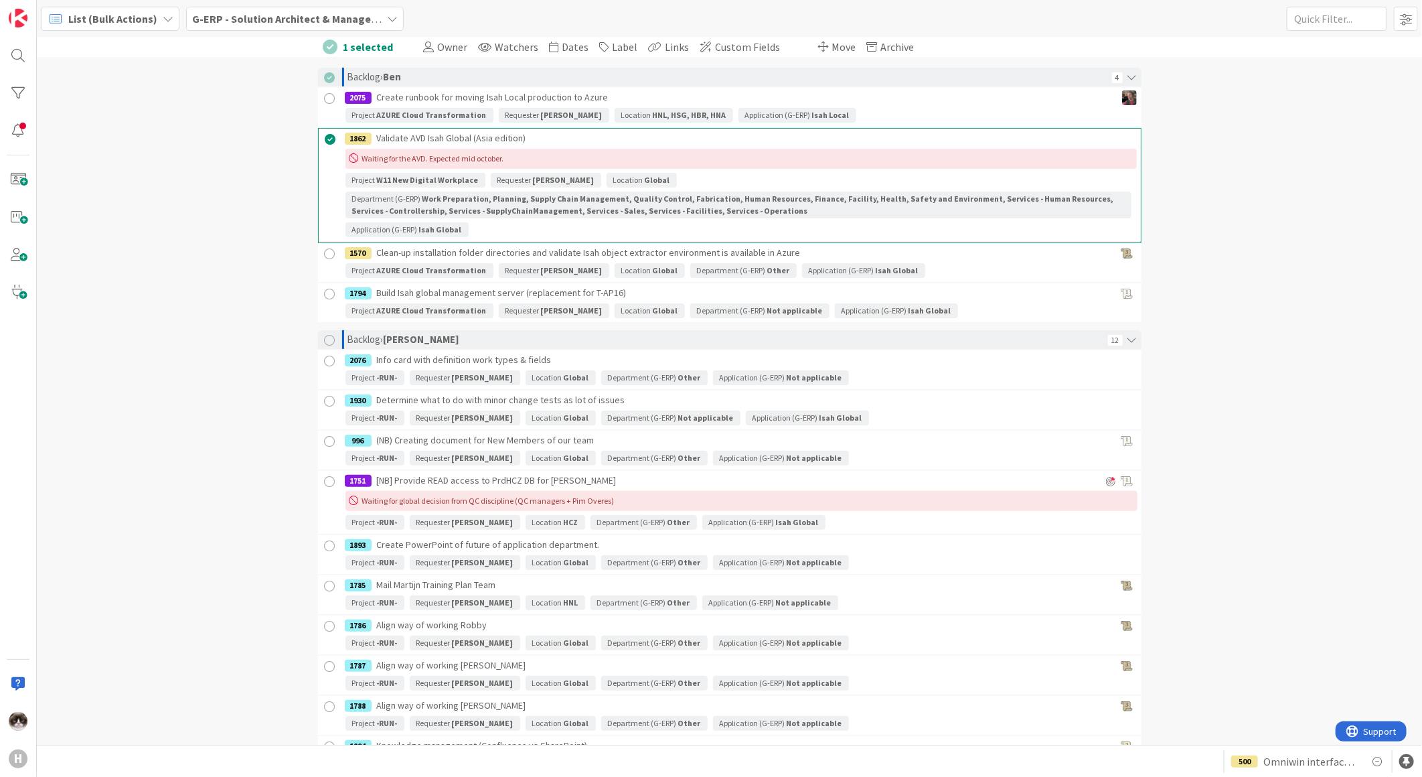
click at [155, 28] on div "List (Bulk Actions)" at bounding box center [110, 19] width 139 height 24
click at [123, 275] on span "Table" at bounding box center [118, 270] width 96 height 20
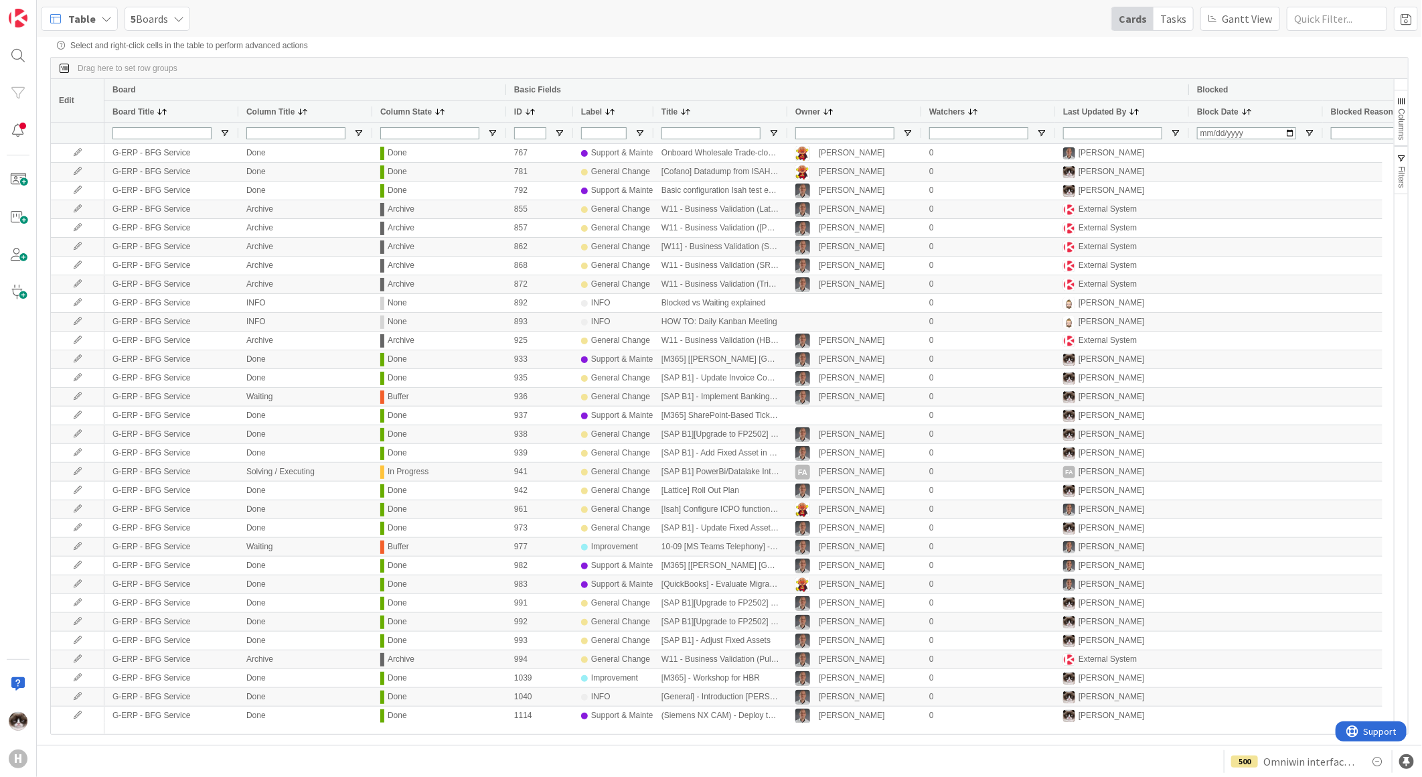
click at [87, 17] on span "Table" at bounding box center [81, 19] width 27 height 16
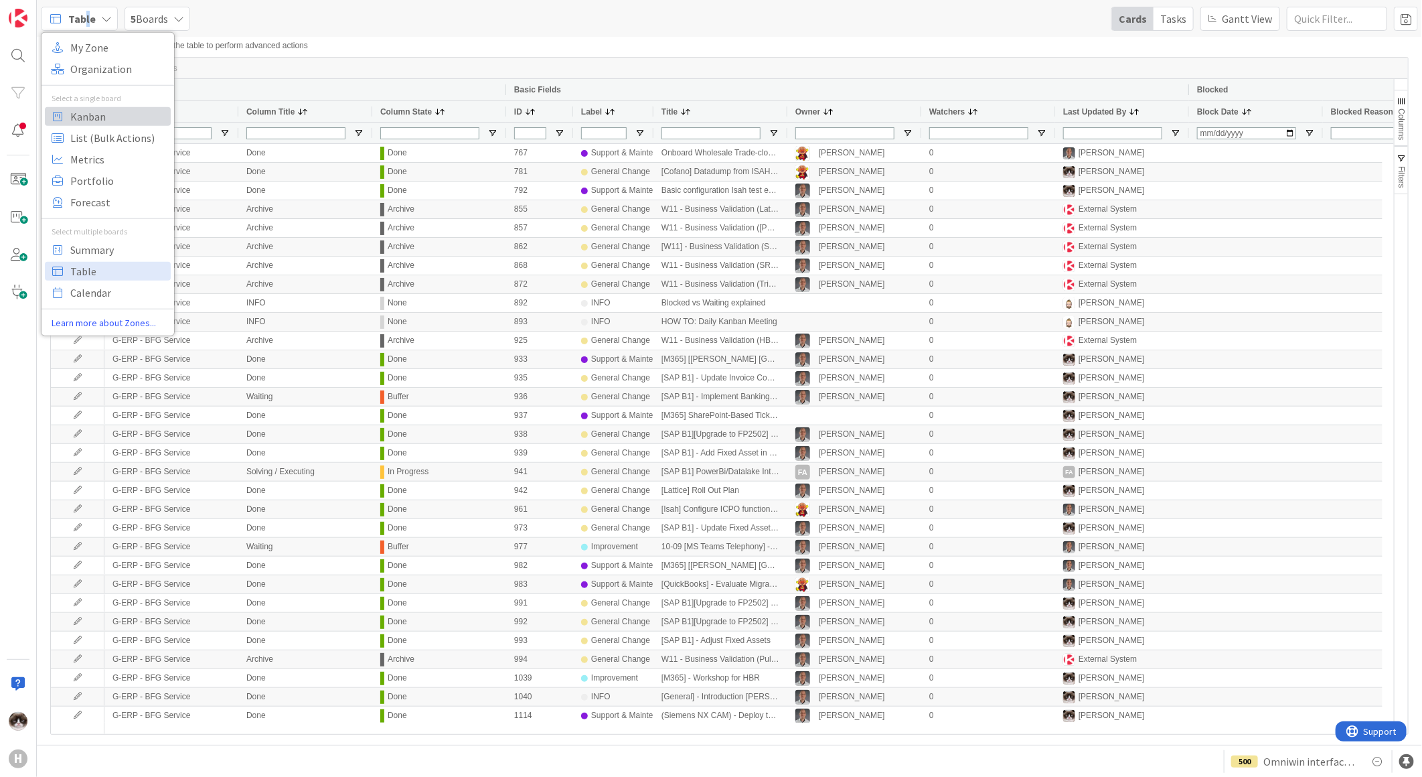
drag, startPoint x: 87, startPoint y: 17, endPoint x: 72, endPoint y: 117, distance: 100.9
click at [72, 117] on span "Kanban" at bounding box center [118, 116] width 96 height 20
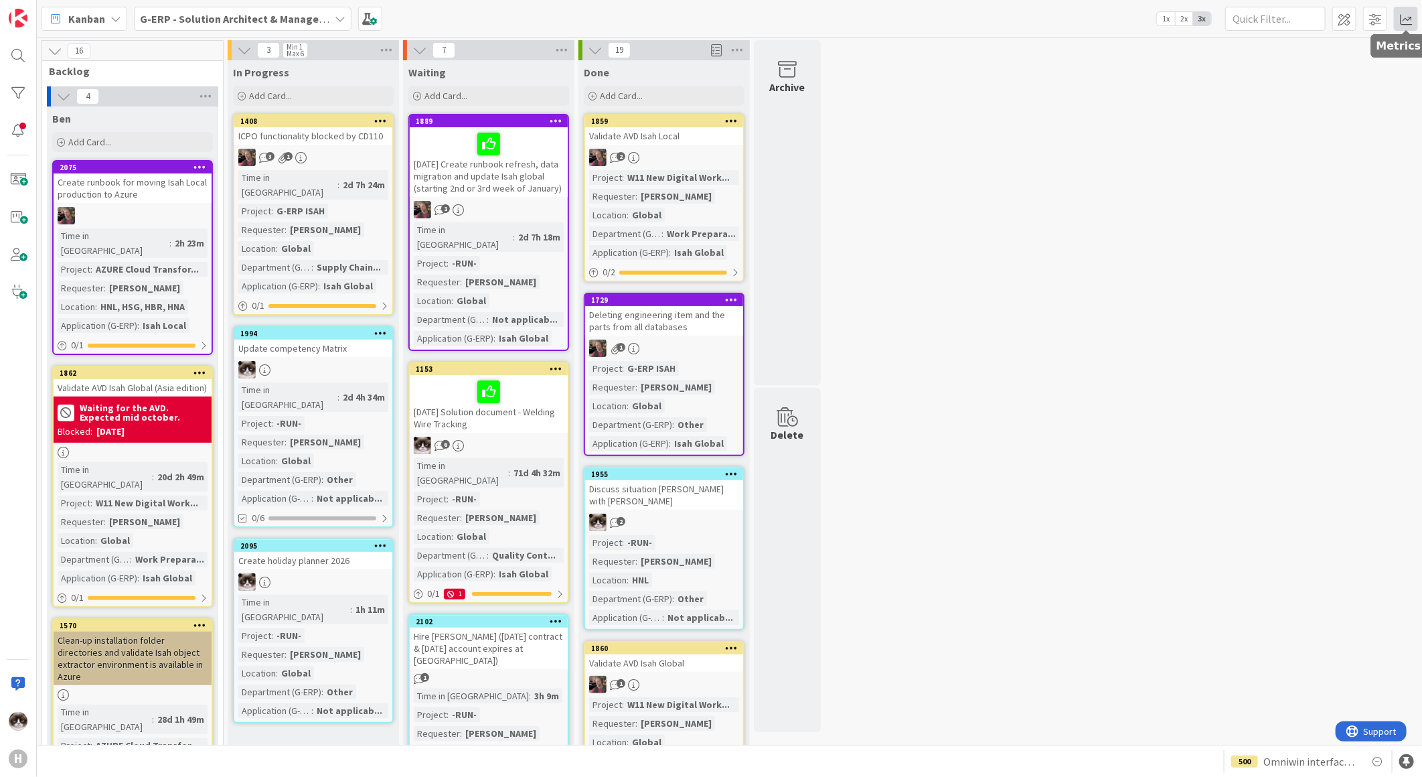
click at [1396, 16] on span at bounding box center [1406, 19] width 24 height 24
click at [1278, 72] on div "Dashboard" at bounding box center [1324, 70] width 172 height 14
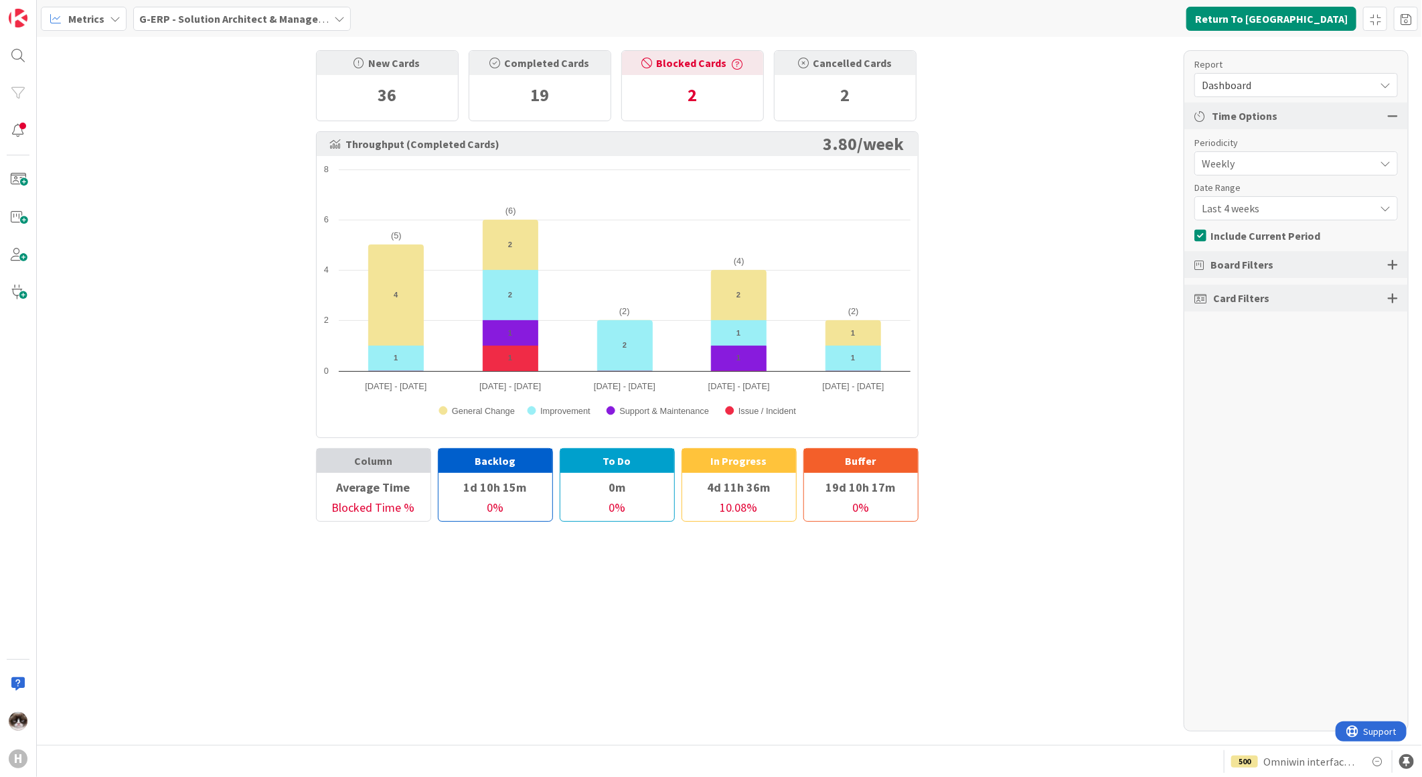
click at [1272, 83] on span "Dashboard" at bounding box center [1285, 85] width 166 height 19
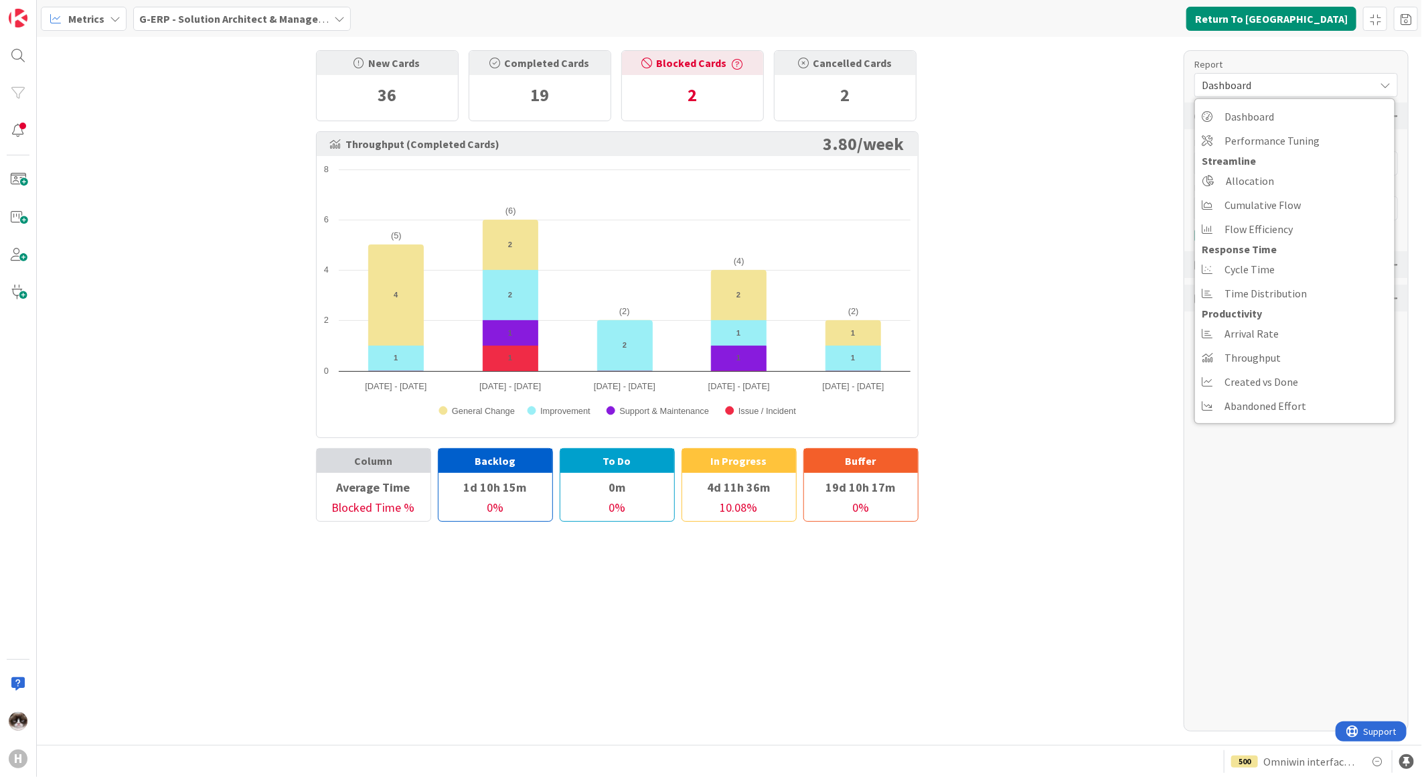
click at [1111, 216] on div "New Cards 36 Completed Cards 19 Blocked Cards 2 Cancelled Cards 2 Throughput (C…" at bounding box center [729, 391] width 1385 height 708
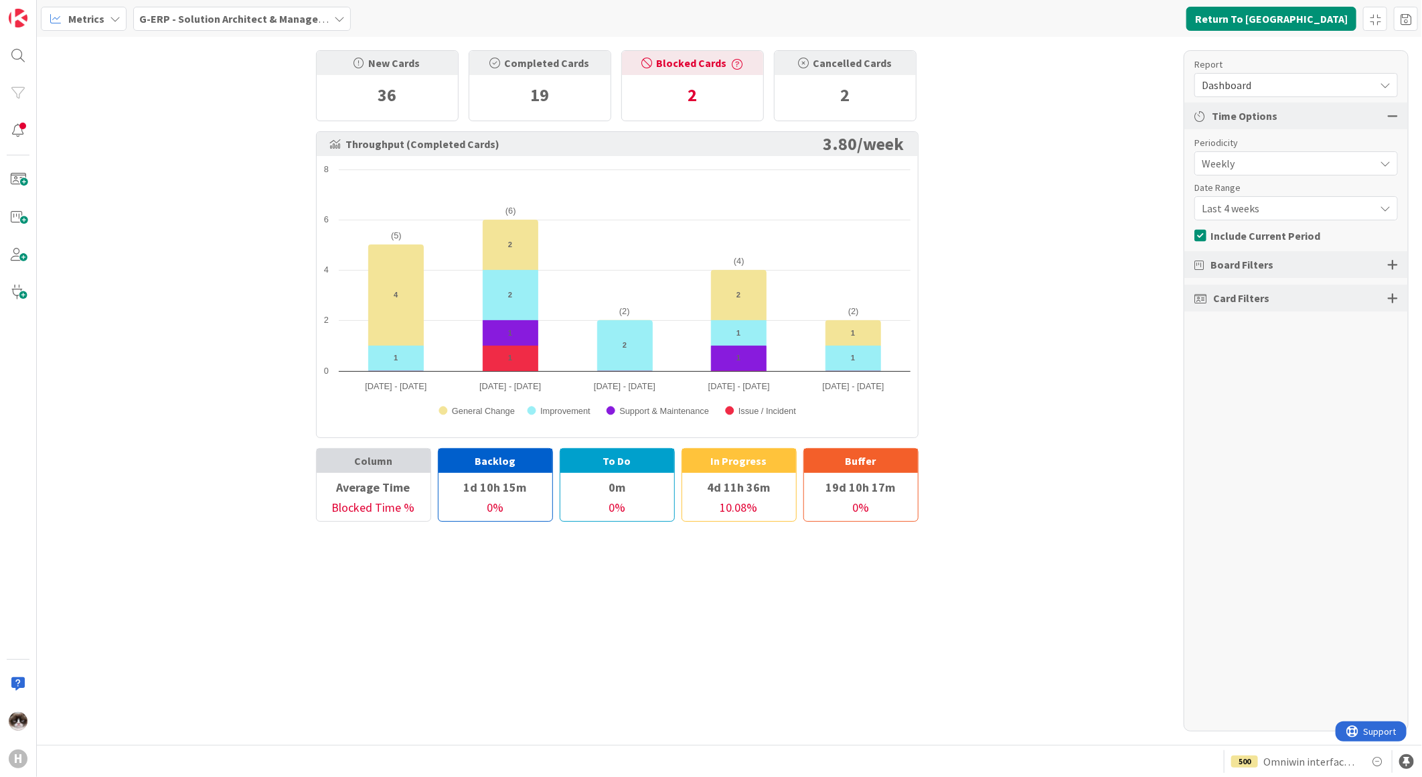
click at [1378, 266] on div "Board Filters" at bounding box center [1296, 264] width 224 height 27
click at [1395, 264] on div at bounding box center [1392, 264] width 11 height 12
click at [1361, 322] on div "Select Columns (5/5)" at bounding box center [1284, 325] width 179 height 17
click at [1388, 376] on div "Card Filters" at bounding box center [1296, 386] width 224 height 27
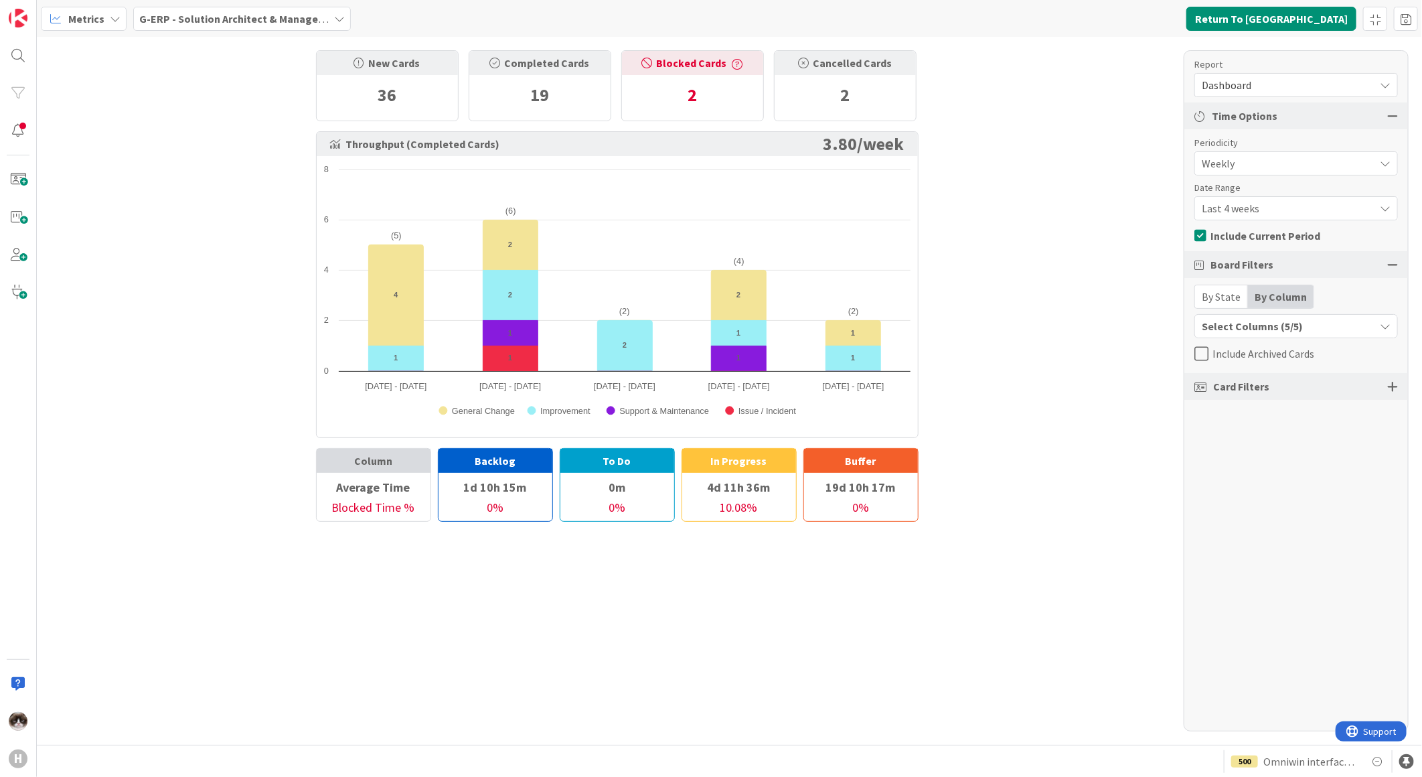
click at [1393, 392] on div "Card Filters" at bounding box center [1296, 386] width 224 height 27
click at [1387, 396] on div "Card Filters" at bounding box center [1296, 386] width 224 height 27
click at [1389, 391] on div at bounding box center [1392, 386] width 11 height 12
click at [1328, 427] on div "All (24/24)" at bounding box center [1296, 435] width 202 height 24
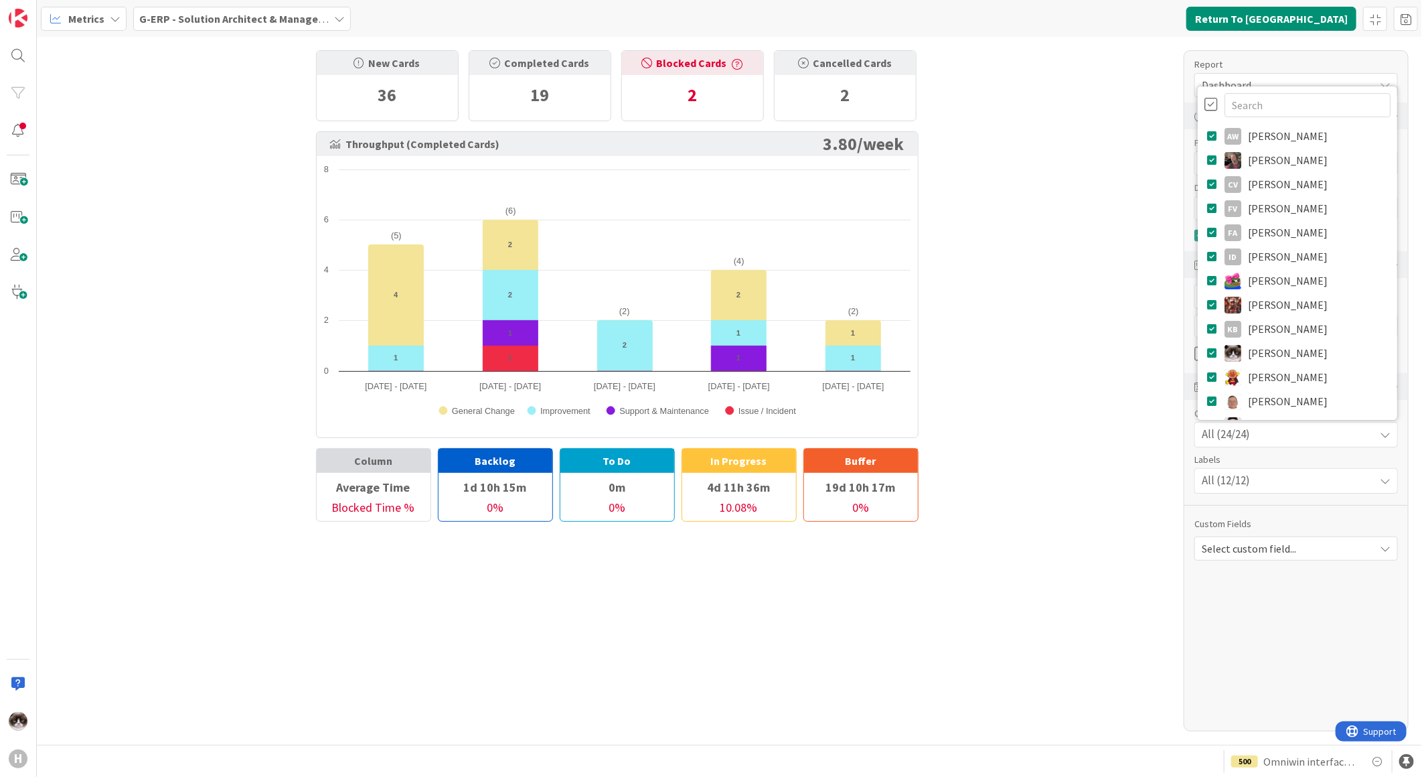
click at [1327, 432] on div "All (24/24)" at bounding box center [1296, 435] width 202 height 24
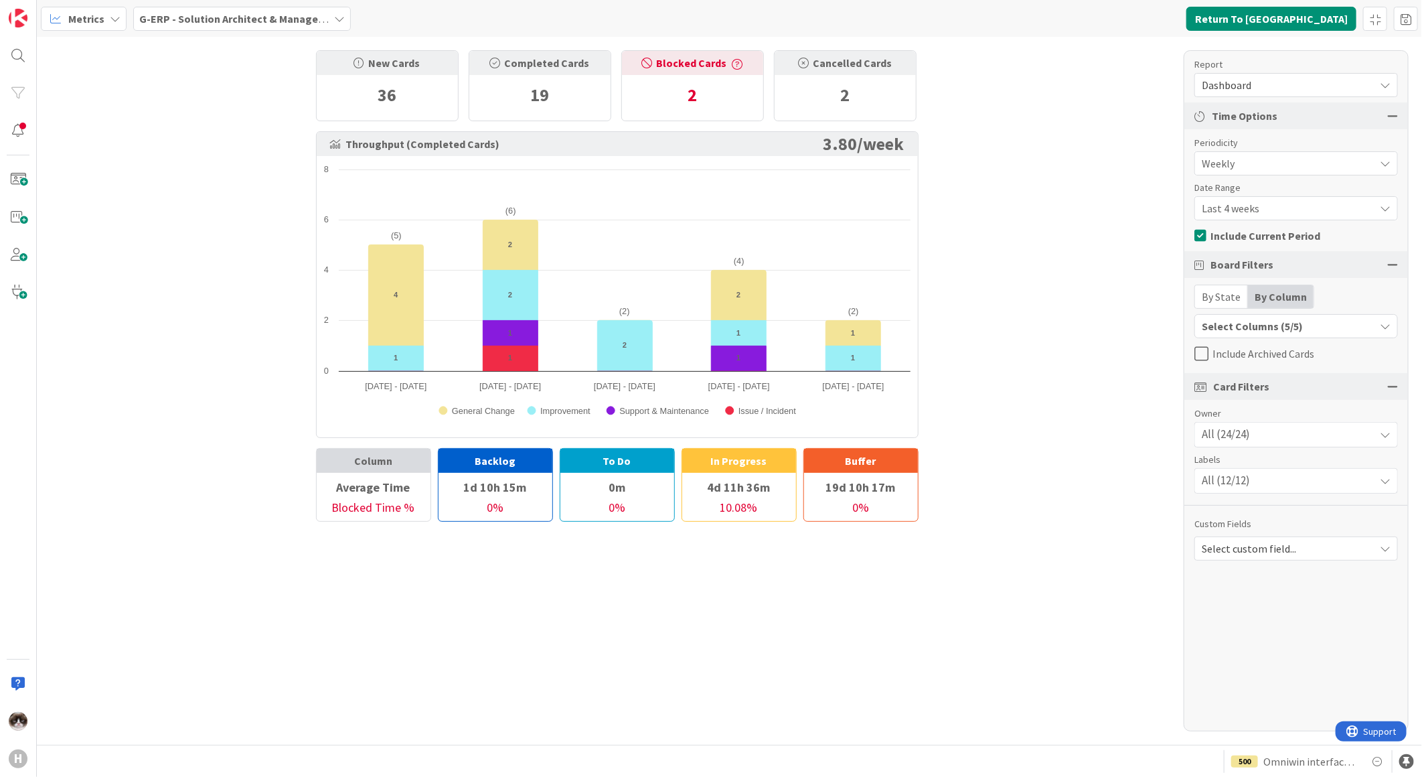
click at [1261, 85] on span "Dashboard" at bounding box center [1285, 85] width 166 height 19
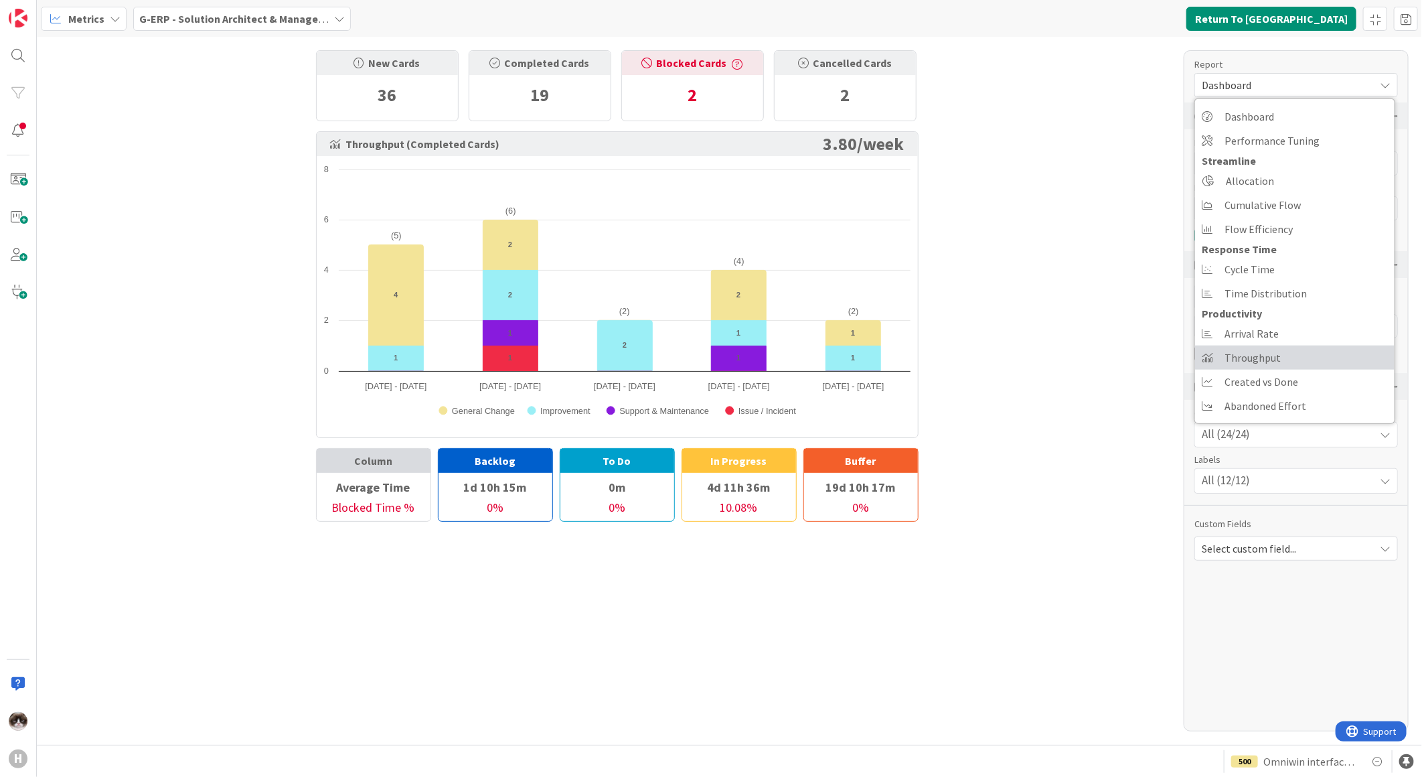
click at [1269, 357] on span "Throughput" at bounding box center [1253, 358] width 56 height 20
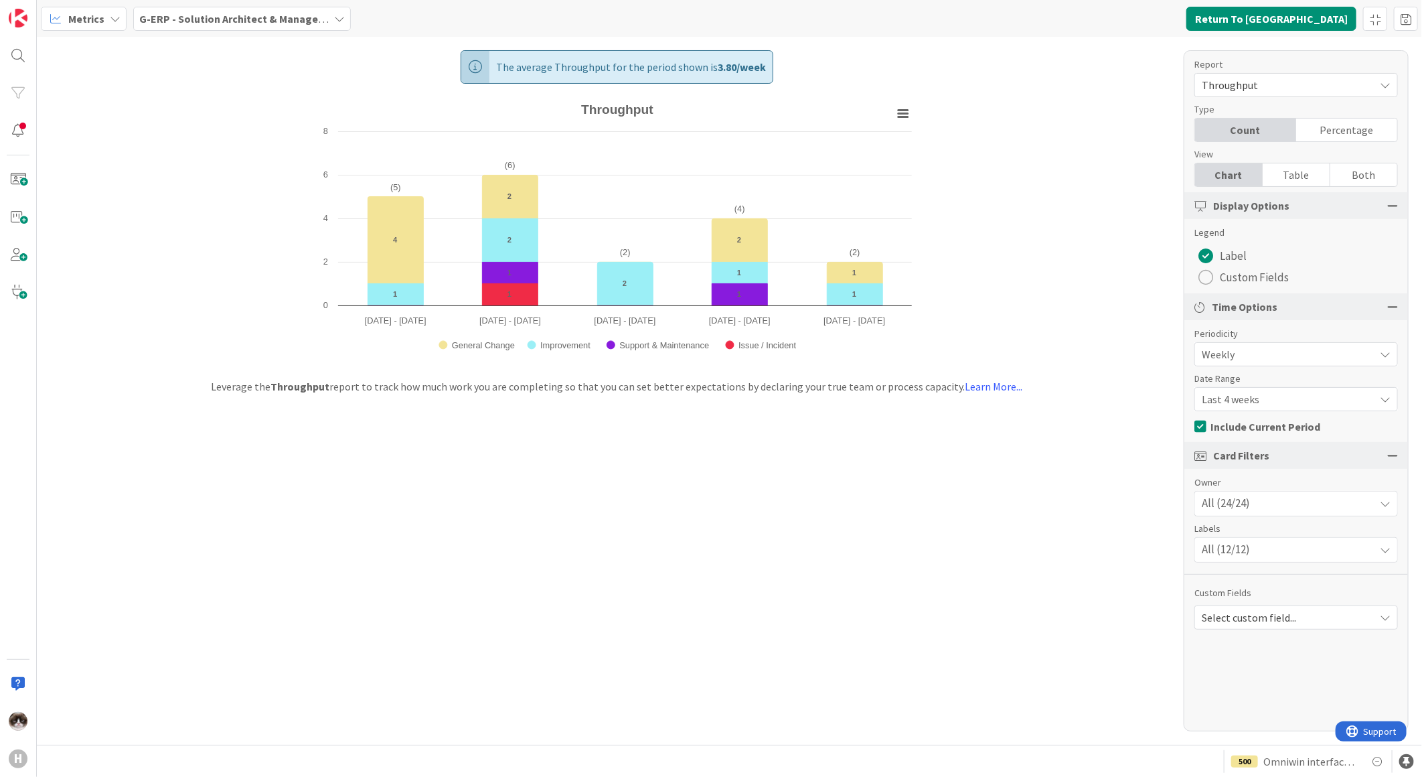
click at [1278, 613] on span "Select custom field..." at bounding box center [1285, 617] width 166 height 19
